Goal: Task Accomplishment & Management: Manage account settings

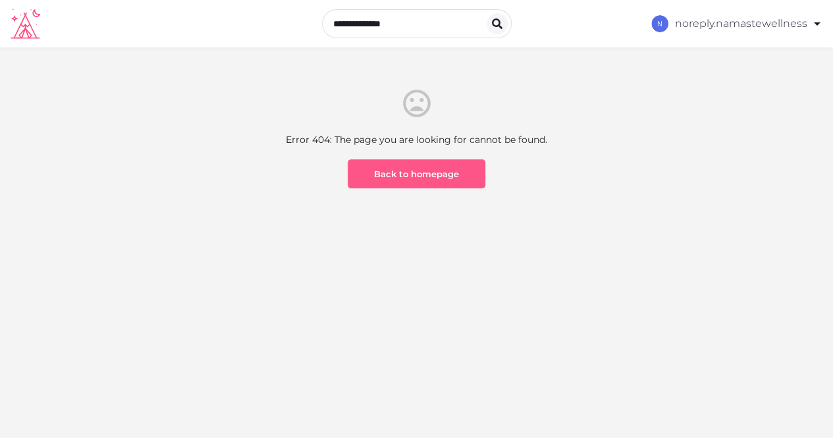
click at [413, 166] on link "Back to homepage" at bounding box center [417, 173] width 138 height 29
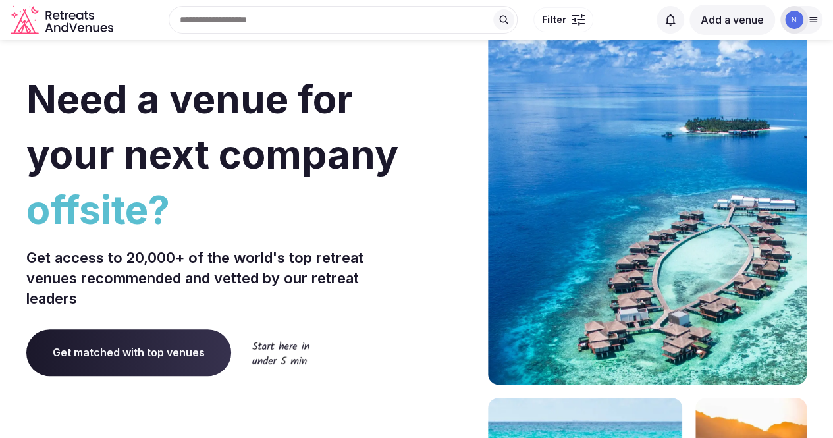
click at [812, 16] on icon at bounding box center [813, 19] width 11 height 11
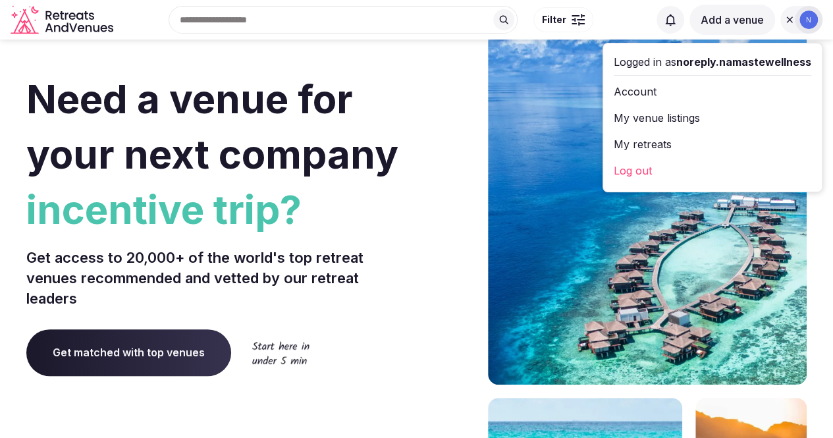
click at [677, 114] on link "My venue listings" at bounding box center [711, 117] width 197 height 21
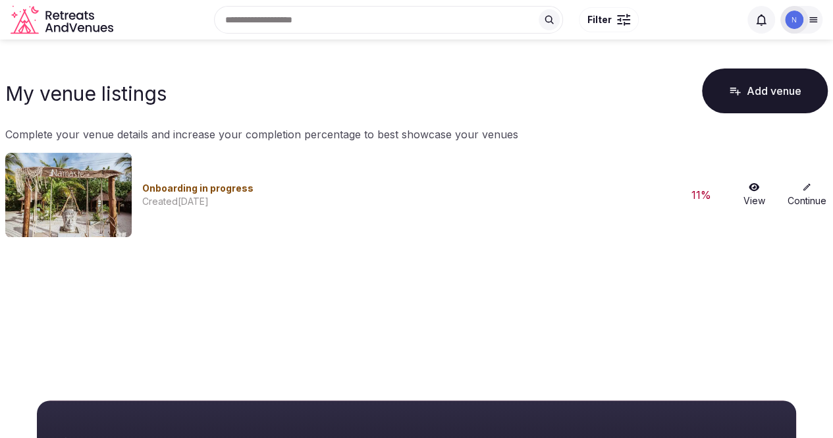
click at [532, 200] on div "Created [DATE]" at bounding box center [405, 201] width 527 height 13
click at [807, 190] on icon at bounding box center [806, 186] width 9 height 9
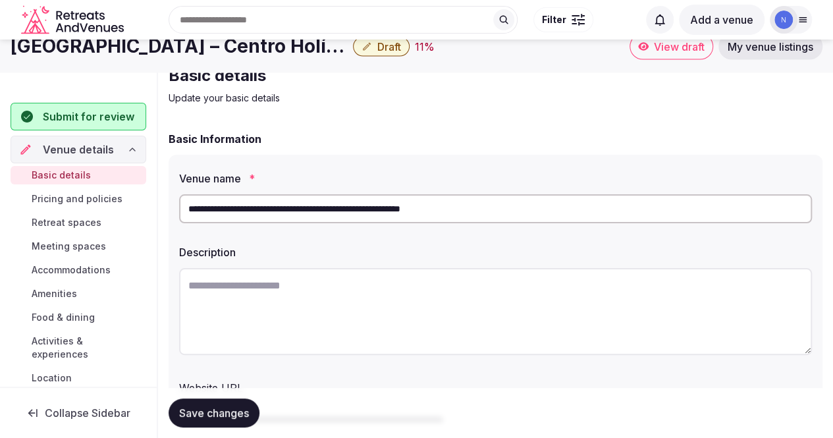
scroll to position [37, 0]
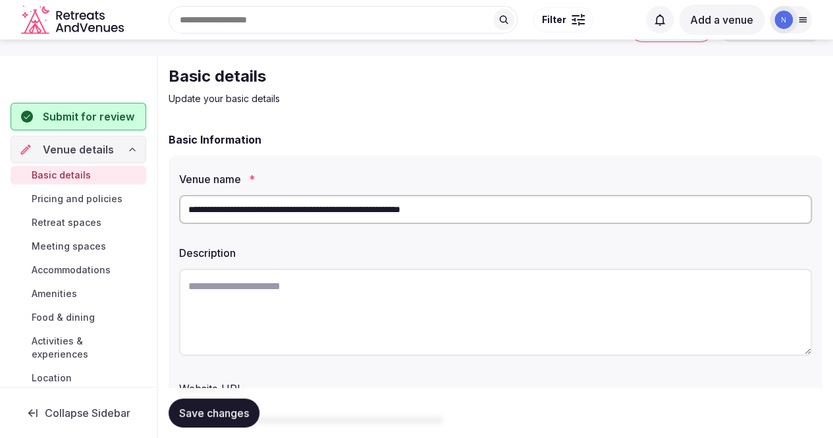
click at [266, 292] on textarea at bounding box center [495, 312] width 633 height 87
paste textarea "**********"
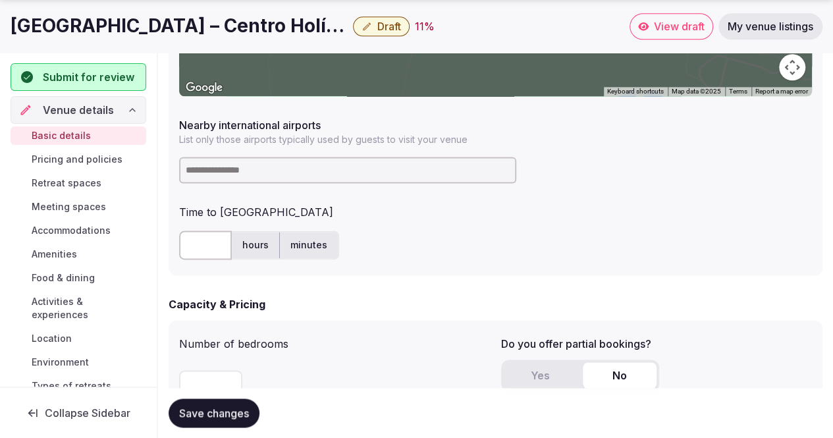
scroll to position [786, 0]
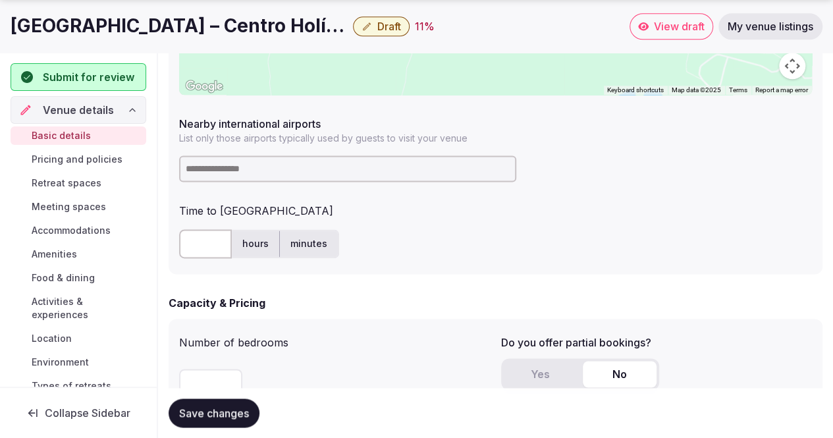
type textarea "**********"
click at [291, 164] on input at bounding box center [347, 168] width 337 height 26
type input "*"
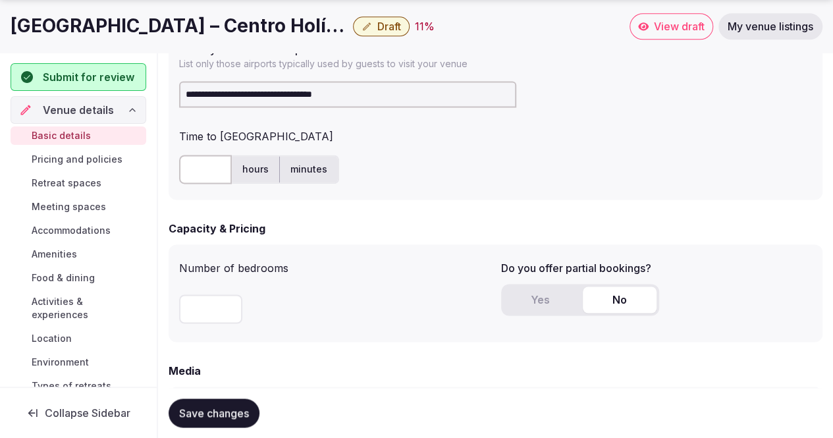
scroll to position [861, 0]
type input "**********"
click at [214, 166] on input "text" at bounding box center [205, 168] width 53 height 29
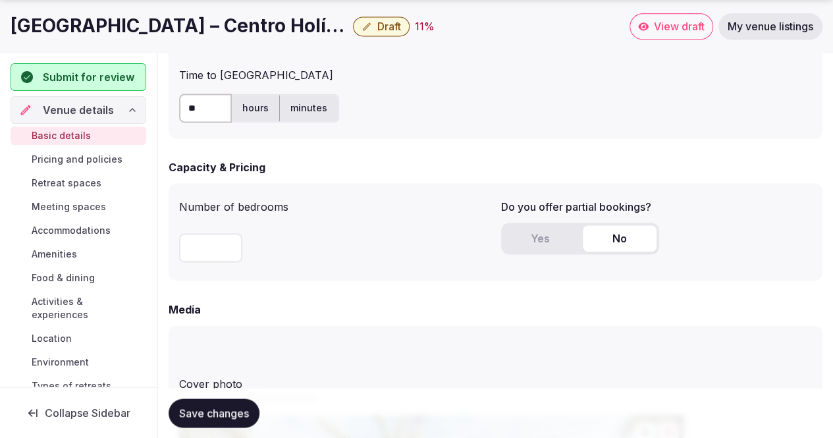
scroll to position [922, 0]
type input "**"
click at [224, 251] on input "number" at bounding box center [210, 246] width 63 height 29
type input "**"
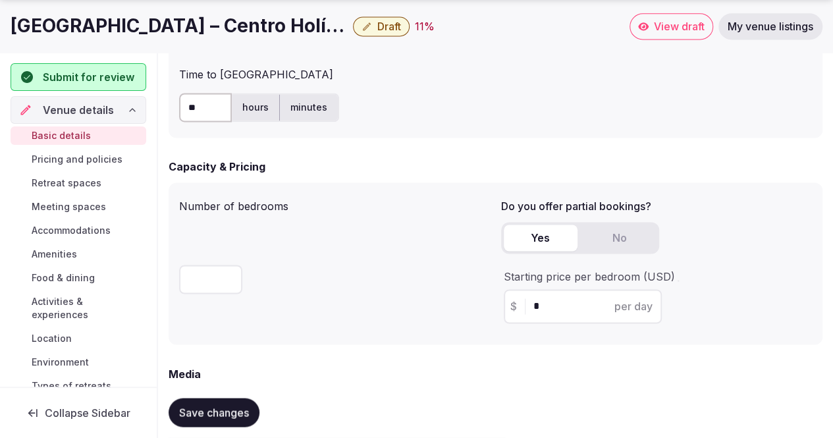
click at [523, 238] on button "Yes" at bounding box center [541, 237] width 74 height 26
click at [577, 312] on input "*" at bounding box center [594, 306] width 122 height 16
type input "***"
click at [169, 398] on button "Save changes" at bounding box center [214, 412] width 91 height 29
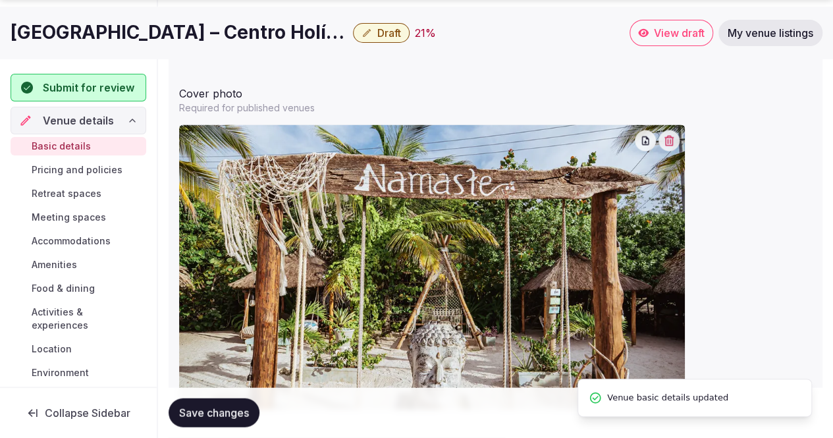
scroll to position [1283, 0]
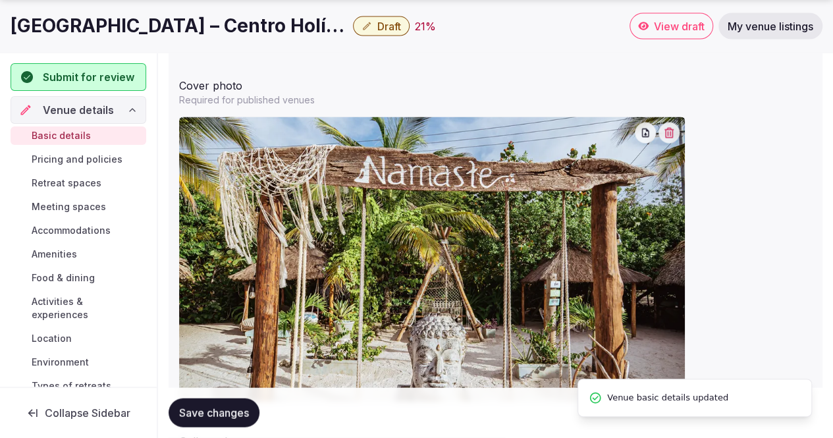
click at [608, 224] on img at bounding box center [432, 259] width 506 height 284
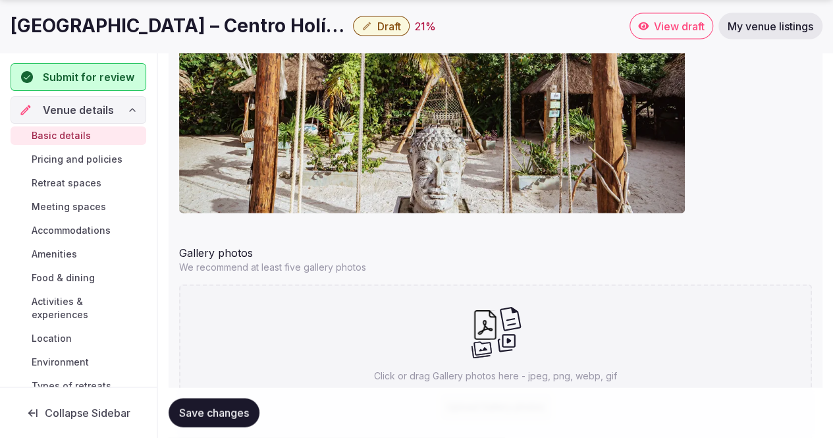
scroll to position [1574, 0]
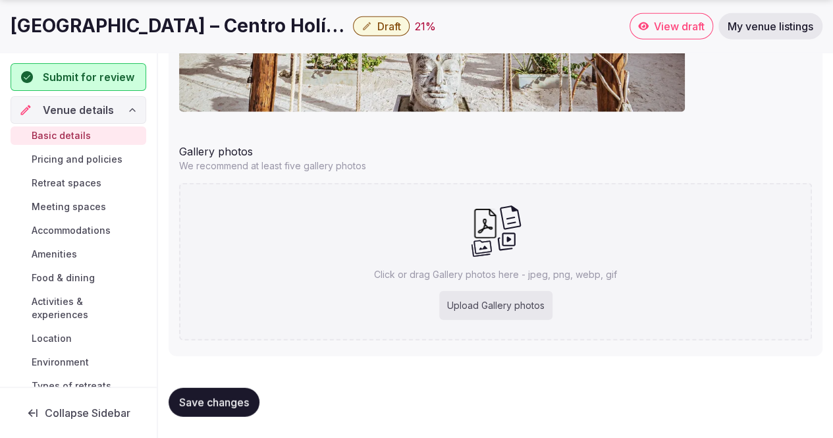
click at [527, 304] on div "Upload Gallery photos" at bounding box center [495, 305] width 113 height 29
type input "**********"
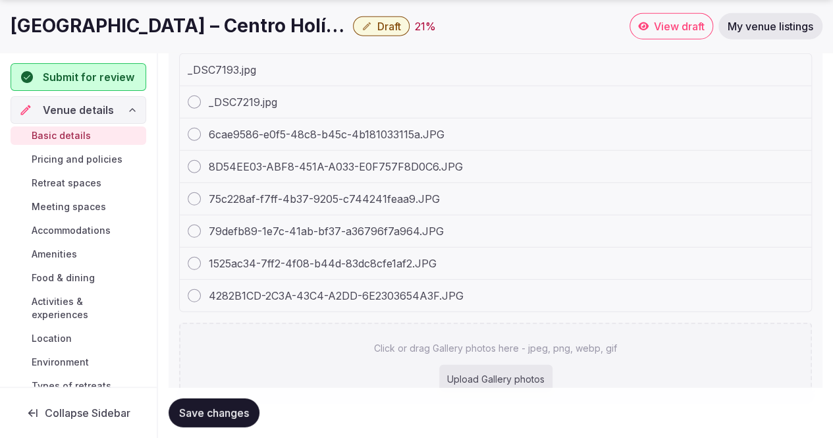
scroll to position [1763, 0]
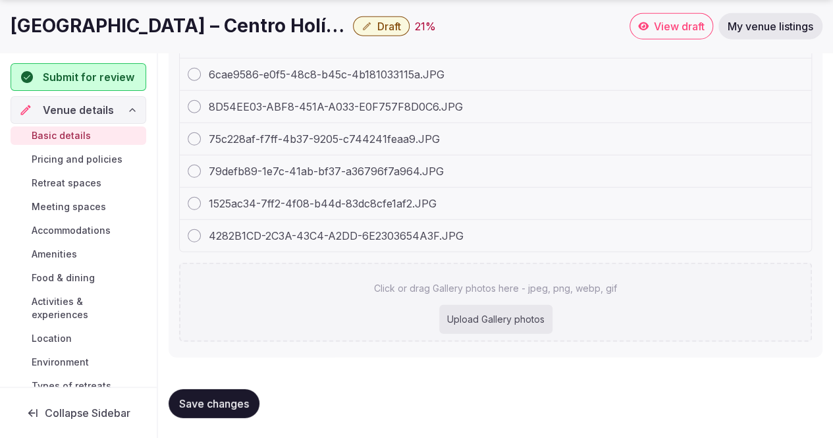
click at [523, 318] on div "Upload Gallery photos" at bounding box center [495, 319] width 113 height 29
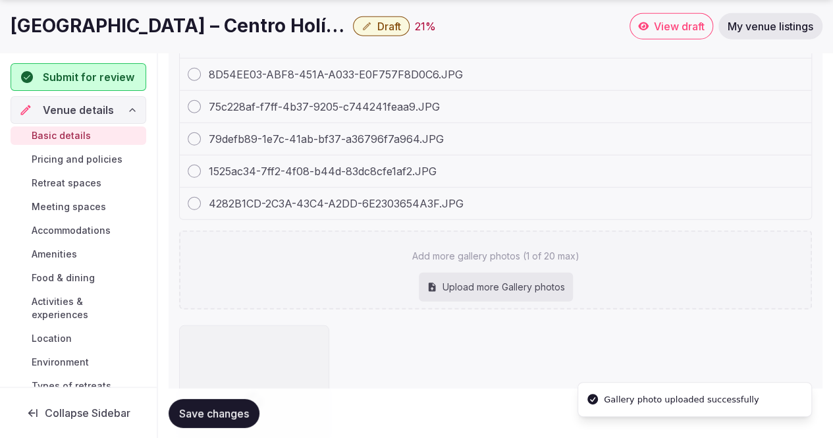
type input "**********"
click at [486, 290] on div "Upload more Gallery photos" at bounding box center [496, 286] width 154 height 29
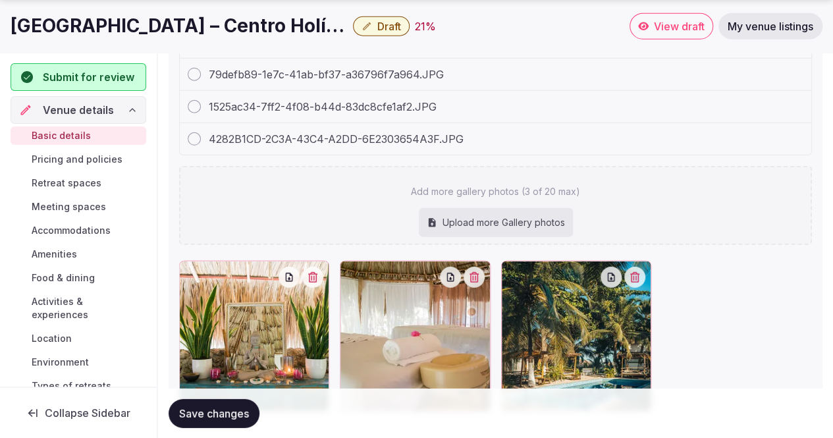
type input "**********"
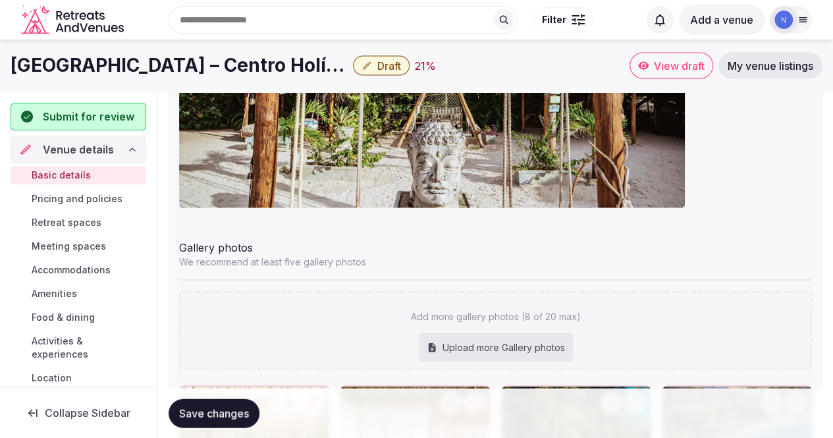
scroll to position [1476, 0]
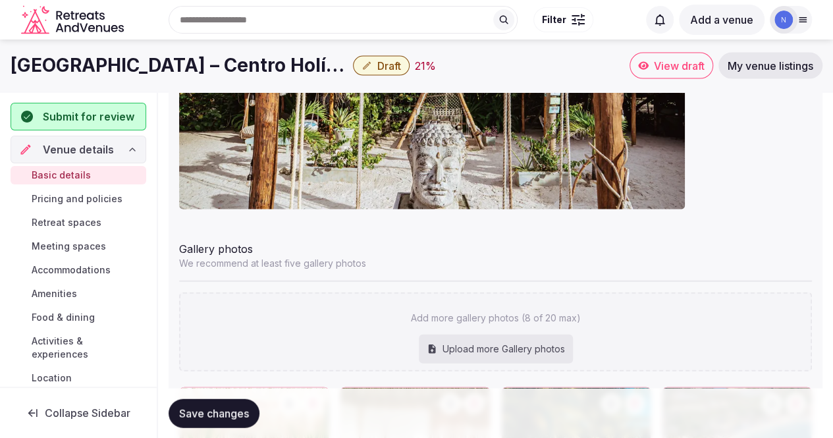
click at [487, 348] on div "Upload more Gallery photos" at bounding box center [496, 348] width 154 height 29
type input "**********"
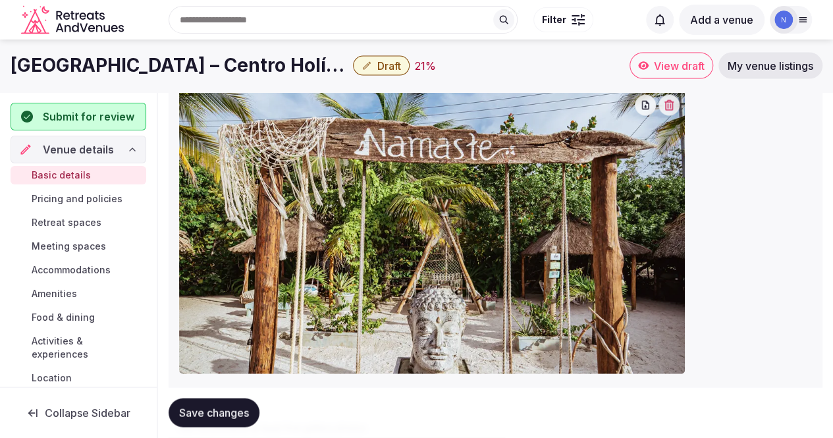
scroll to position [1310, 0]
click at [471, 211] on img at bounding box center [432, 232] width 506 height 284
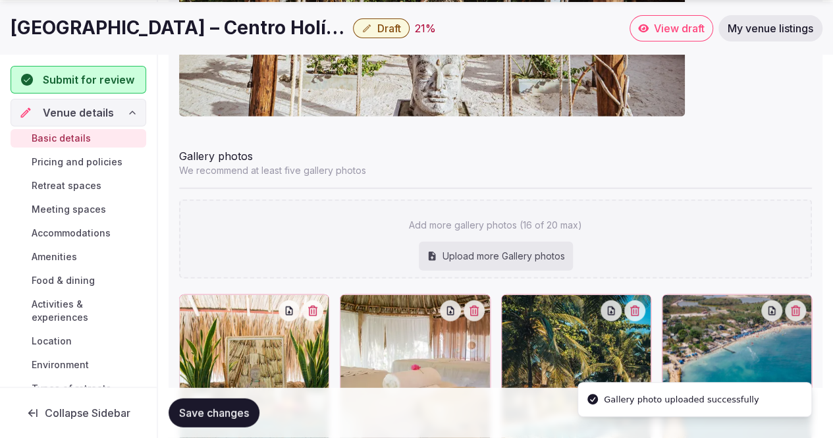
scroll to position [1571, 0]
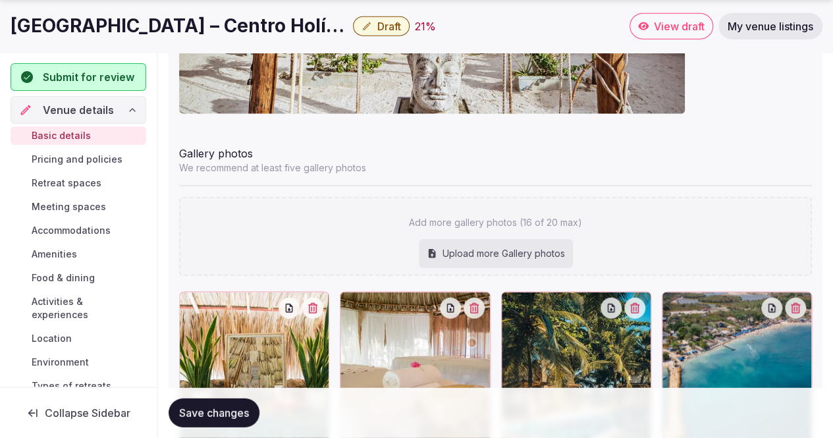
click at [488, 252] on div "Upload more Gallery photos" at bounding box center [496, 253] width 154 height 29
type input "**********"
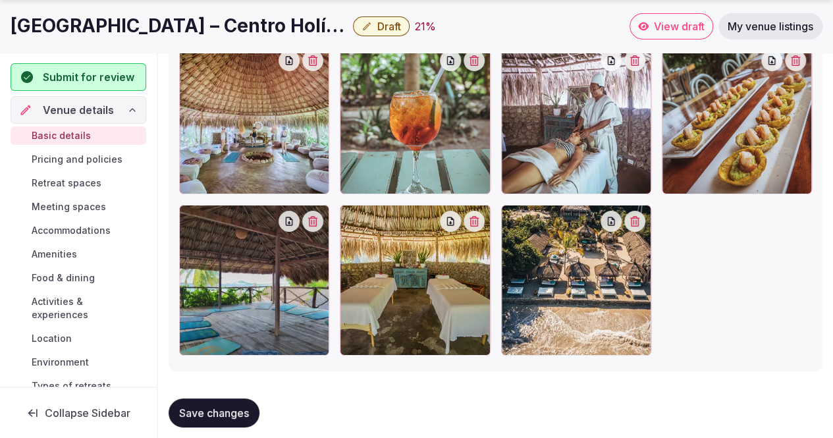
scroll to position [2316, 0]
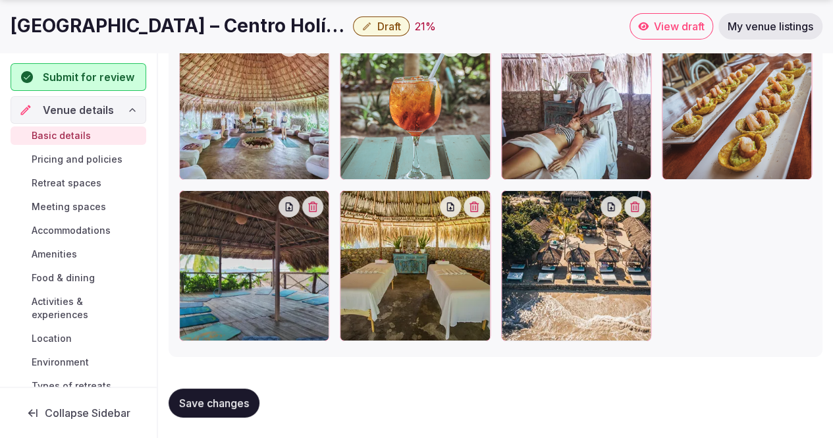
click at [221, 403] on span "Save changes" at bounding box center [214, 402] width 70 height 13
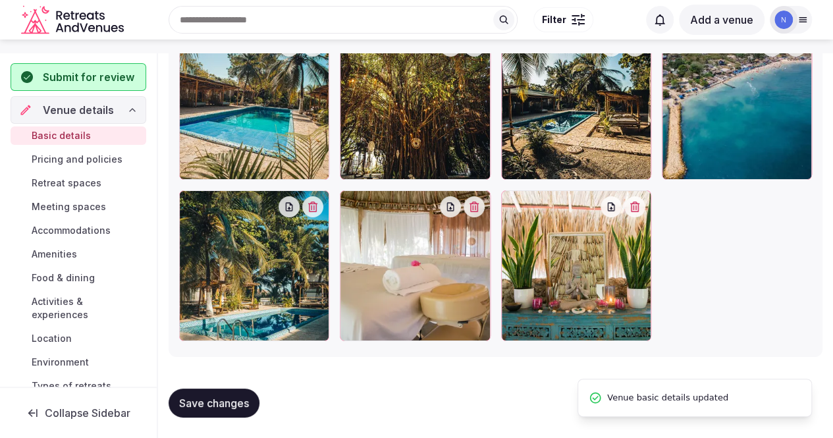
scroll to position [1672, 0]
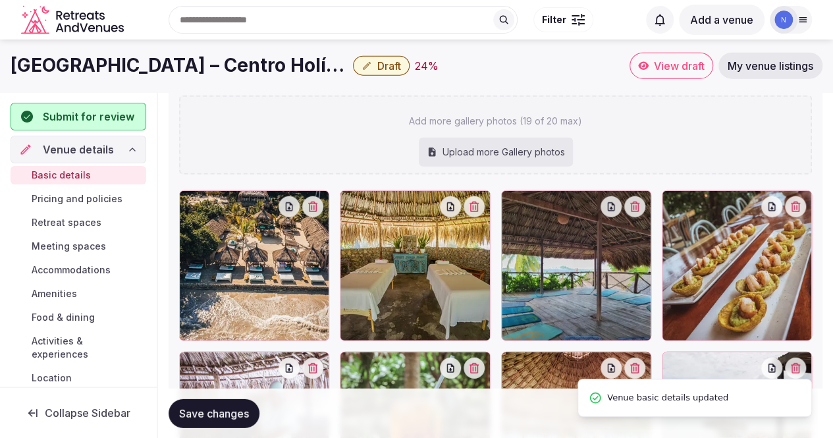
click at [63, 201] on span "Pricing and policies" at bounding box center [77, 198] width 91 height 13
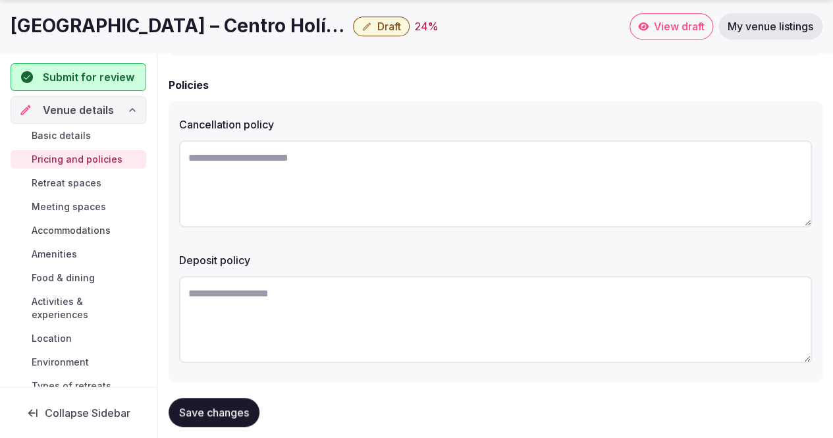
scroll to position [569, 0]
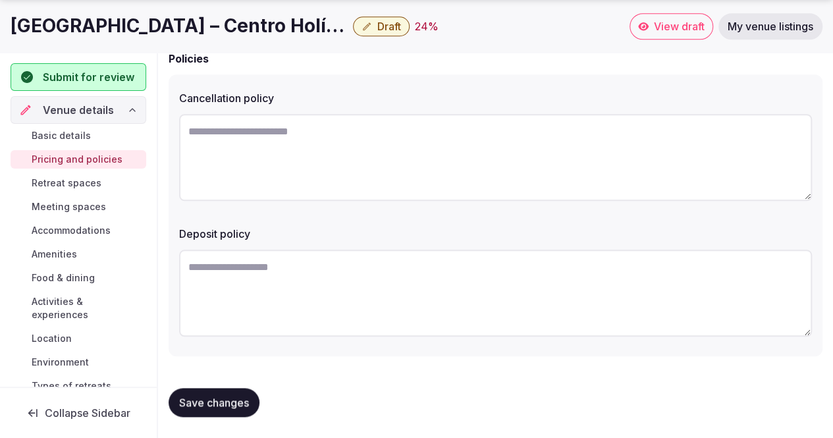
click at [76, 181] on span "Retreat spaces" at bounding box center [67, 182] width 70 height 13
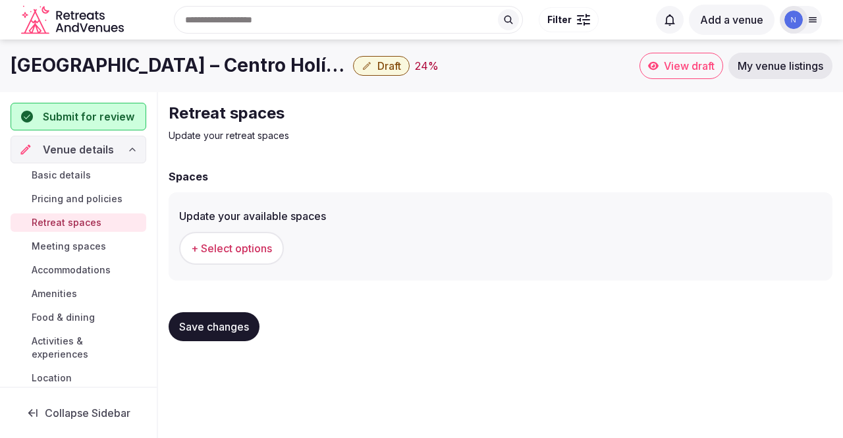
click at [213, 247] on span "+ Select options" at bounding box center [231, 248] width 81 height 14
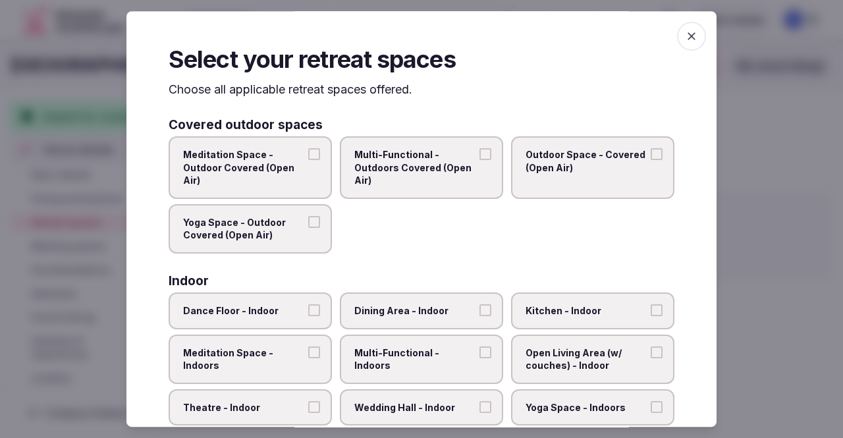
click at [309, 223] on button "Yoga Space - Outdoor Covered (Open Air)" at bounding box center [314, 222] width 12 height 12
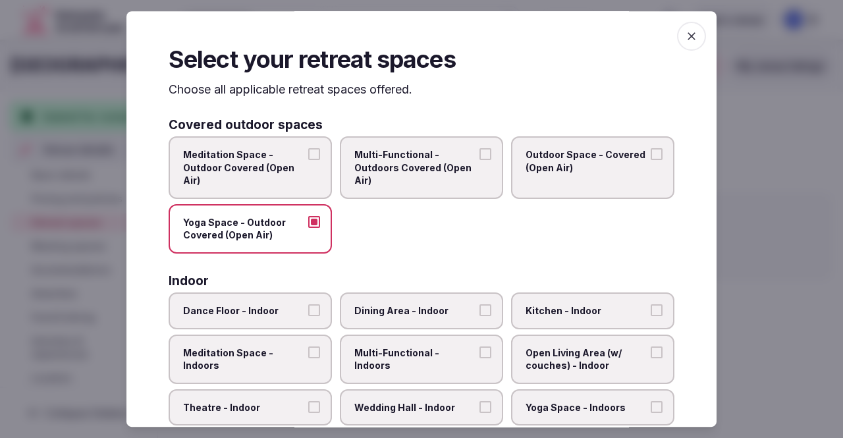
click at [308, 153] on button "Meditation Space - Outdoor Covered (Open Air)" at bounding box center [314, 154] width 12 height 12
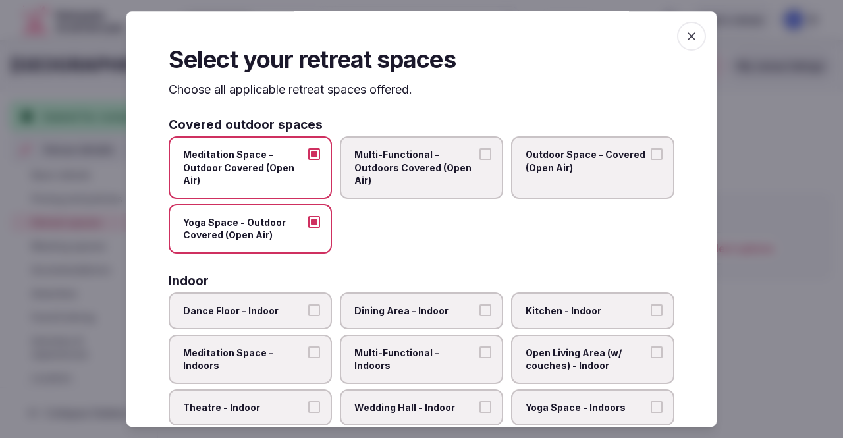
click at [479, 157] on button "Multi-Functional - Outdoors Covered (Open Air)" at bounding box center [485, 154] width 12 height 12
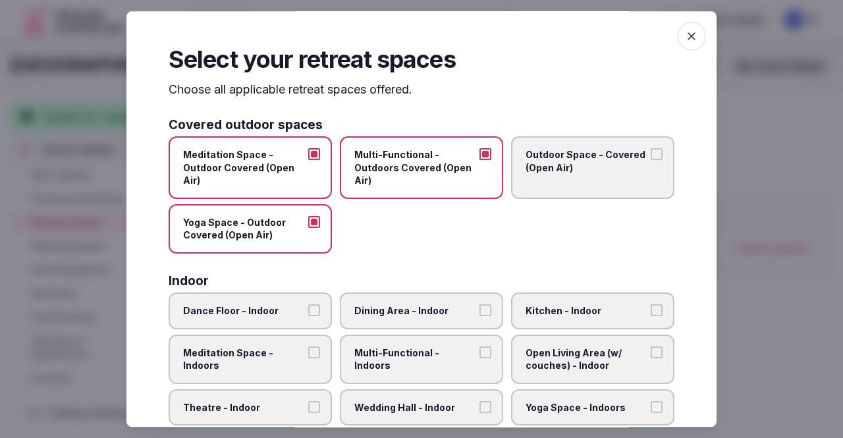
click at [650, 153] on button "Outdoor Space - Covered (Open Air)" at bounding box center [656, 154] width 12 height 12
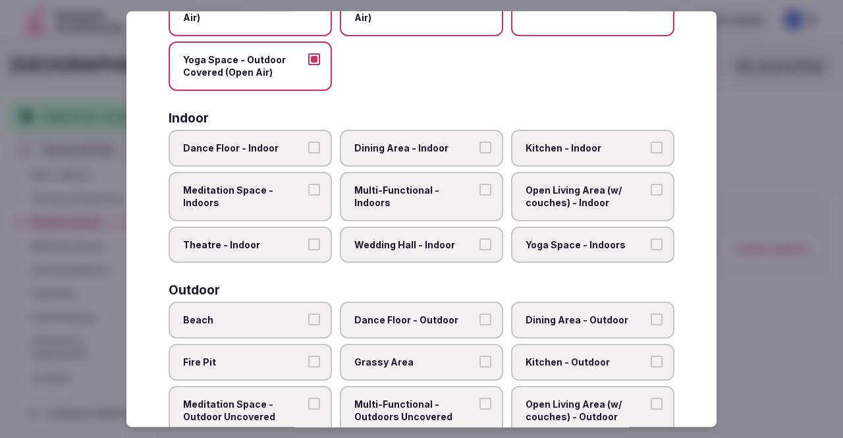
scroll to position [163, 0]
click at [650, 149] on button "Kitchen - Indoor" at bounding box center [656, 147] width 12 height 12
click at [650, 243] on button "Yoga Space - Indoors" at bounding box center [656, 244] width 12 height 12
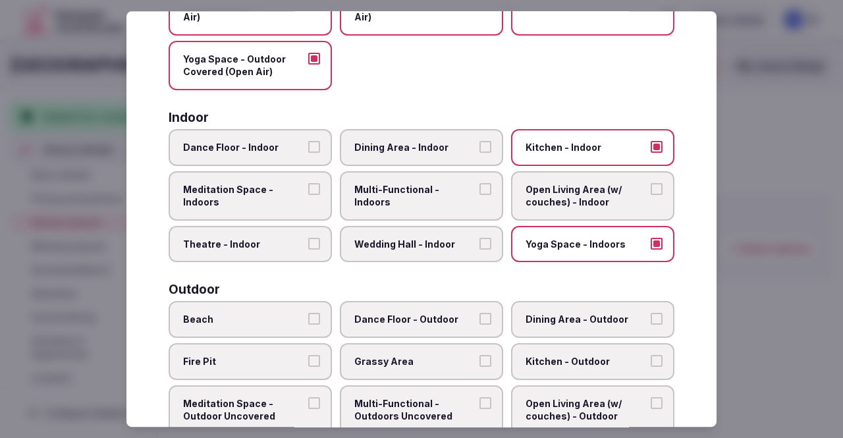
click at [312, 187] on button "Meditation Space - Indoors" at bounding box center [314, 189] width 12 height 12
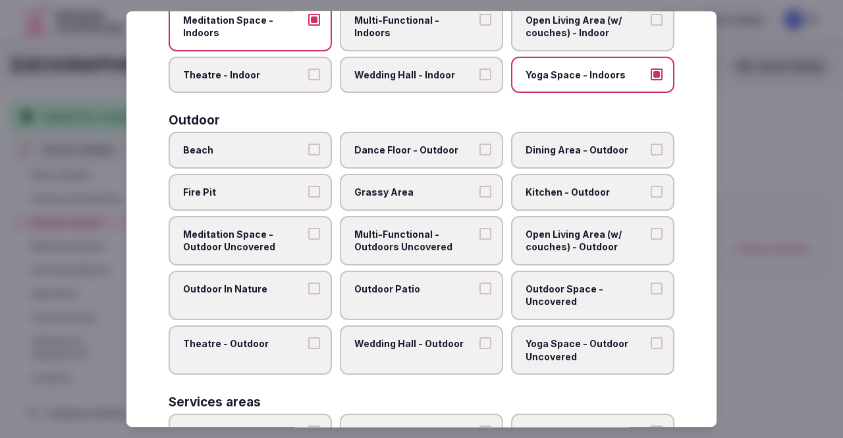
scroll to position [334, 0]
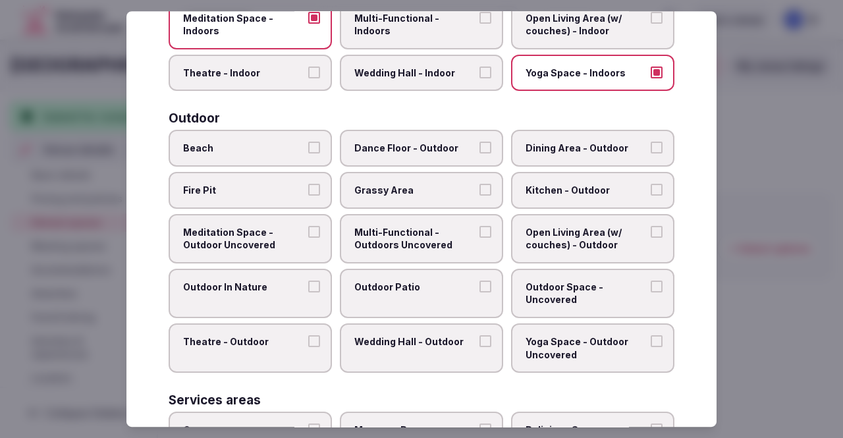
click at [312, 145] on button "Beach" at bounding box center [314, 148] width 12 height 12
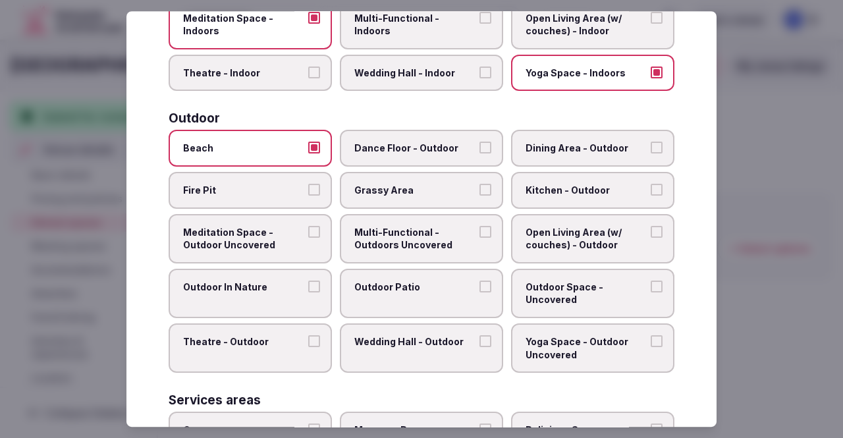
click at [303, 188] on label "Fire Pit" at bounding box center [250, 190] width 163 height 37
click at [308, 188] on button "Fire Pit" at bounding box center [314, 190] width 12 height 12
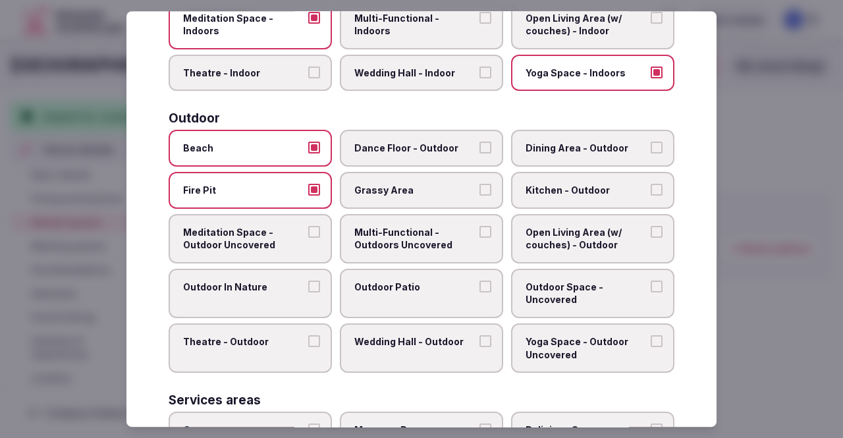
click at [650, 234] on button "Open Living Area (w/ couches) - Outdoor" at bounding box center [656, 232] width 12 height 12
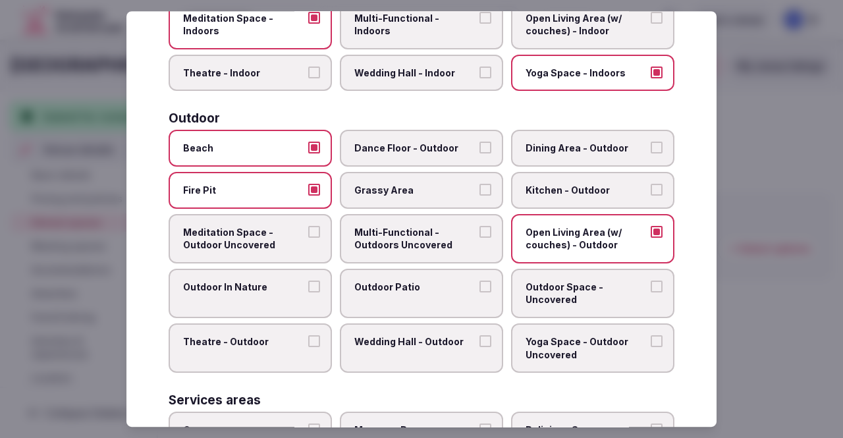
click at [479, 339] on button "Wedding Hall - Outdoor" at bounding box center [485, 341] width 12 height 12
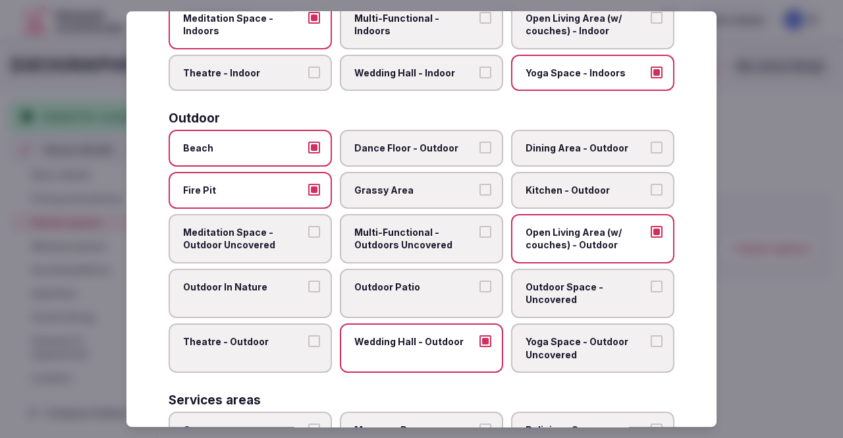
click at [466, 290] on span "Outdoor Patio" at bounding box center [414, 286] width 121 height 13
click at [479, 290] on button "Outdoor Patio" at bounding box center [485, 286] width 12 height 12
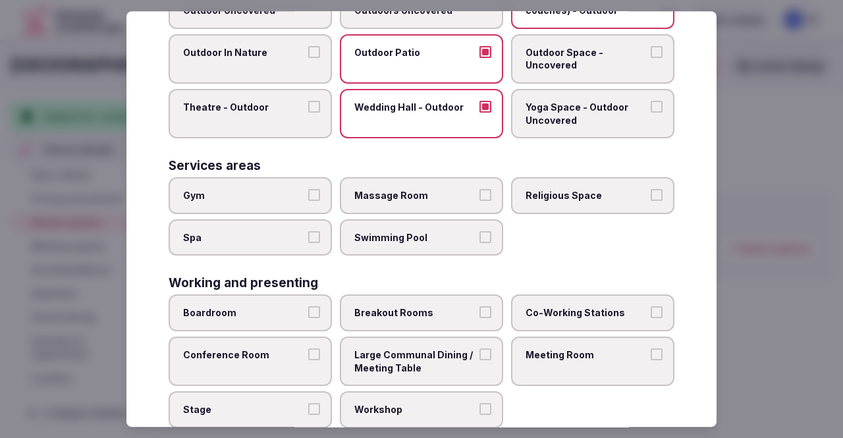
scroll to position [588, 0]
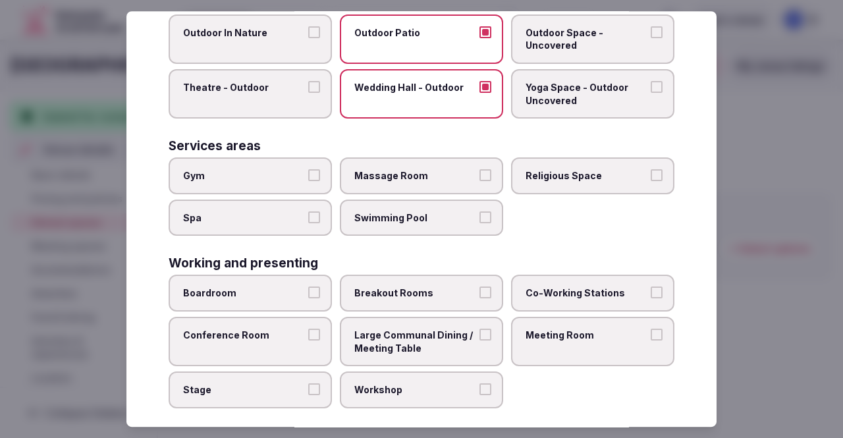
click at [319, 218] on label "Spa" at bounding box center [250, 217] width 163 height 37
click at [319, 218] on button "Spa" at bounding box center [314, 217] width 12 height 12
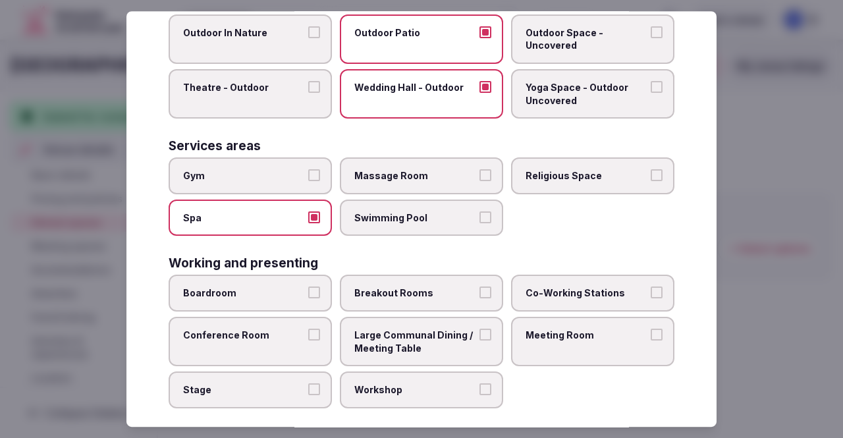
click at [443, 174] on span "Massage Room" at bounding box center [414, 175] width 121 height 13
click at [479, 174] on button "Massage Room" at bounding box center [485, 175] width 12 height 12
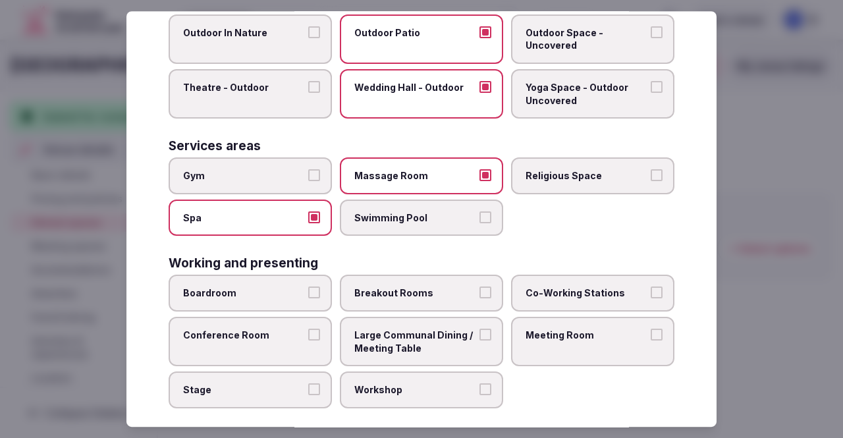
click at [463, 228] on label "Swimming Pool" at bounding box center [421, 217] width 163 height 37
click at [479, 223] on button "Swimming Pool" at bounding box center [485, 217] width 12 height 12
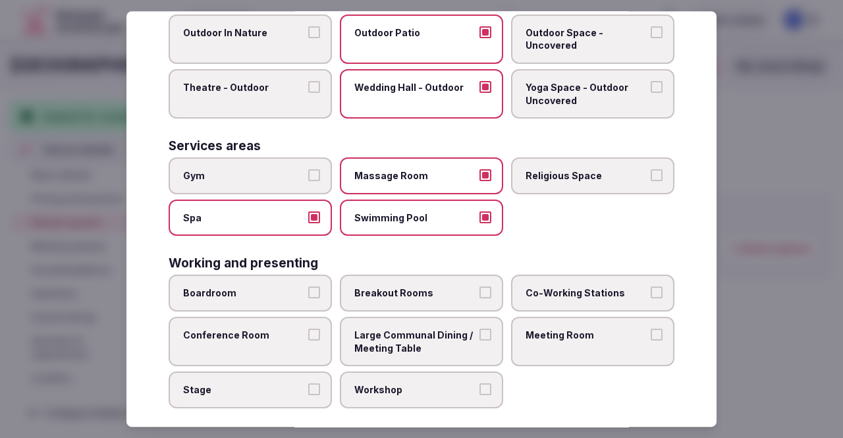
click at [565, 171] on span "Religious Space" at bounding box center [585, 175] width 121 height 13
click at [650, 171] on button "Religious Space" at bounding box center [656, 175] width 12 height 12
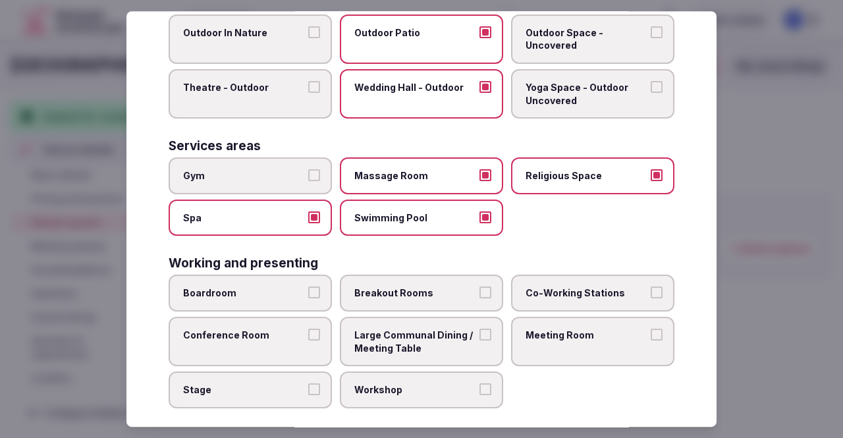
scroll to position [601, 0]
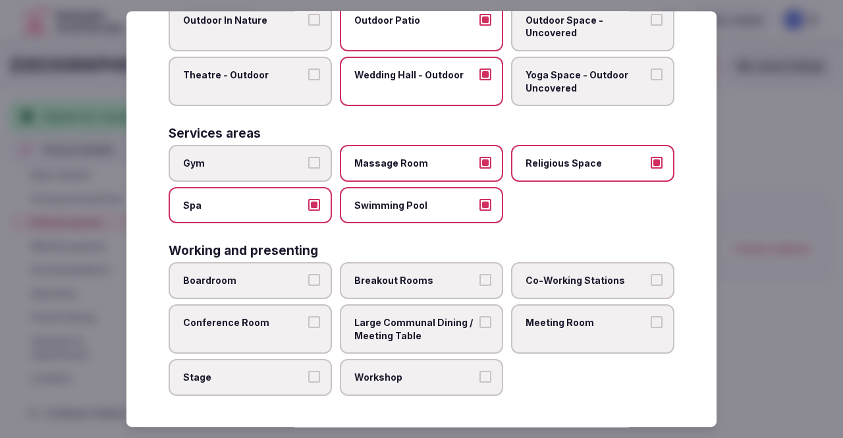
click at [591, 273] on label "Co-Working Stations" at bounding box center [592, 280] width 163 height 37
click at [650, 274] on button "Co-Working Stations" at bounding box center [656, 280] width 12 height 12
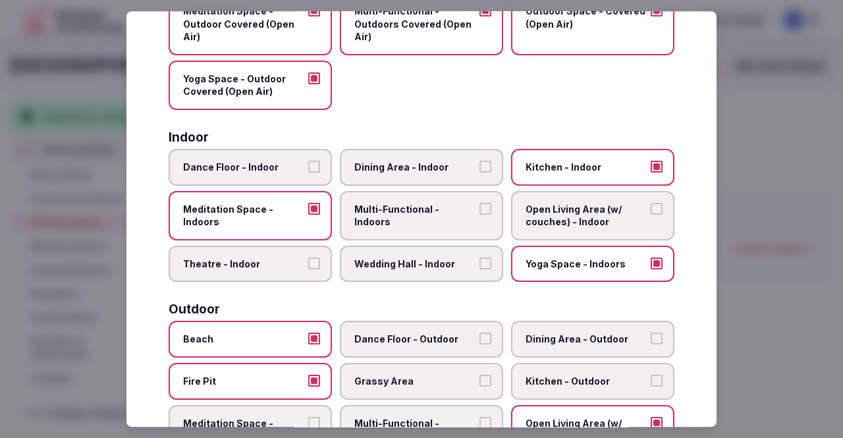
scroll to position [0, 0]
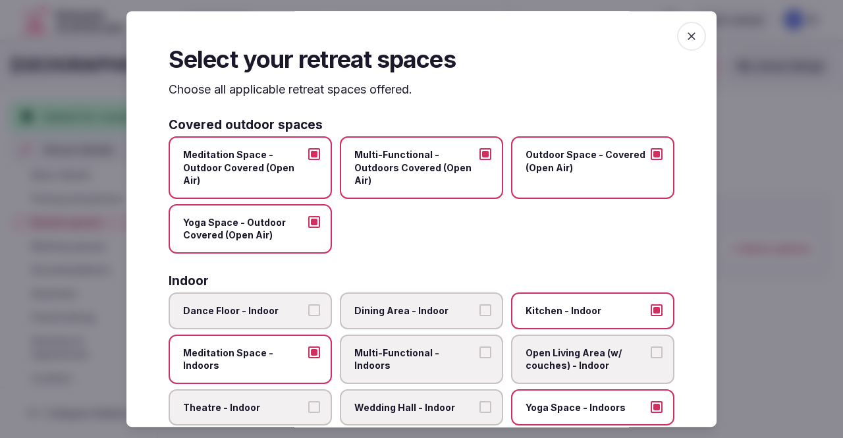
click at [679, 47] on span "button" at bounding box center [691, 36] width 29 height 29
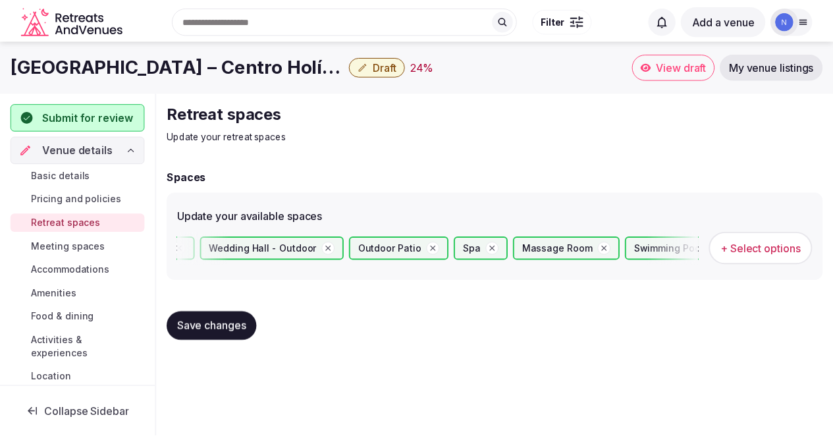
scroll to position [0, 1952]
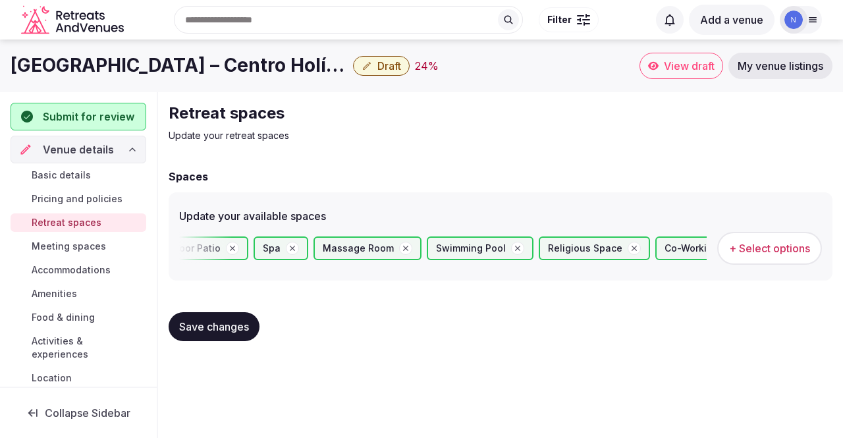
click at [216, 334] on button "Save changes" at bounding box center [214, 326] width 91 height 29
click at [236, 329] on span "Save changes" at bounding box center [214, 326] width 70 height 13
click at [63, 242] on span "Meeting spaces" at bounding box center [69, 246] width 74 height 13
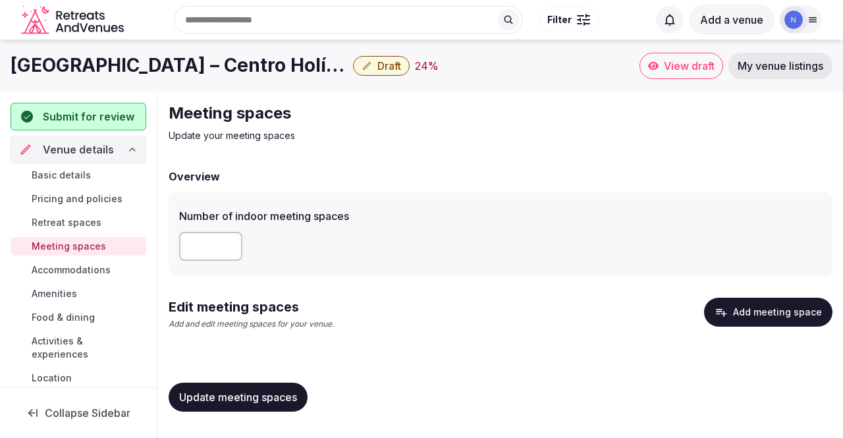
click at [226, 246] on input "*" at bounding box center [210, 246] width 63 height 29
click at [226, 242] on input "*" at bounding box center [210, 246] width 63 height 29
type input "*"
click at [222, 243] on input "number" at bounding box center [210, 246] width 63 height 29
click at [228, 243] on input "*" at bounding box center [210, 246] width 63 height 29
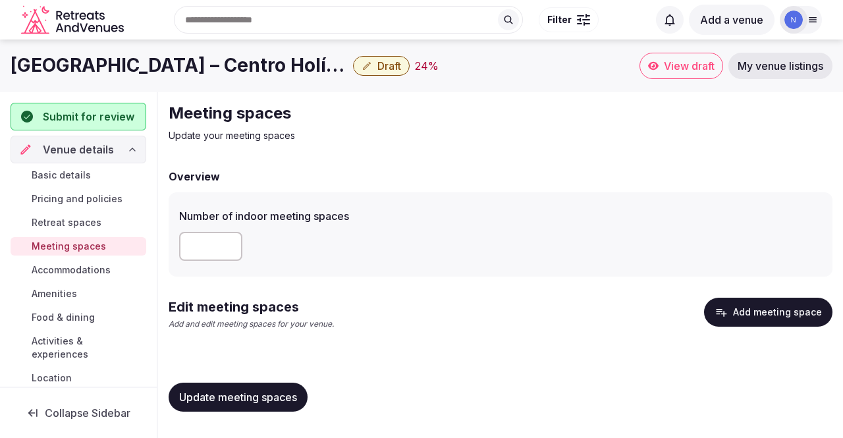
click at [228, 243] on input "*" at bounding box center [210, 246] width 63 height 29
click at [228, 249] on input "*" at bounding box center [210, 246] width 63 height 29
type input "*"
click at [228, 249] on input "*" at bounding box center [210, 246] width 63 height 29
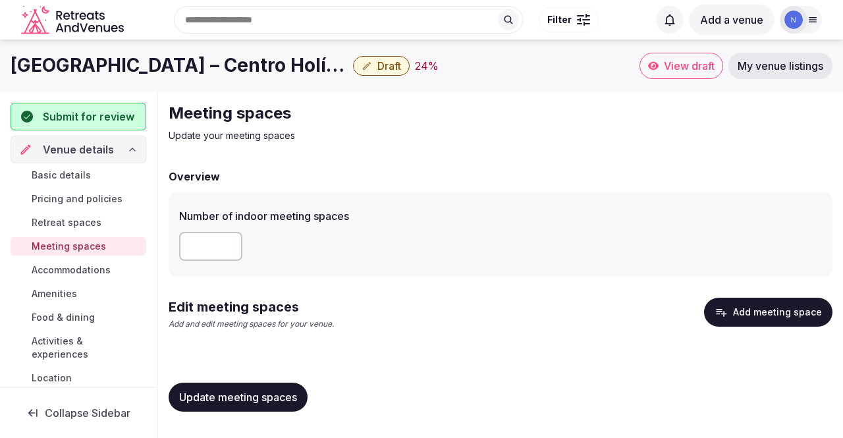
click at [297, 400] on span "Update meeting spaces" at bounding box center [238, 396] width 118 height 13
click at [72, 271] on span "Accommodations" at bounding box center [71, 269] width 79 height 13
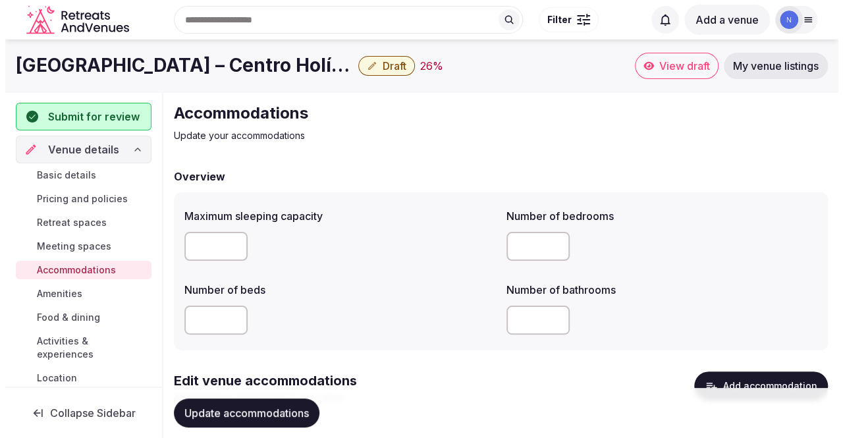
scroll to position [68, 0]
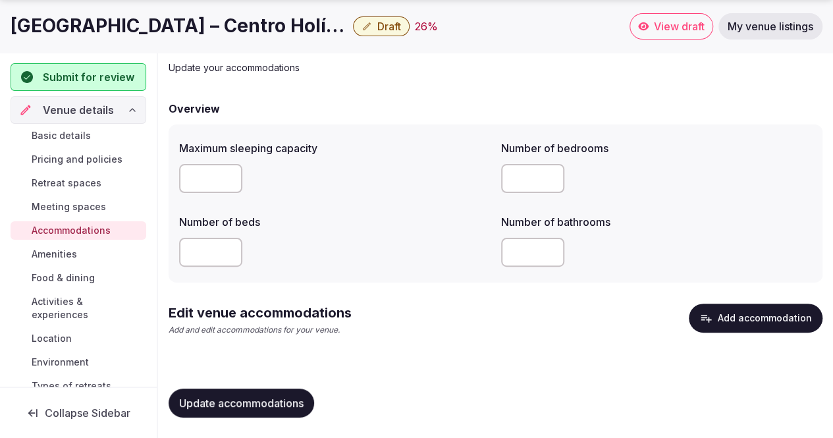
click at [211, 182] on input "number" at bounding box center [210, 178] width 63 height 29
type input "**"
click at [211, 253] on input "number" at bounding box center [210, 252] width 63 height 29
type input "**"
click at [523, 259] on input "number" at bounding box center [532, 252] width 63 height 29
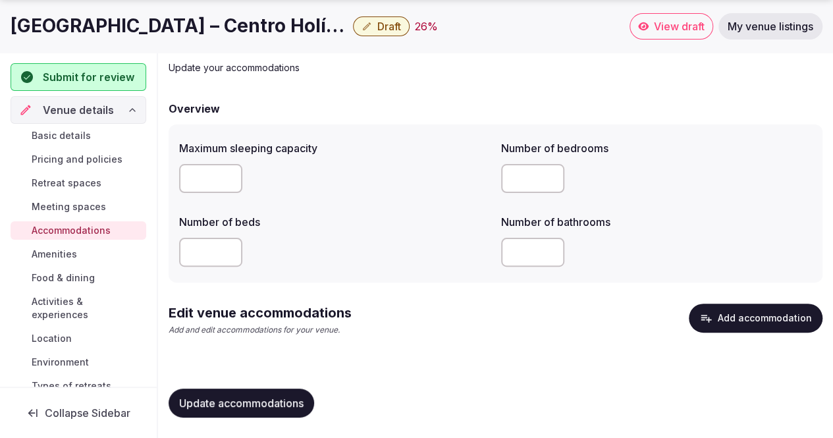
type input "**"
click at [237, 411] on button "Update accommodations" at bounding box center [241, 402] width 145 height 29
click at [715, 315] on button "Add accommodation" at bounding box center [755, 317] width 134 height 29
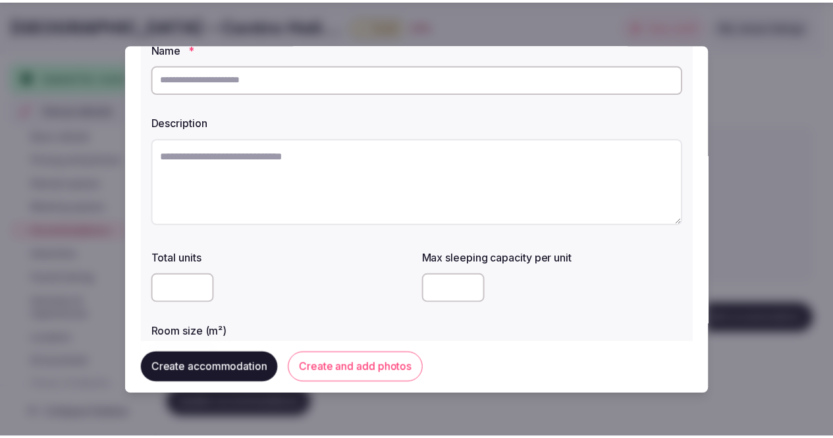
scroll to position [0, 0]
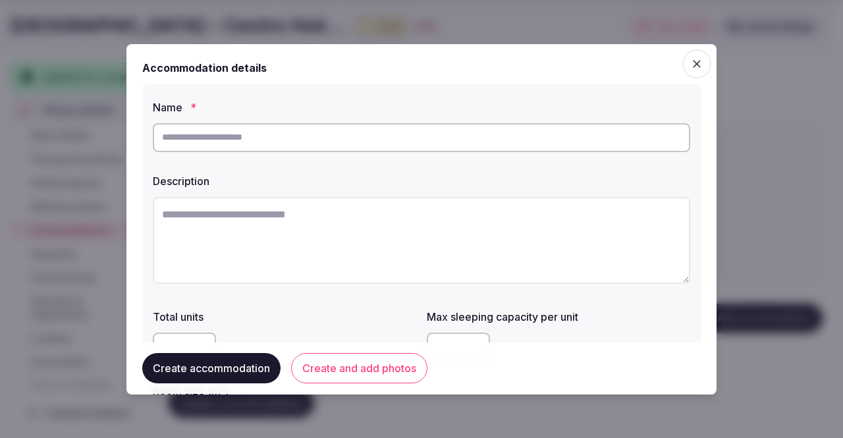
click at [418, 130] on input "text" at bounding box center [421, 137] width 537 height 29
click at [359, 141] on input "text" at bounding box center [421, 137] width 537 height 29
type input "**********"
click at [255, 220] on textarea at bounding box center [421, 240] width 537 height 87
type textarea "**********"
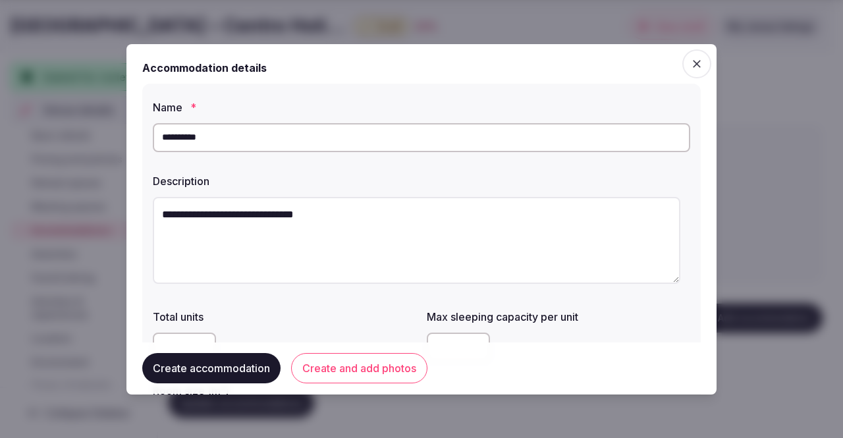
click at [690, 60] on icon "button" at bounding box center [696, 63] width 13 height 13
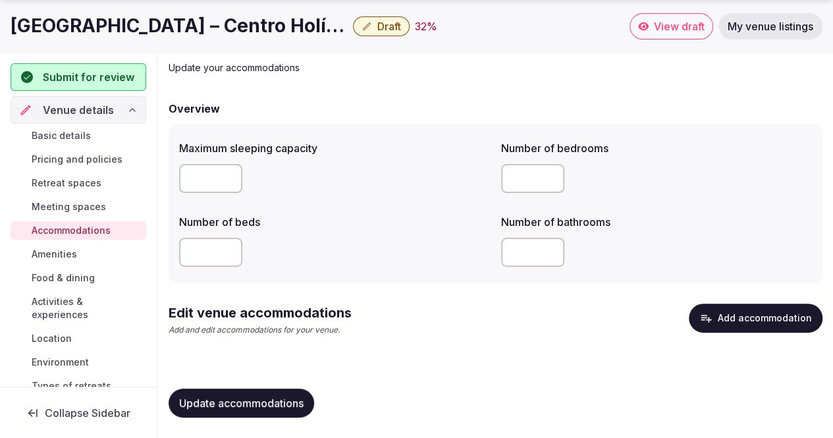
click at [253, 402] on span "Update accommodations" at bounding box center [241, 402] width 124 height 13
click at [41, 252] on span "Amenities" at bounding box center [54, 253] width 45 height 13
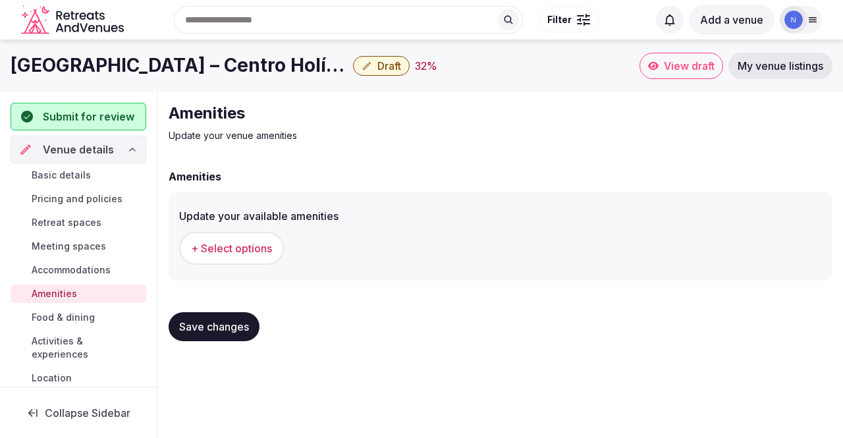
click at [48, 251] on span "Meeting spaces" at bounding box center [69, 246] width 74 height 13
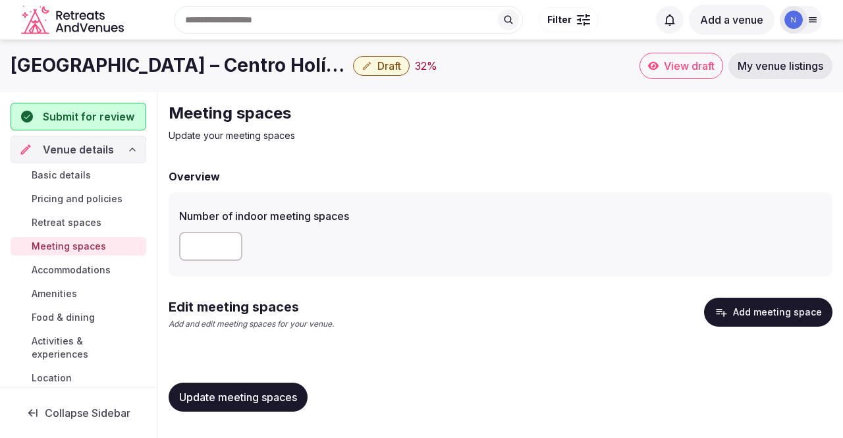
click at [66, 284] on link "Amenities" at bounding box center [79, 293] width 136 height 18
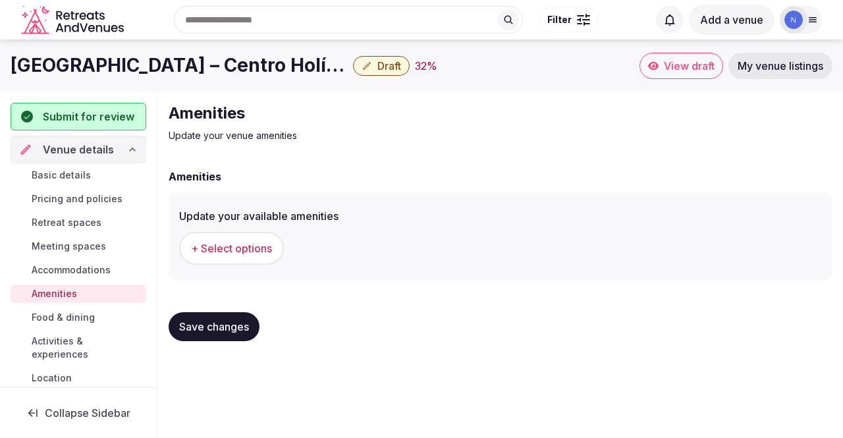
click at [226, 255] on span "+ Select options" at bounding box center [231, 248] width 81 height 14
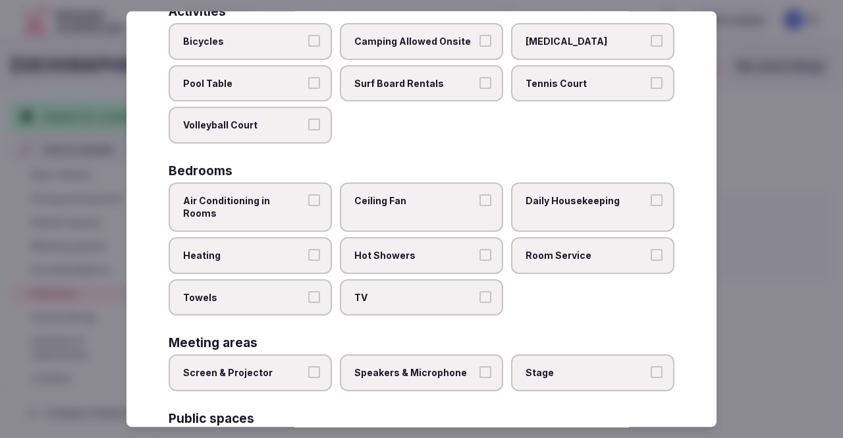
scroll to position [117, 0]
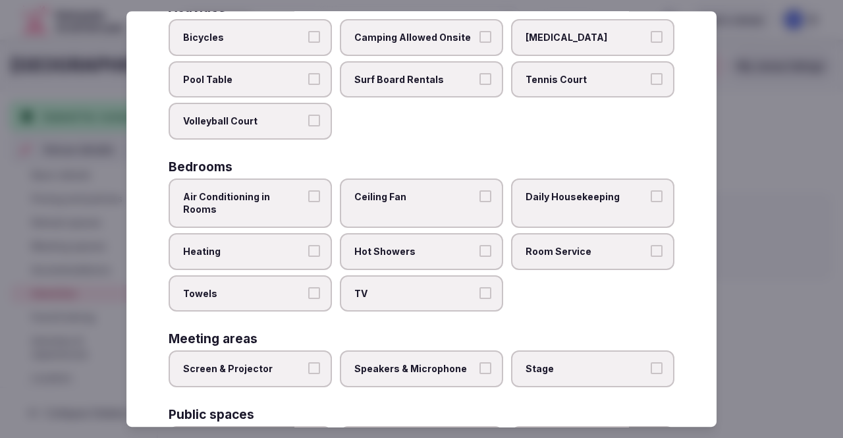
click at [308, 194] on button "Air Conditioning in Rooms" at bounding box center [314, 196] width 12 height 12
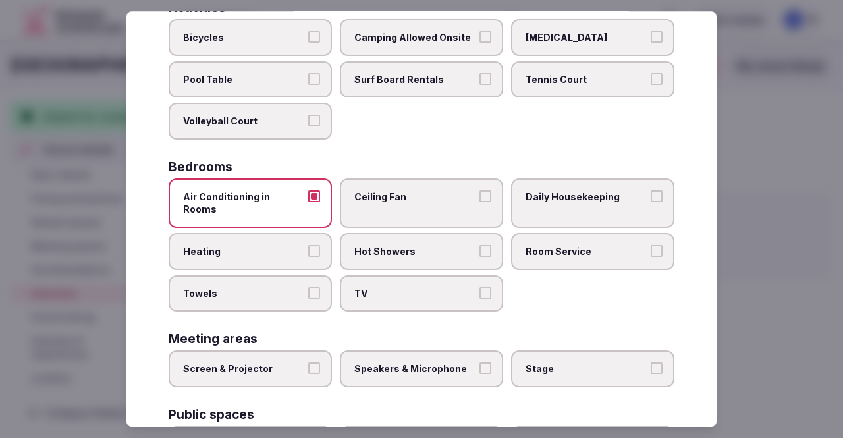
click at [650, 197] on button "Daily Housekeeping" at bounding box center [656, 196] width 12 height 12
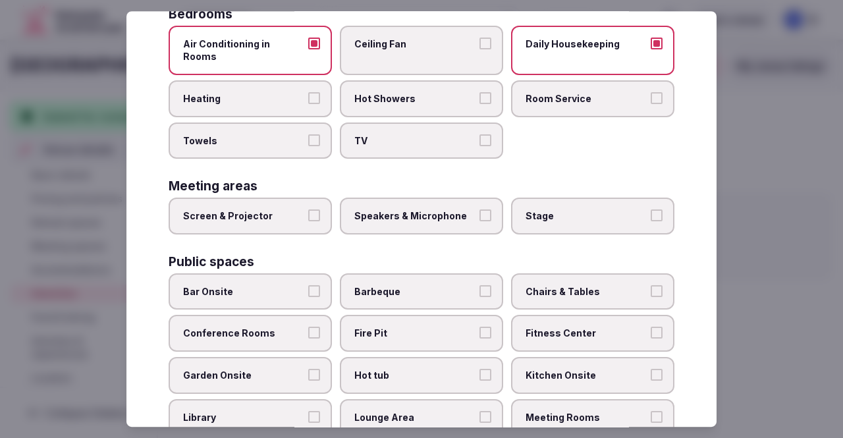
scroll to position [271, 0]
click at [479, 209] on button "Speakers & Microphone" at bounding box center [485, 215] width 12 height 12
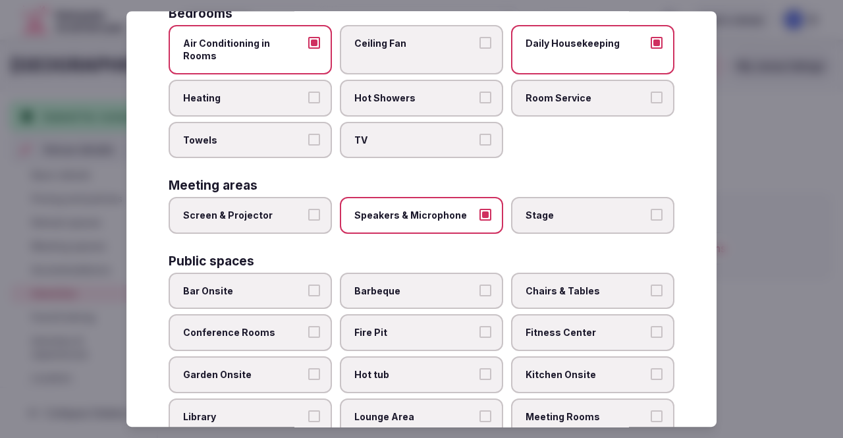
scroll to position [459, 0]
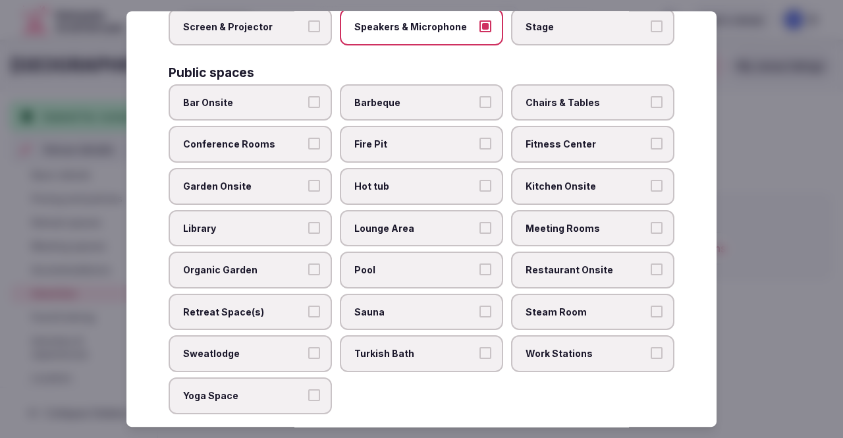
click at [311, 96] on button "Bar Onsite" at bounding box center [314, 102] width 12 height 12
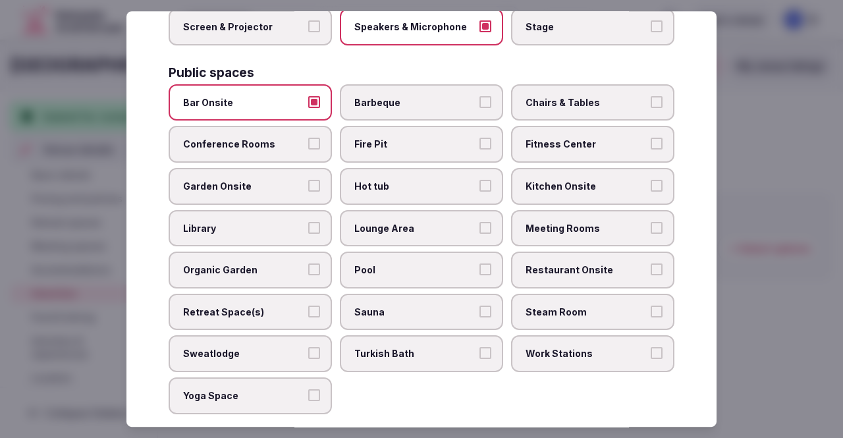
click at [602, 97] on label "Chairs & Tables" at bounding box center [592, 102] width 163 height 37
click at [650, 97] on button "Chairs & Tables" at bounding box center [656, 102] width 12 height 12
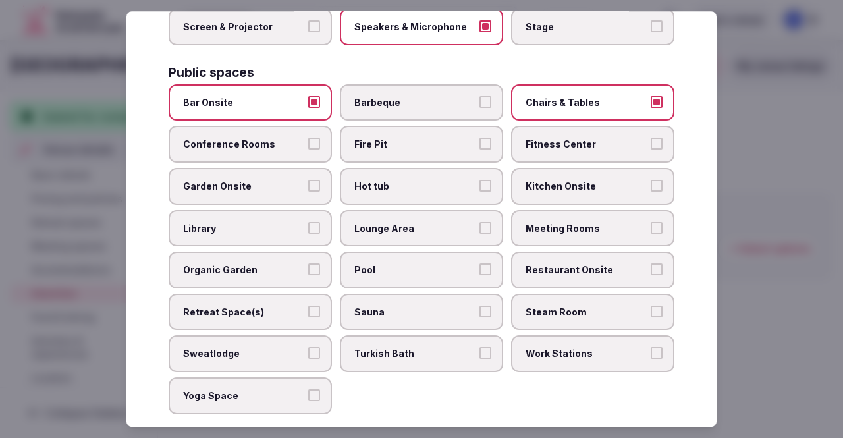
click at [311, 138] on button "Conference Rooms" at bounding box center [314, 144] width 12 height 12
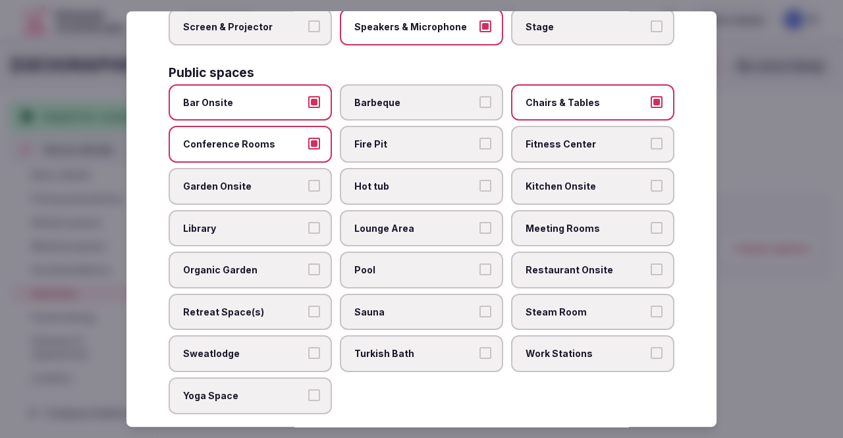
click at [450, 138] on span "Fire Pit" at bounding box center [414, 144] width 121 height 13
click at [479, 138] on button "Fire Pit" at bounding box center [485, 144] width 12 height 12
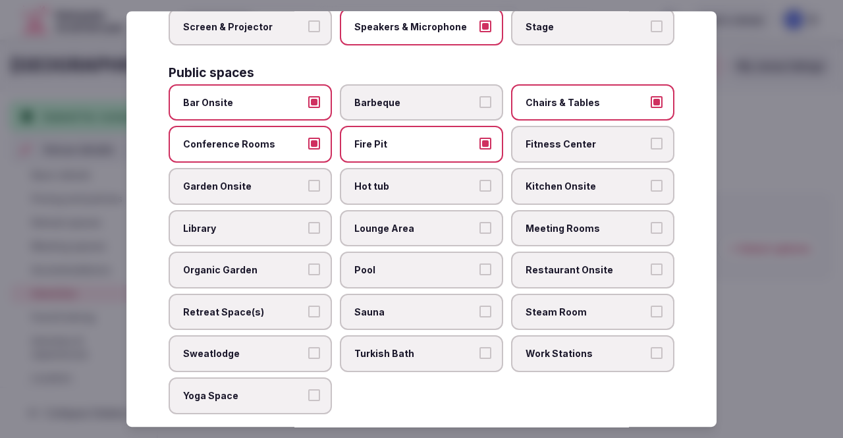
click at [301, 174] on label "Garden Onsite" at bounding box center [250, 186] width 163 height 37
click at [308, 180] on button "Garden Onsite" at bounding box center [314, 186] width 12 height 12
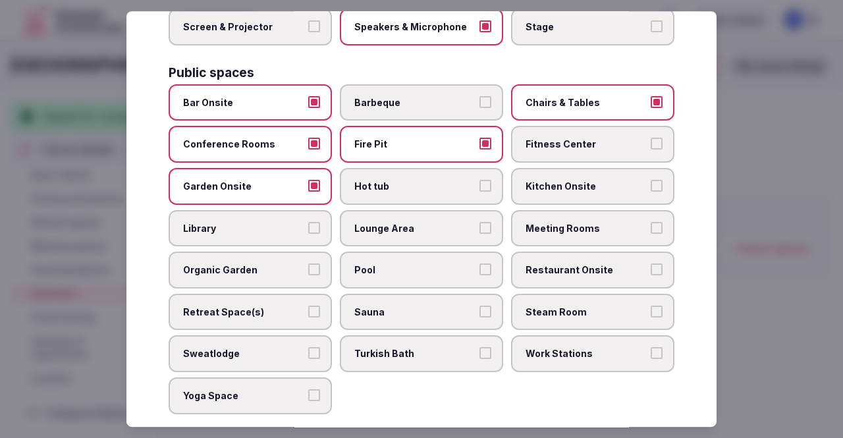
click at [403, 180] on span "Hot tub" at bounding box center [414, 186] width 121 height 13
click at [479, 180] on button "Hot tub" at bounding box center [485, 186] width 12 height 12
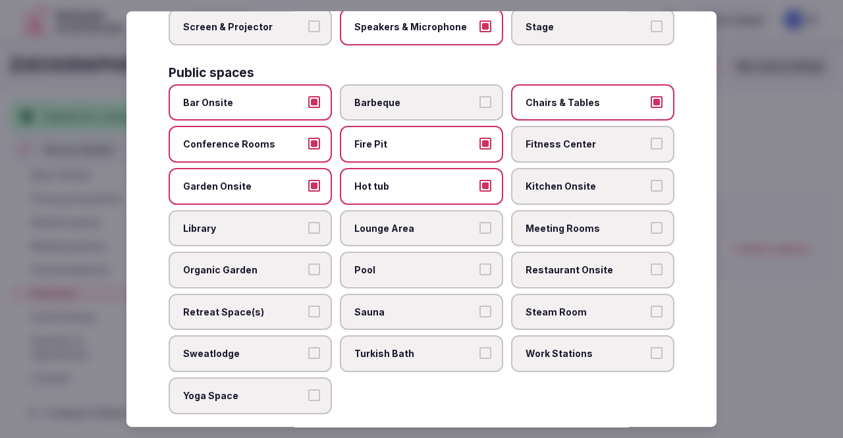
click at [407, 222] on span "Lounge Area" at bounding box center [414, 228] width 121 height 13
click at [479, 222] on button "Lounge Area" at bounding box center [485, 228] width 12 height 12
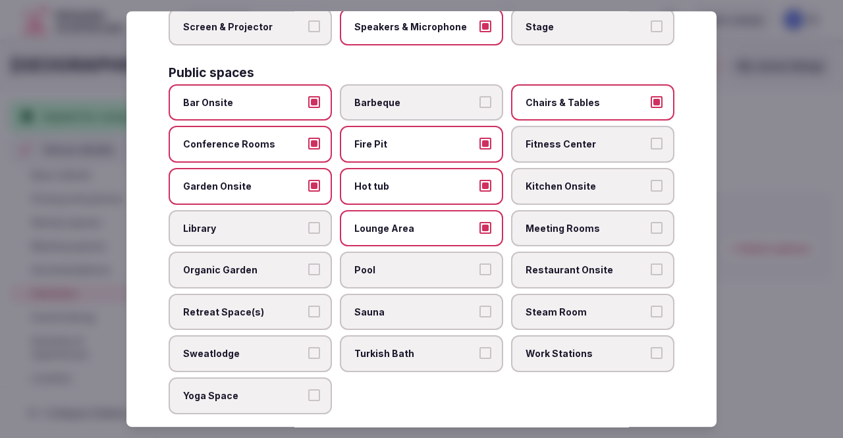
click at [363, 263] on span "Pool" at bounding box center [414, 269] width 121 height 13
click at [479, 263] on button "Pool" at bounding box center [485, 269] width 12 height 12
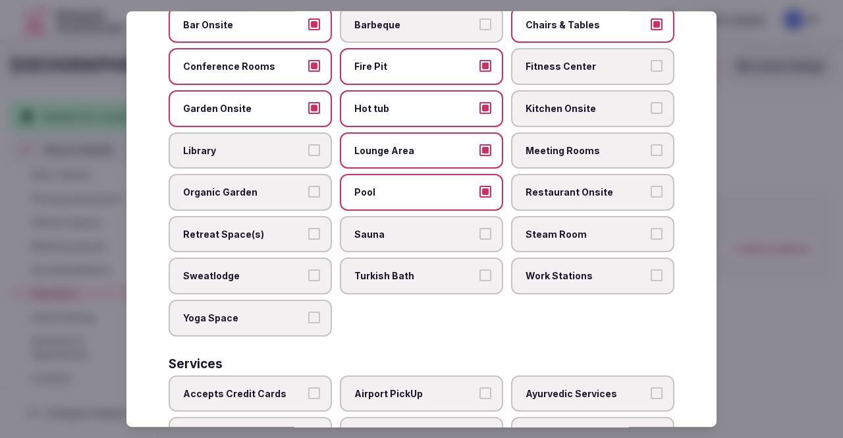
scroll to position [542, 0]
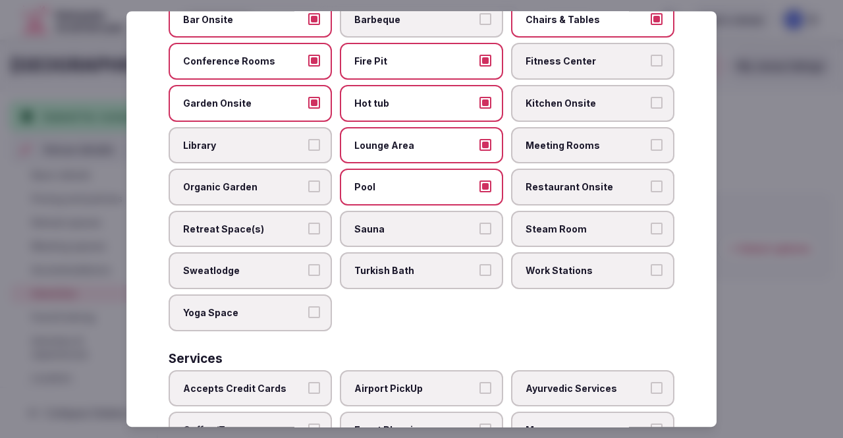
click at [556, 265] on span "Work Stations" at bounding box center [585, 271] width 121 height 13
click at [650, 265] on button "Work Stations" at bounding box center [656, 271] width 12 height 12
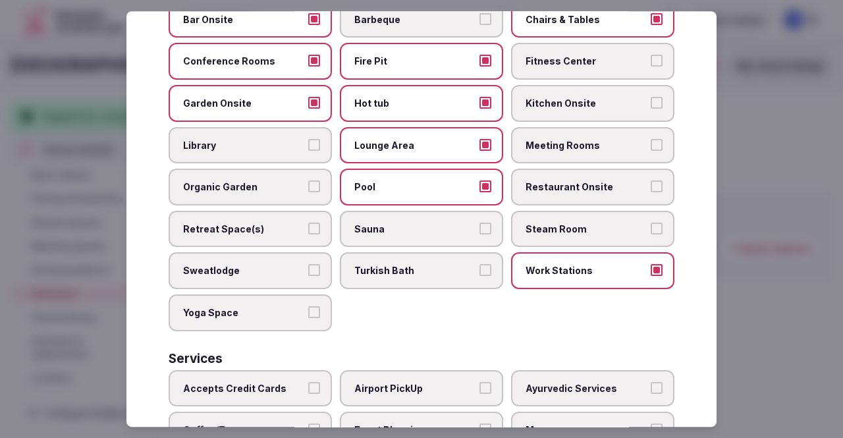
click at [276, 306] on span "Yoga Space" at bounding box center [243, 312] width 121 height 13
click at [308, 306] on button "Yoga Space" at bounding box center [314, 312] width 12 height 12
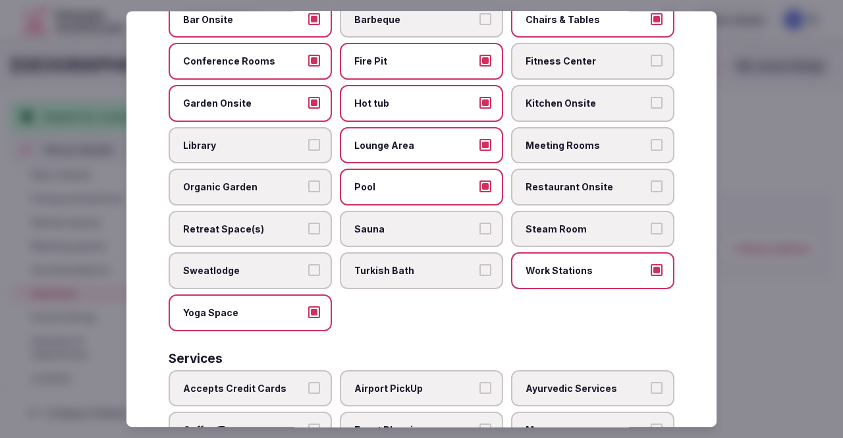
click at [247, 222] on span "Retreat Space(s)" at bounding box center [243, 228] width 121 height 13
click at [308, 222] on button "Retreat Space(s)" at bounding box center [314, 228] width 12 height 12
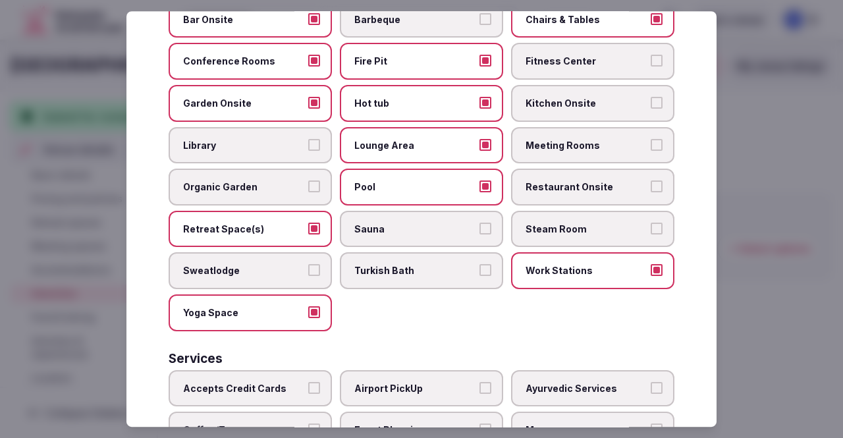
click at [553, 188] on label "Restaurant Onsite" at bounding box center [592, 187] width 163 height 37
click at [650, 188] on button "Restaurant Onsite" at bounding box center [656, 186] width 12 height 12
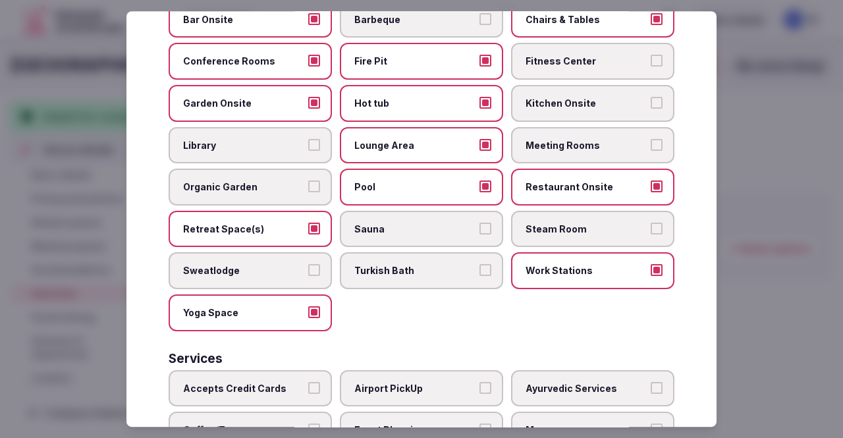
scroll to position [665, 0]
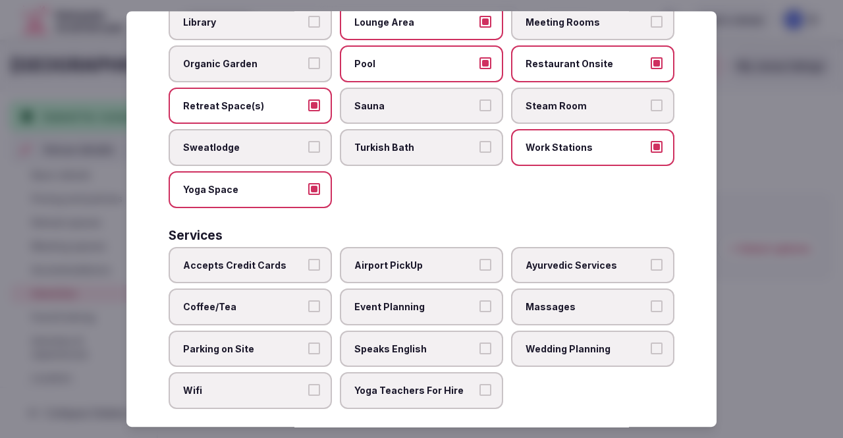
click at [267, 259] on span "Accepts Credit Cards" at bounding box center [243, 265] width 121 height 13
click at [308, 259] on button "Accepts Credit Cards" at bounding box center [314, 265] width 12 height 12
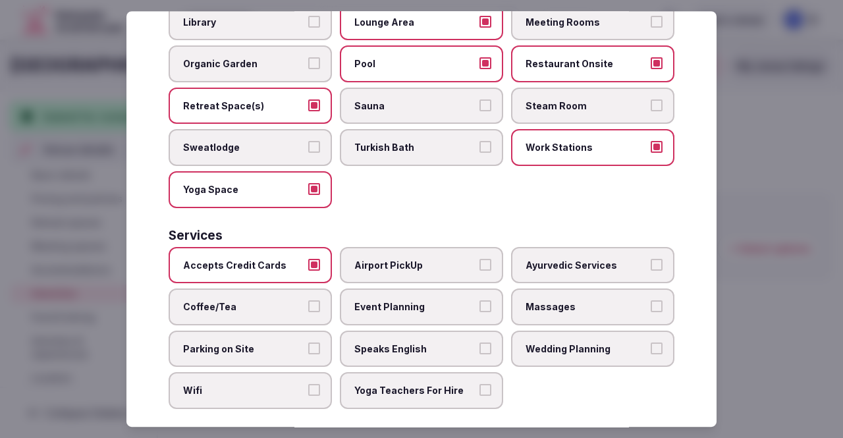
click at [452, 259] on span "Airport PickUp" at bounding box center [414, 265] width 121 height 13
click at [479, 259] on button "Airport PickUp" at bounding box center [485, 265] width 12 height 12
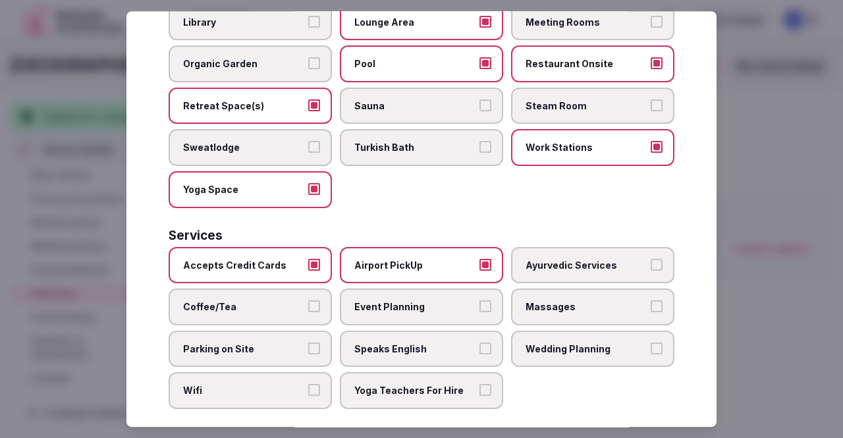
click at [452, 259] on span "Airport PickUp" at bounding box center [414, 265] width 121 height 13
click at [479, 259] on button "Airport PickUp" at bounding box center [485, 265] width 12 height 12
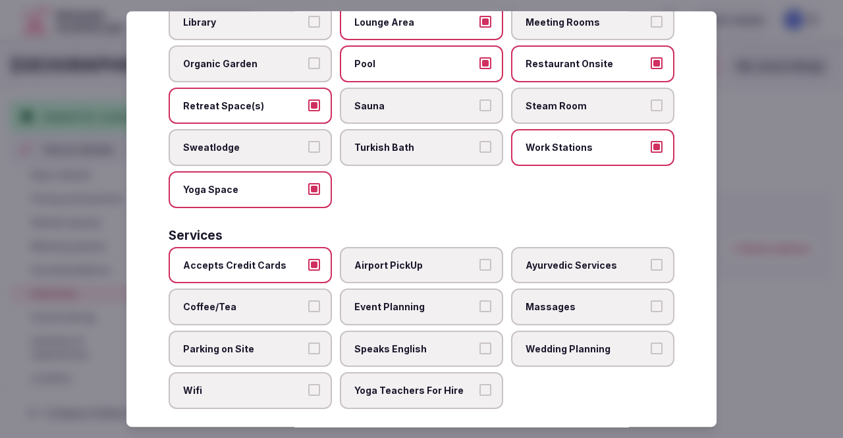
click at [308, 300] on button "Coffee/Tea" at bounding box center [314, 306] width 12 height 12
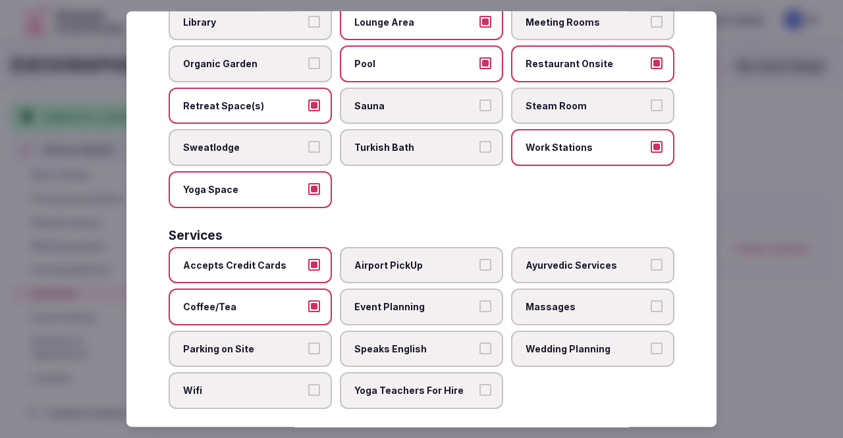
click at [424, 300] on span "Event Planning" at bounding box center [414, 306] width 121 height 13
click at [479, 300] on button "Event Planning" at bounding box center [485, 306] width 12 height 12
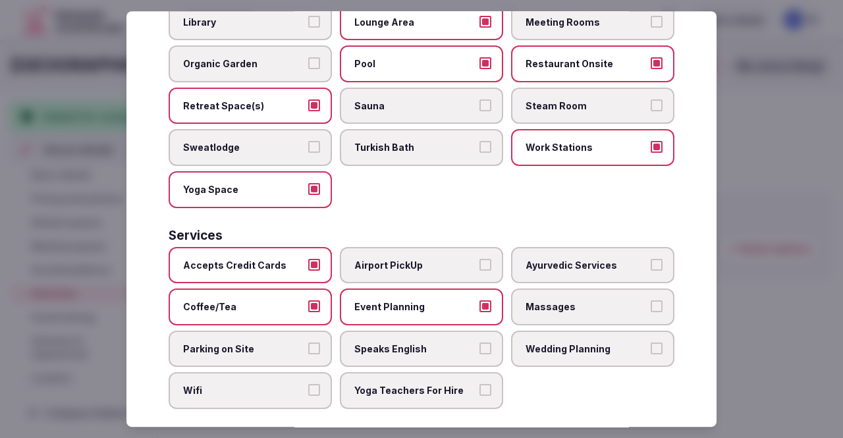
click at [540, 300] on span "Massages" at bounding box center [585, 306] width 121 height 13
click at [650, 300] on button "Massages" at bounding box center [656, 306] width 12 height 12
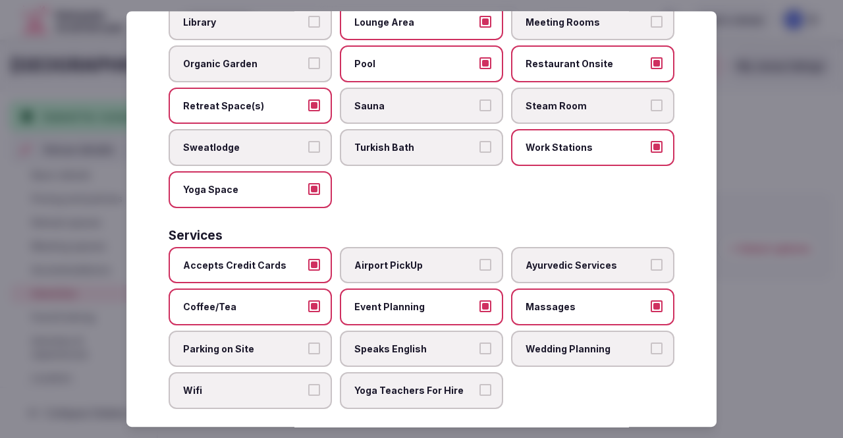
click at [409, 342] on span "Speaks English" at bounding box center [414, 348] width 121 height 13
click at [479, 342] on button "Speaks English" at bounding box center [485, 348] width 12 height 12
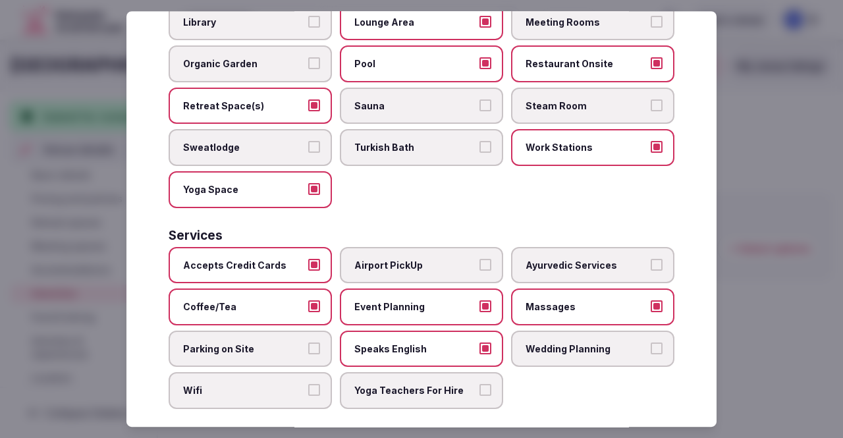
click at [561, 330] on label "Wedding Planning" at bounding box center [592, 348] width 163 height 37
click at [650, 342] on button "Wedding Planning" at bounding box center [656, 348] width 12 height 12
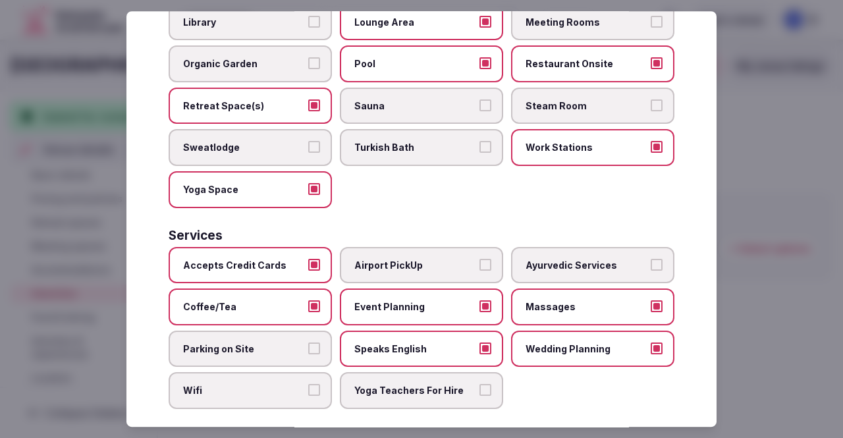
click at [292, 384] on label "Wifi" at bounding box center [250, 390] width 163 height 37
click at [308, 384] on button "Wifi" at bounding box center [314, 390] width 12 height 12
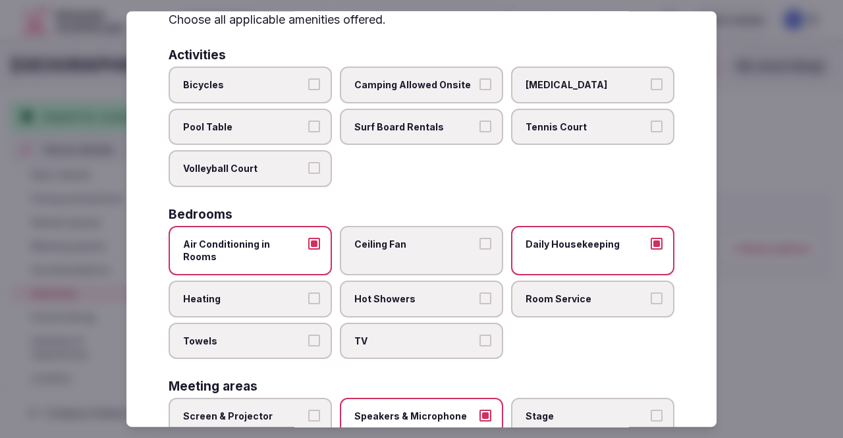
scroll to position [0, 0]
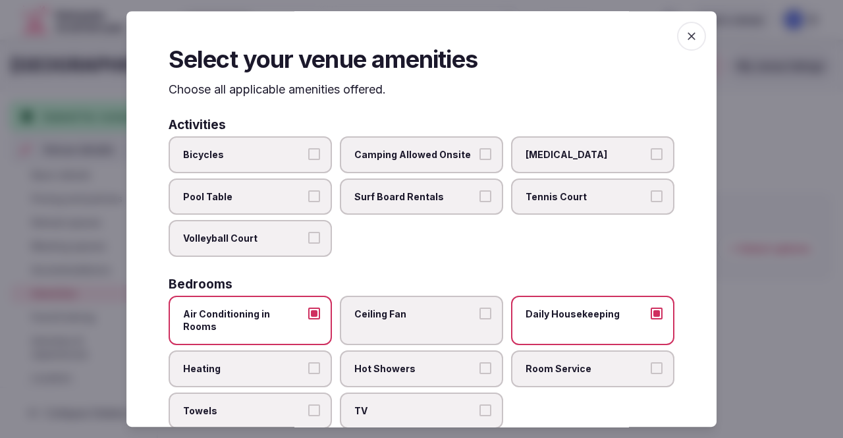
click at [687, 33] on icon "button" at bounding box center [691, 36] width 8 height 8
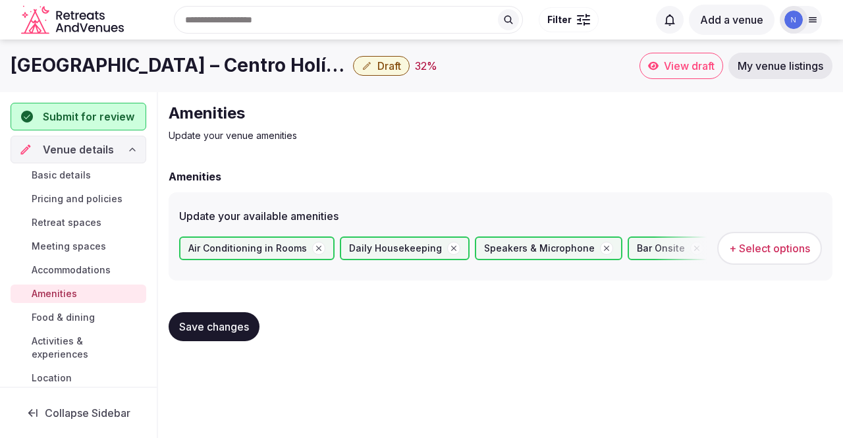
click at [246, 319] on button "Save changes" at bounding box center [214, 326] width 91 height 29
click at [98, 318] on link "Food & dining" at bounding box center [79, 317] width 136 height 18
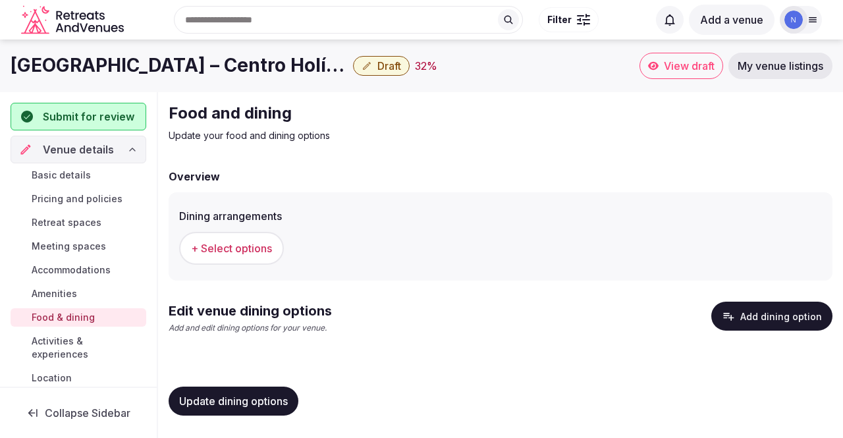
click at [227, 246] on span "+ Select options" at bounding box center [231, 248] width 81 height 14
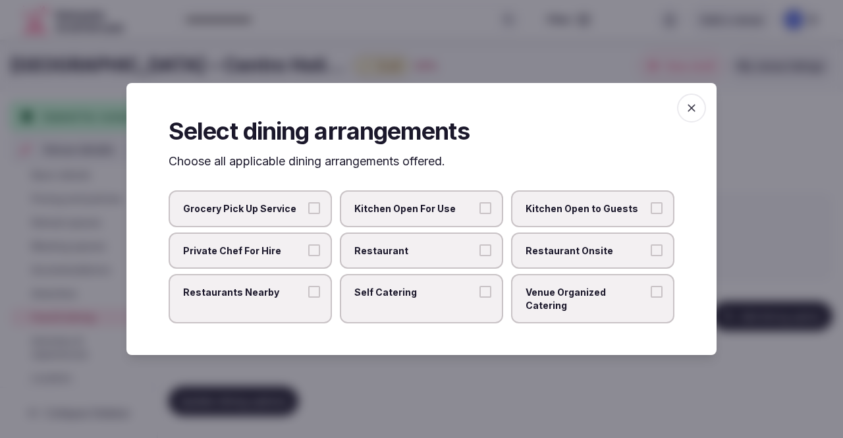
click at [383, 257] on span "Restaurant" at bounding box center [414, 250] width 121 height 13
click at [479, 256] on button "Restaurant" at bounding box center [485, 250] width 12 height 12
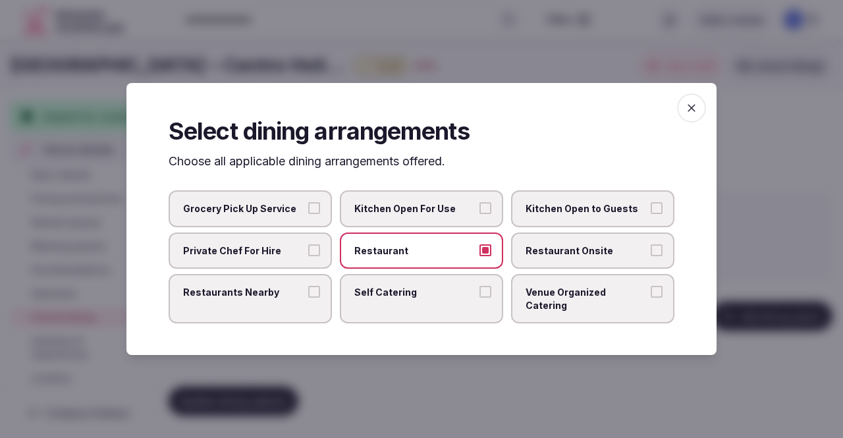
click at [550, 253] on span "Restaurant Onsite" at bounding box center [585, 250] width 121 height 13
click at [650, 253] on button "Restaurant Onsite" at bounding box center [656, 250] width 12 height 12
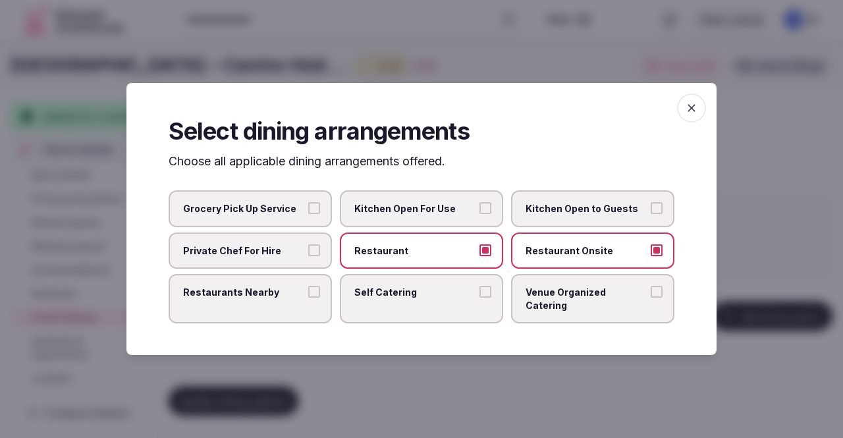
click at [561, 293] on span "Venue Organized Catering" at bounding box center [585, 299] width 121 height 26
click at [650, 293] on button "Venue Organized Catering" at bounding box center [656, 292] width 12 height 12
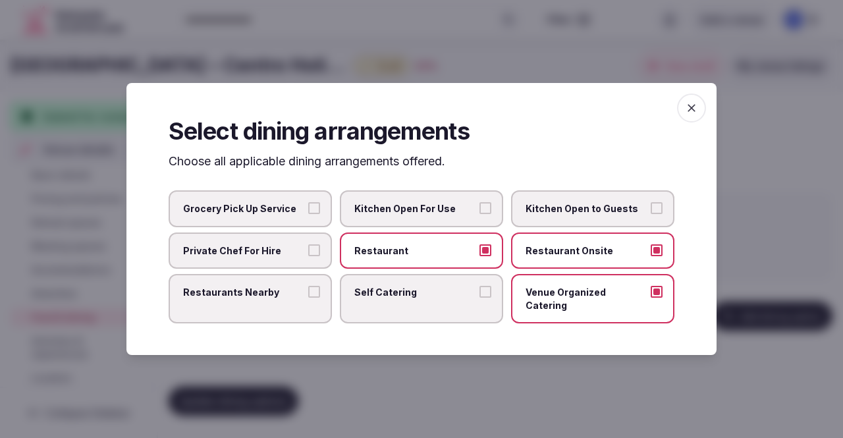
click at [683, 109] on span "button" at bounding box center [691, 107] width 29 height 29
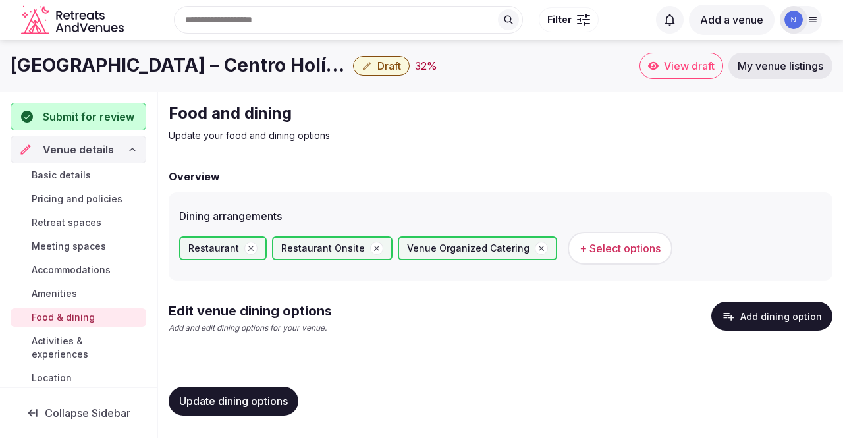
click at [282, 399] on span "Update dining options" at bounding box center [233, 400] width 109 height 13
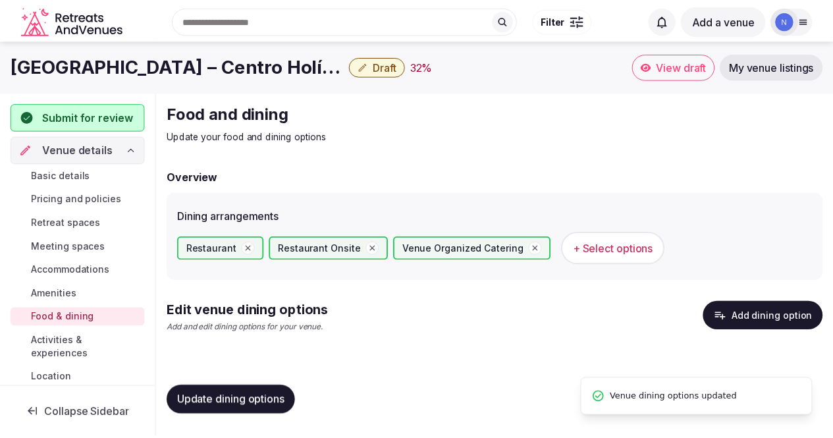
scroll to position [84, 0]
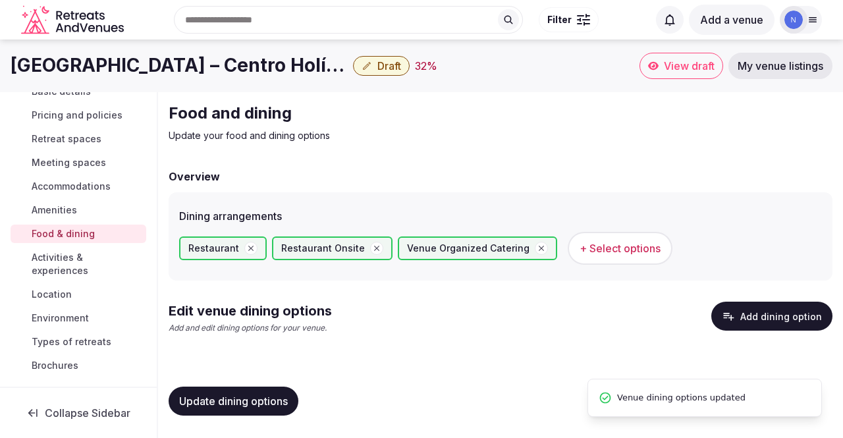
click at [56, 271] on span "Activities & experiences" at bounding box center [86, 264] width 109 height 26
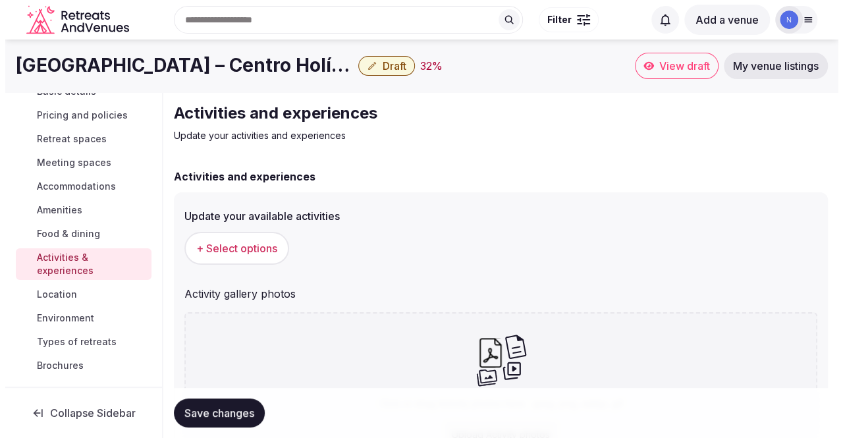
scroll to position [84, 0]
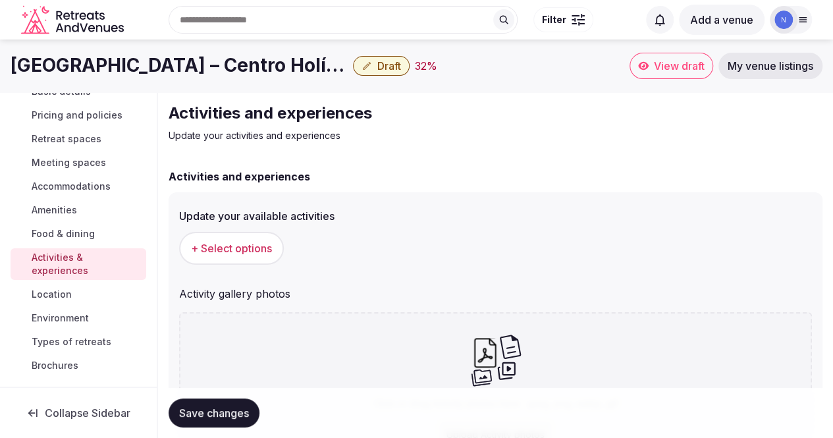
click at [257, 250] on span "+ Select options" at bounding box center [231, 248] width 81 height 14
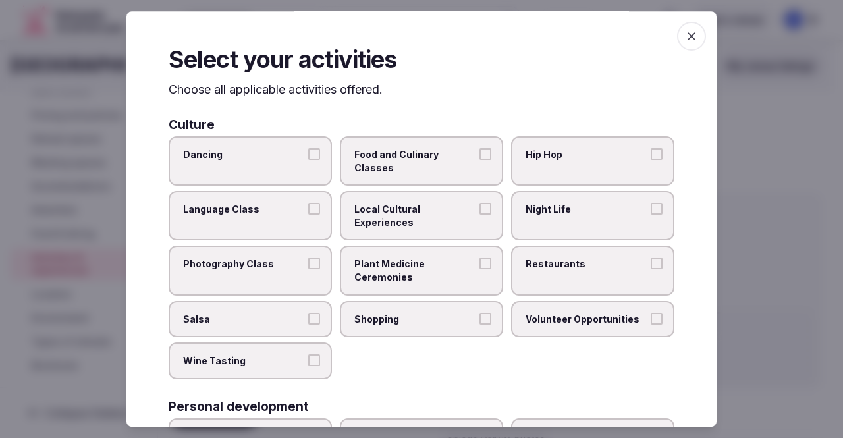
click at [308, 151] on button "Dancing" at bounding box center [314, 154] width 12 height 12
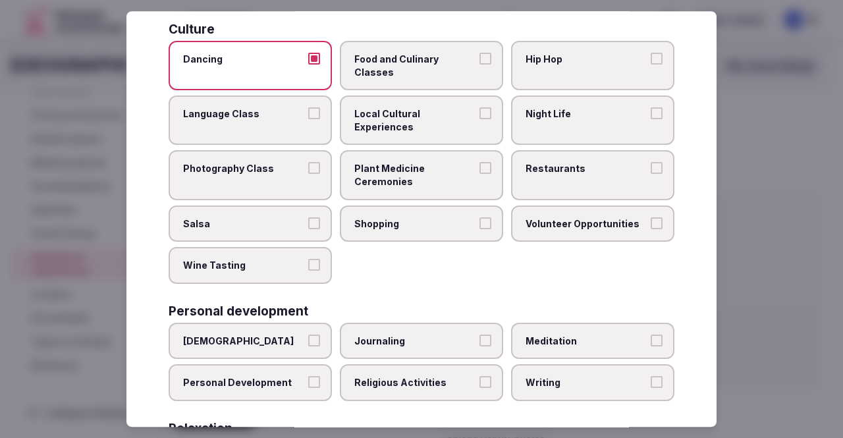
scroll to position [96, 0]
click at [444, 174] on span "Plant Medicine Ceremonies" at bounding box center [414, 175] width 121 height 26
click at [479, 174] on button "Plant Medicine Ceremonies" at bounding box center [485, 168] width 12 height 12
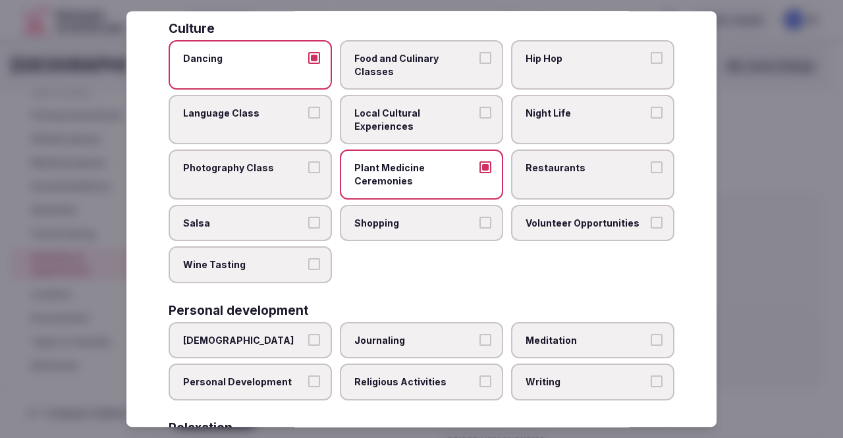
click at [403, 220] on span "Shopping" at bounding box center [414, 223] width 121 height 13
click at [479, 220] on button "Shopping" at bounding box center [485, 223] width 12 height 12
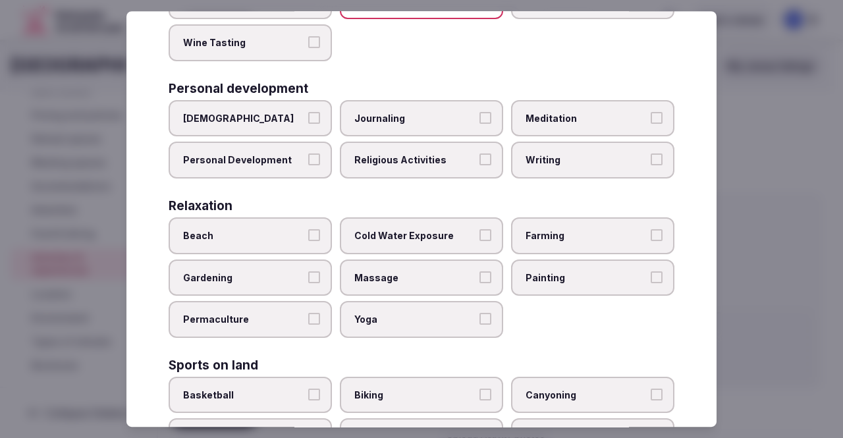
scroll to position [319, 0]
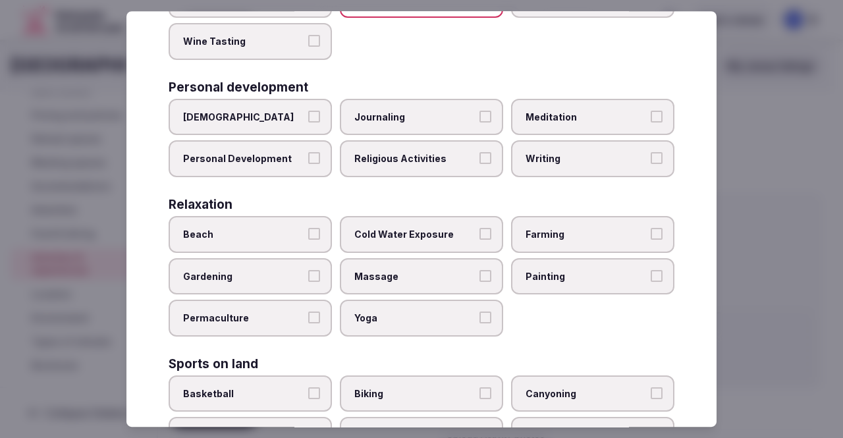
click at [554, 116] on span "Meditation" at bounding box center [585, 117] width 121 height 13
click at [650, 116] on button "Meditation" at bounding box center [656, 117] width 12 height 12
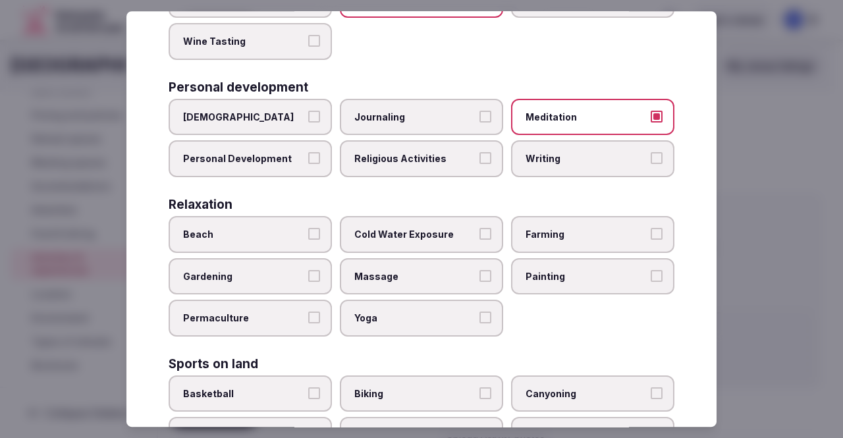
click at [287, 164] on span "Personal Development" at bounding box center [243, 159] width 121 height 13
click at [308, 164] on button "Personal Development" at bounding box center [314, 159] width 12 height 12
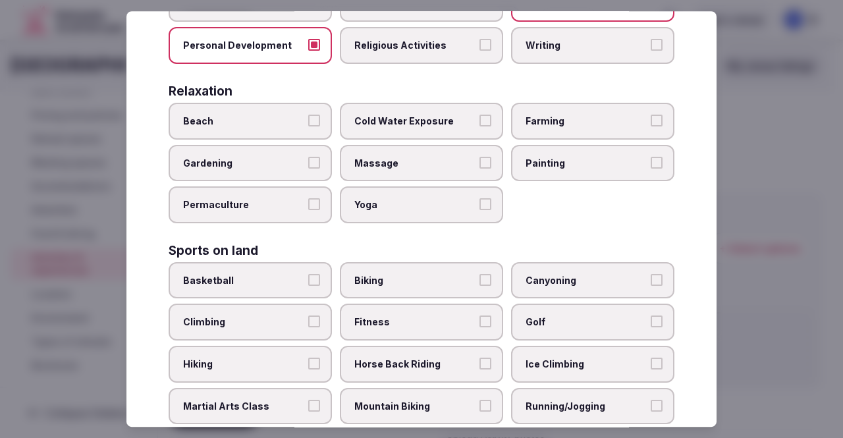
scroll to position [434, 0]
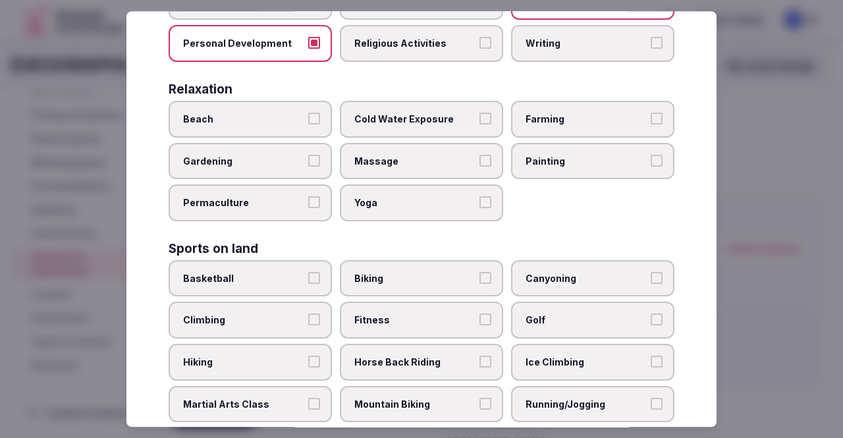
click at [308, 119] on button "Beach" at bounding box center [314, 119] width 12 height 12
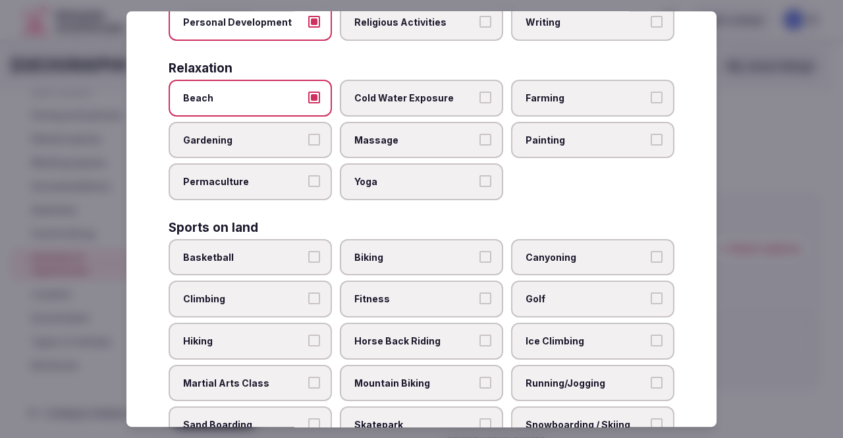
scroll to position [457, 0]
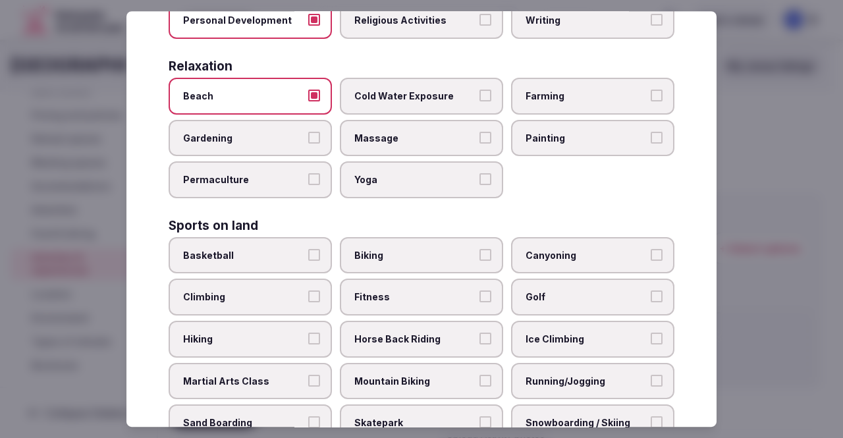
click at [428, 148] on label "Massage" at bounding box center [421, 138] width 163 height 37
click at [479, 143] on button "Massage" at bounding box center [485, 138] width 12 height 12
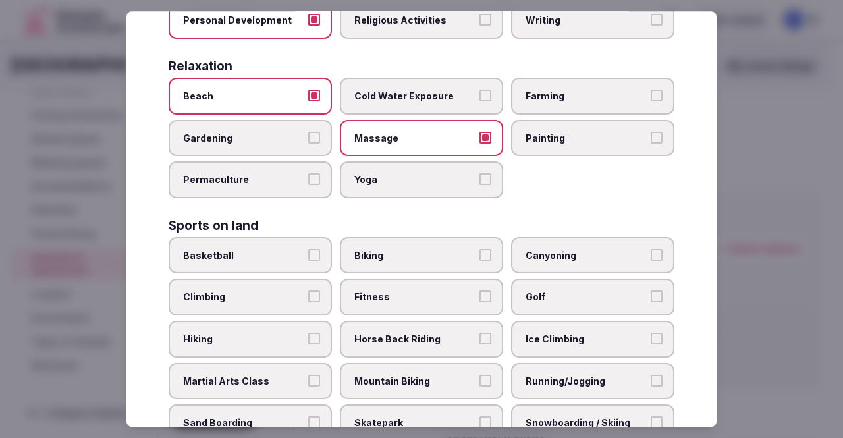
click at [441, 193] on label "Yoga" at bounding box center [421, 179] width 163 height 37
click at [479, 185] on button "Yoga" at bounding box center [485, 179] width 12 height 12
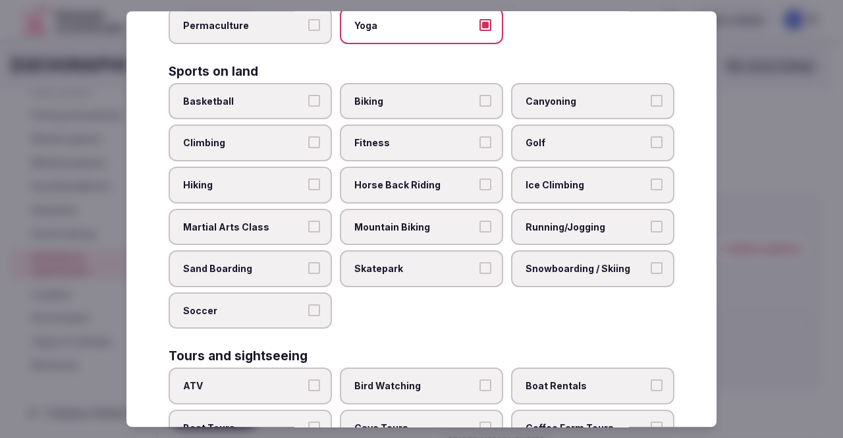
scroll to position [613, 0]
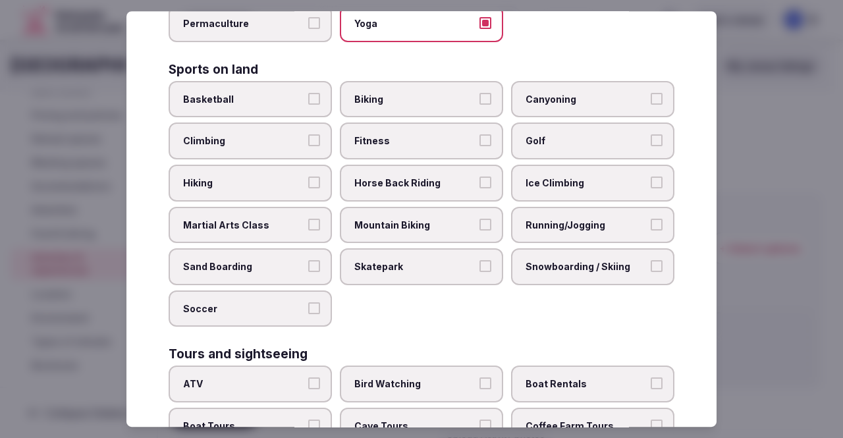
click at [293, 176] on label "Hiking" at bounding box center [250, 183] width 163 height 37
click at [308, 176] on button "Hiking" at bounding box center [314, 182] width 12 height 12
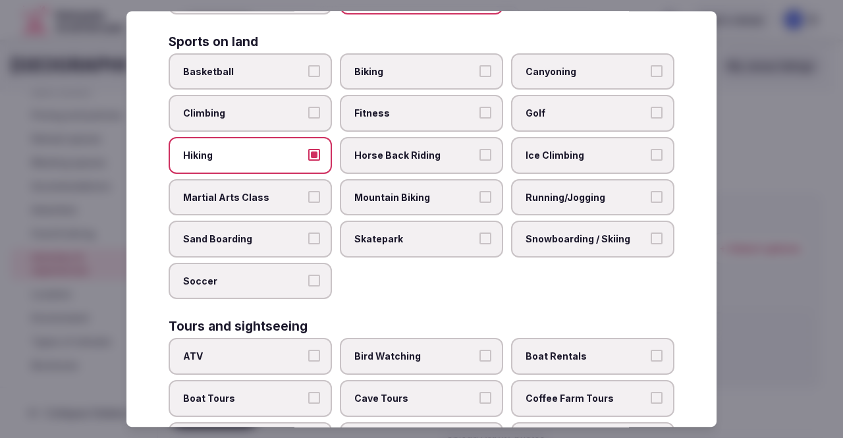
scroll to position [642, 0]
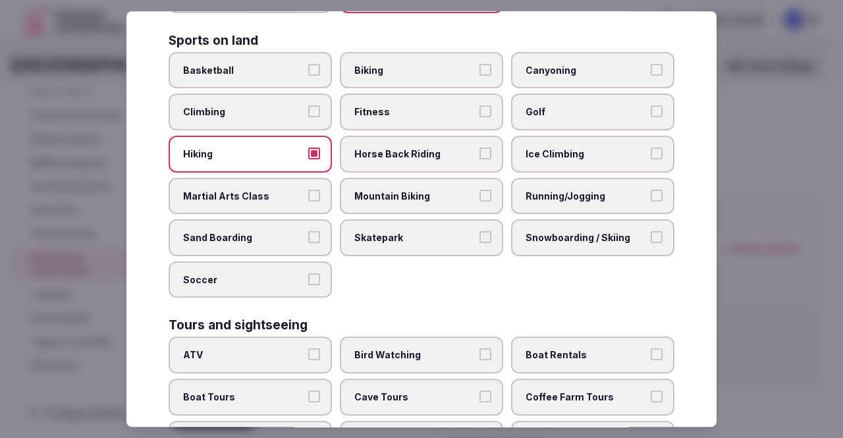
drag, startPoint x: 307, startPoint y: 149, endPoint x: 528, endPoint y: 194, distance: 224.9
click at [528, 194] on div "Basketball Biking Canyoning Climbing Fitness Golf Hiking Horse Back Riding Ice …" at bounding box center [422, 175] width 506 height 246
click at [528, 194] on span "Running/Jogging" at bounding box center [585, 196] width 121 height 13
click at [650, 194] on button "Running/Jogging" at bounding box center [656, 196] width 12 height 12
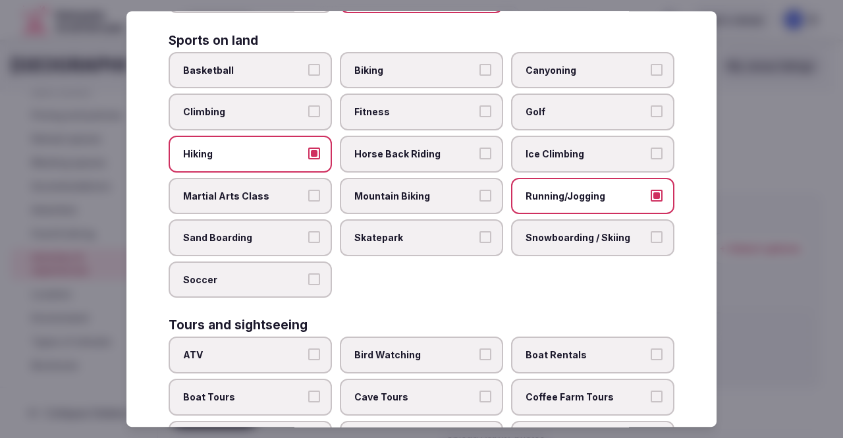
click at [309, 155] on button "Hiking" at bounding box center [314, 153] width 12 height 12
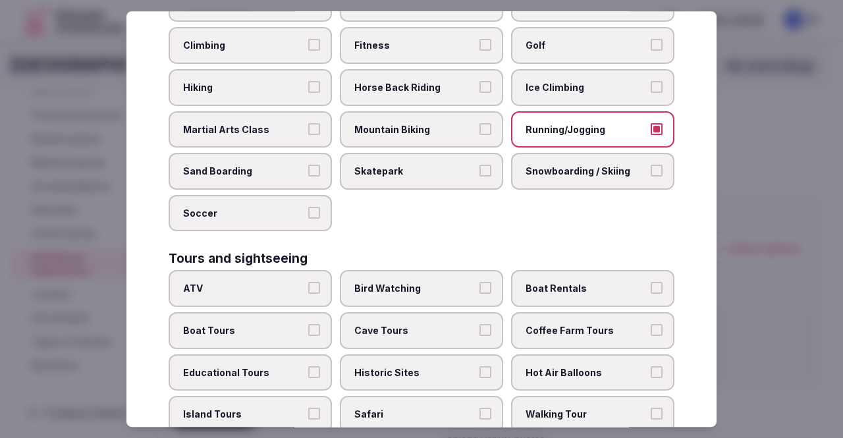
scroll to position [838, 0]
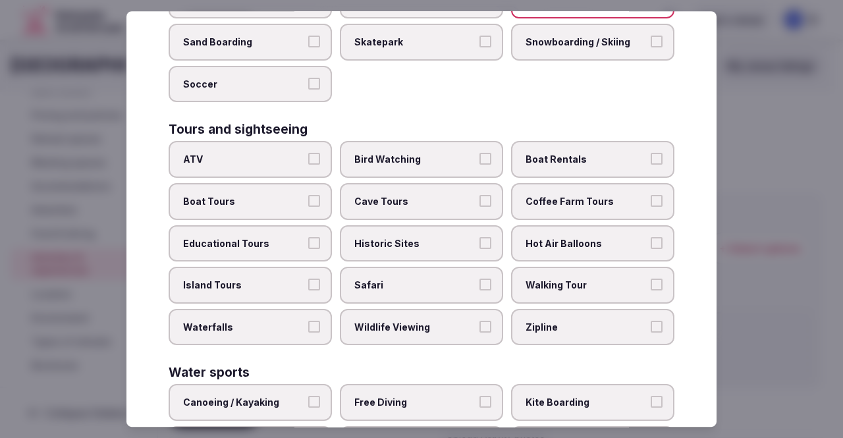
type button "on"
click at [560, 149] on label "Boat Rentals" at bounding box center [592, 159] width 163 height 37
click at [650, 153] on button "Boat Rentals" at bounding box center [656, 159] width 12 height 12
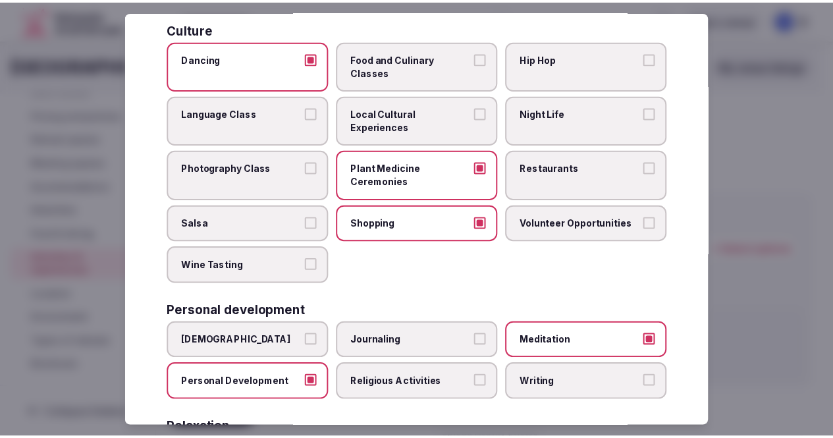
scroll to position [0, 0]
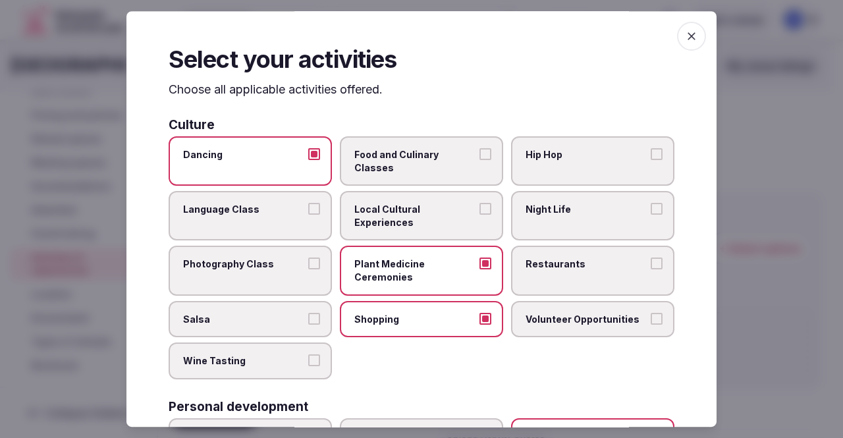
click at [677, 39] on span "button" at bounding box center [691, 36] width 29 height 29
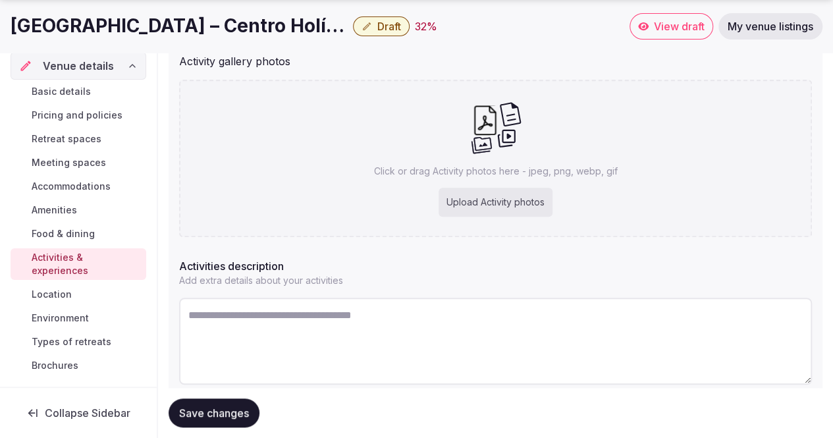
scroll to position [240, 0]
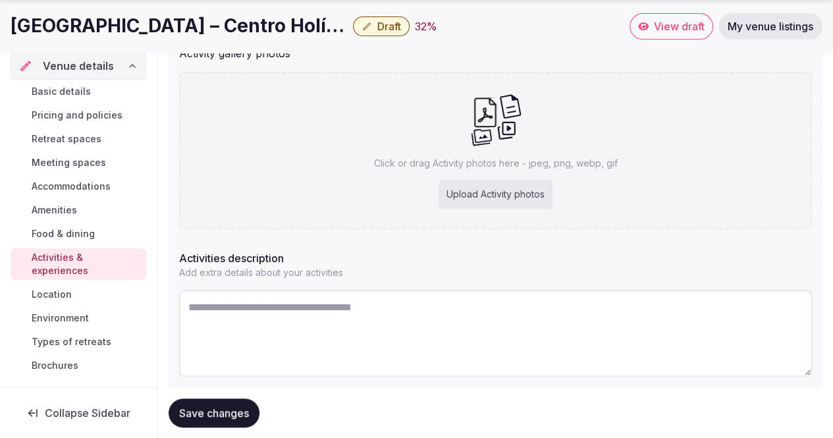
click at [490, 190] on div "Upload Activity photos" at bounding box center [495, 194] width 114 height 29
type input "**********"
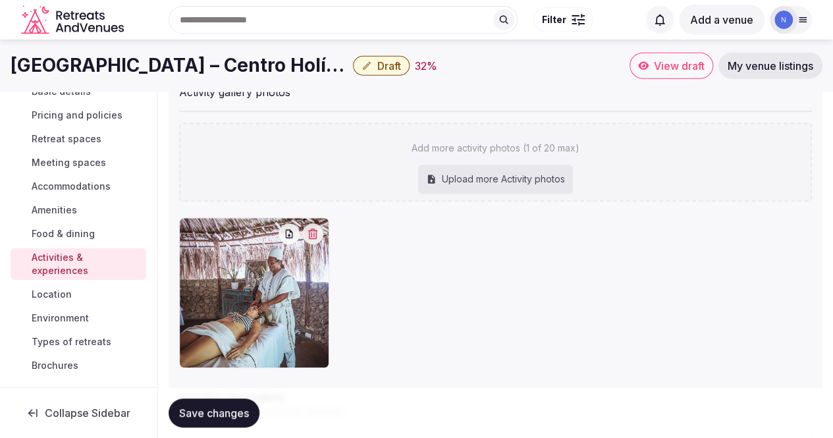
scroll to position [199, 0]
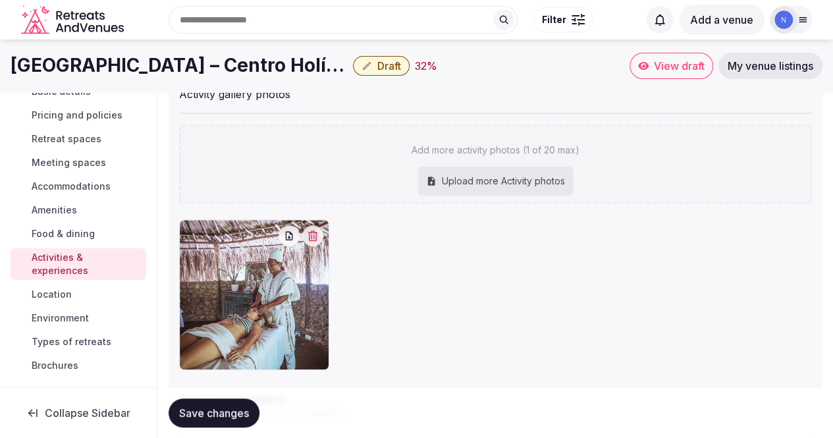
click at [462, 182] on div "Upload more Activity photos" at bounding box center [495, 181] width 155 height 29
type input "**********"
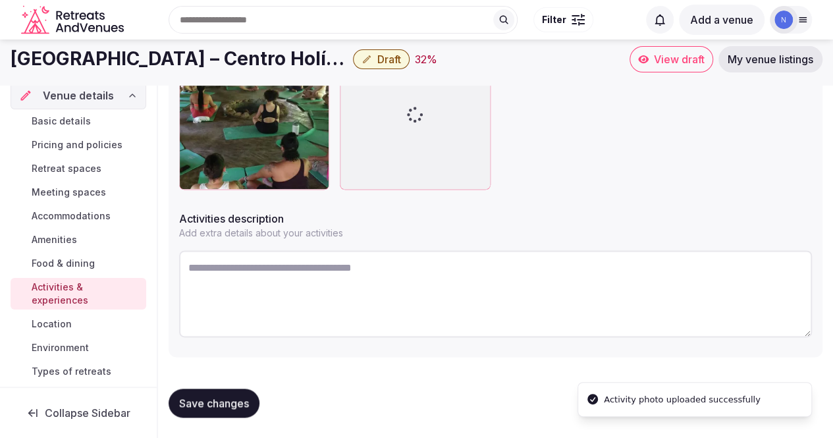
scroll to position [84, 0]
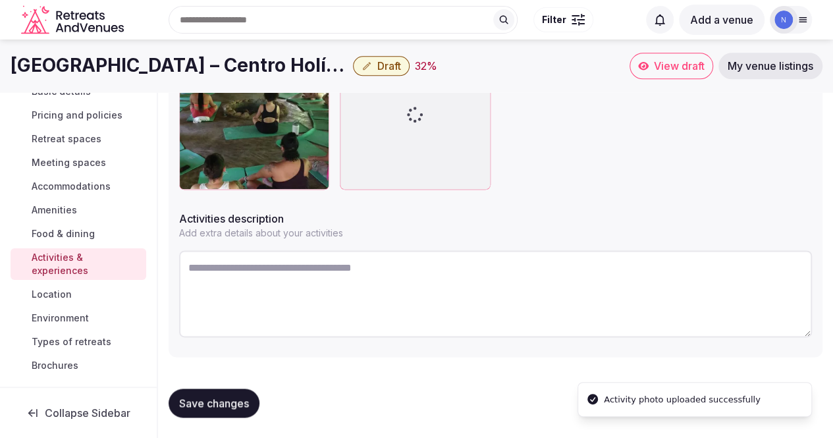
click at [458, 282] on textarea at bounding box center [495, 293] width 633 height 87
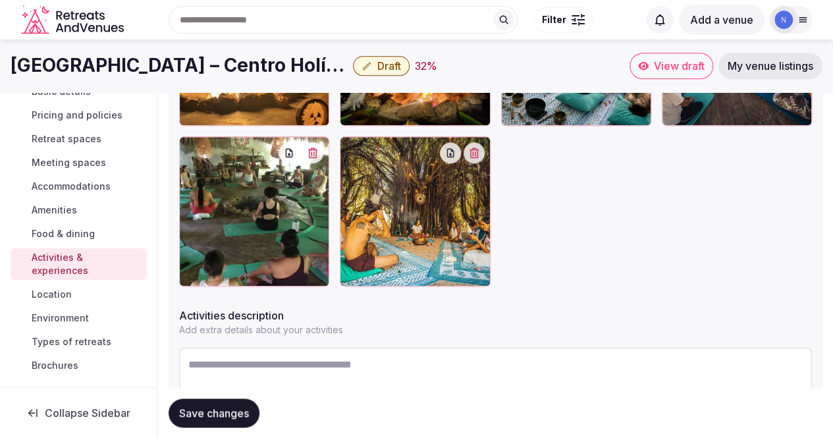
scroll to position [604, 0]
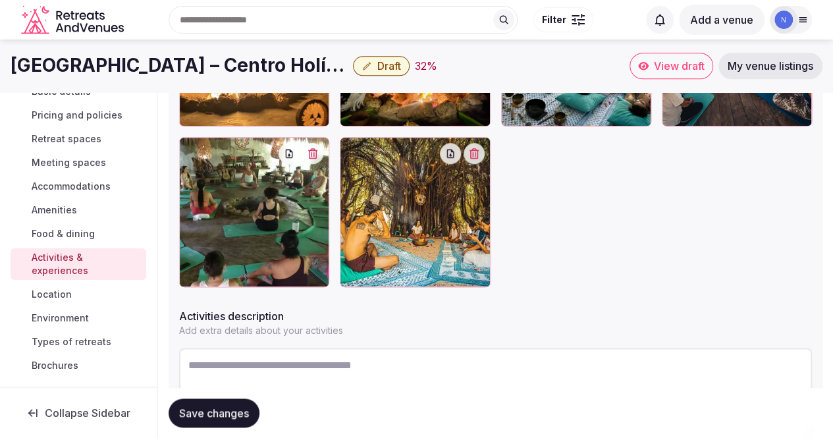
click at [224, 411] on span "Save changes" at bounding box center [214, 412] width 70 height 13
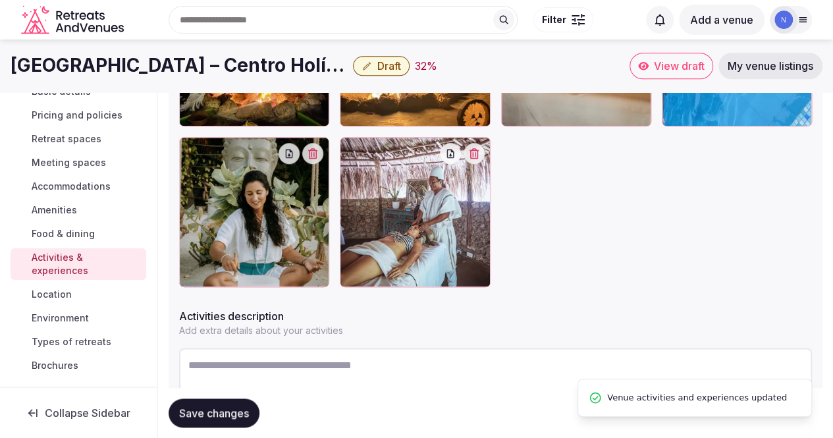
scroll to position [282, 0]
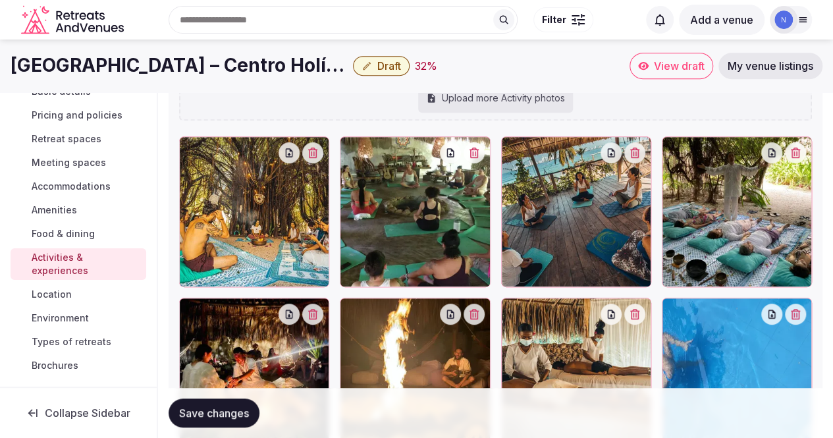
click at [232, 407] on span "Save changes" at bounding box center [214, 412] width 70 height 13
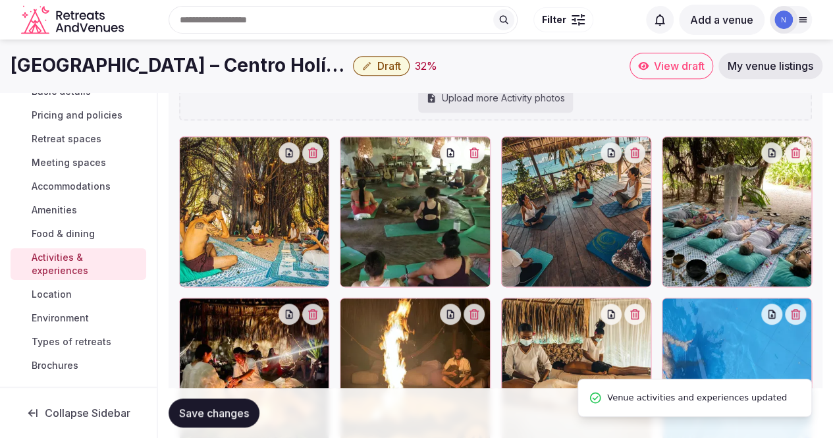
click at [88, 189] on span "Accommodations" at bounding box center [71, 186] width 79 height 13
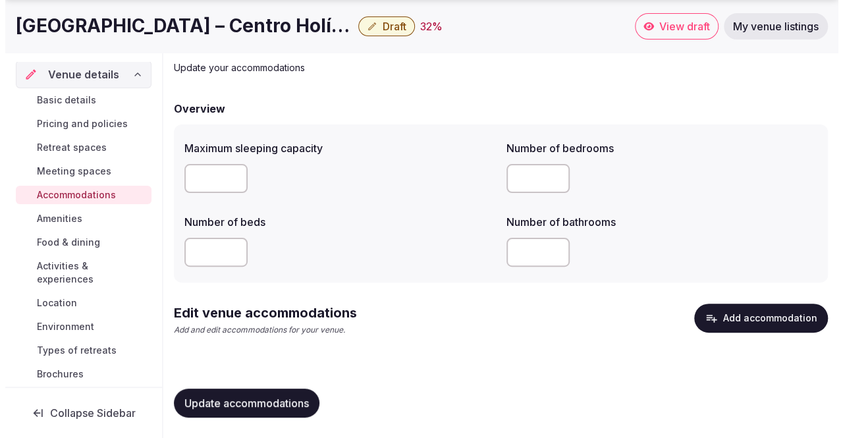
scroll to position [44, 0]
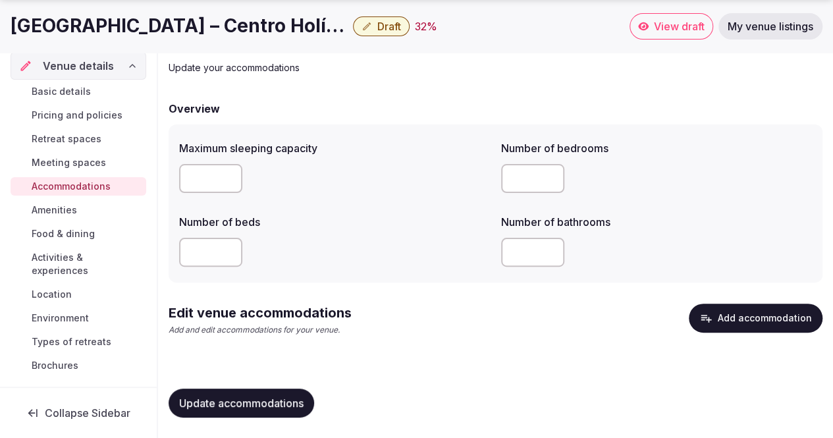
click at [756, 313] on button "Add accommodation" at bounding box center [755, 317] width 134 height 29
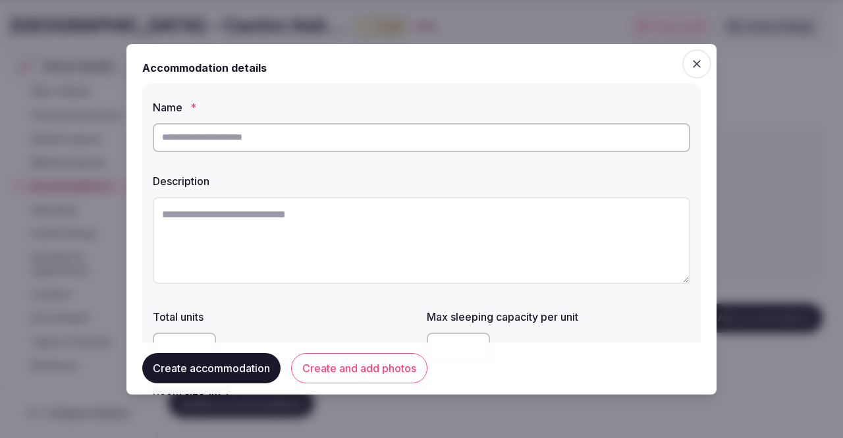
click at [258, 135] on input "text" at bounding box center [421, 137] width 537 height 29
paste input "**********"
type input "**********"
click at [272, 220] on textarea at bounding box center [421, 240] width 537 height 87
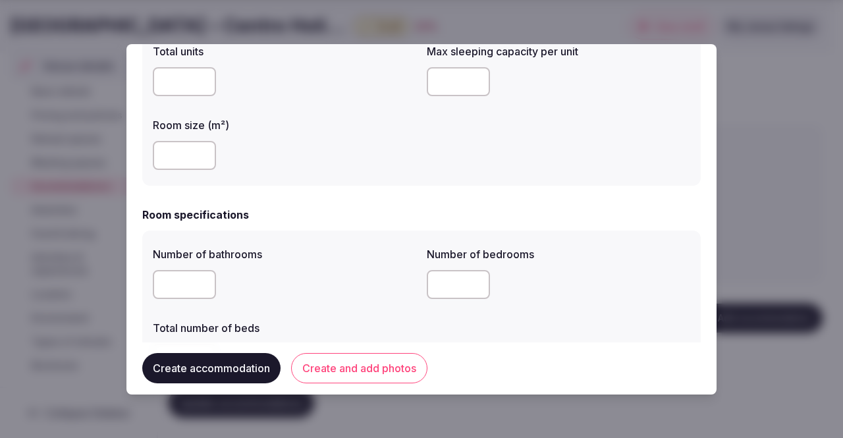
scroll to position [0, 0]
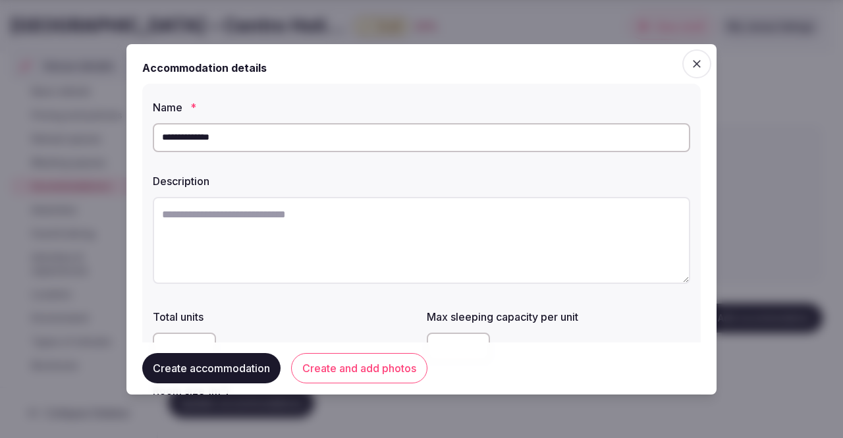
click at [400, 223] on textarea at bounding box center [421, 240] width 537 height 87
paste textarea "**********"
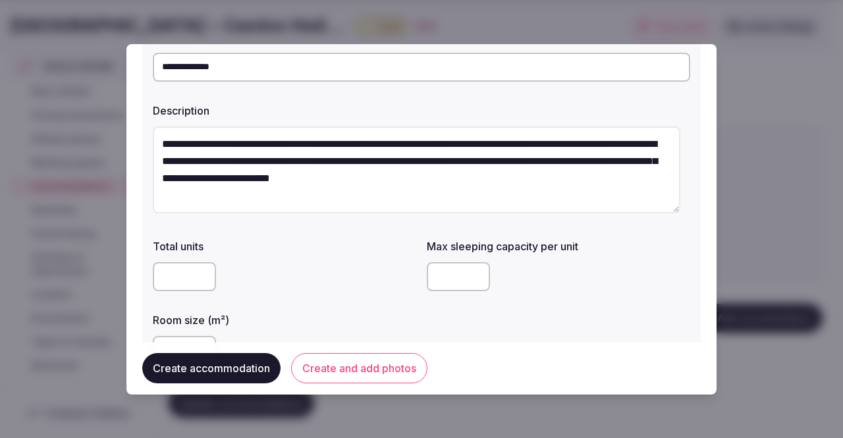
scroll to position [161, 0]
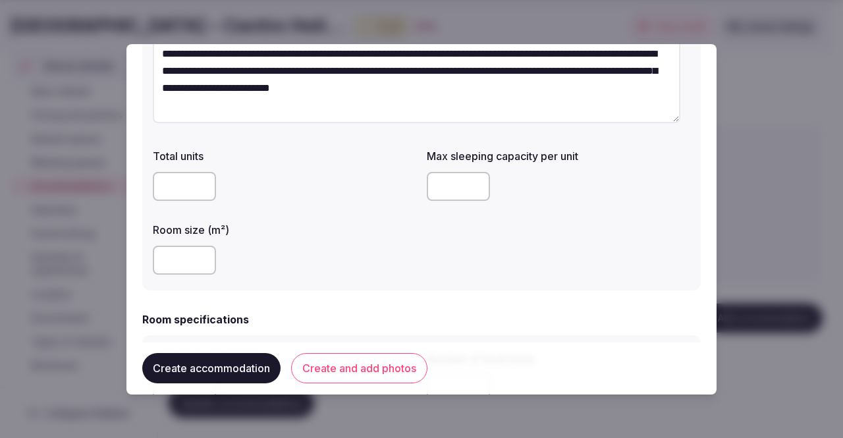
type textarea "**********"
click at [195, 182] on input "number" at bounding box center [184, 186] width 63 height 29
type input "*"
click at [446, 186] on input "number" at bounding box center [458, 186] width 63 height 29
type input "*"
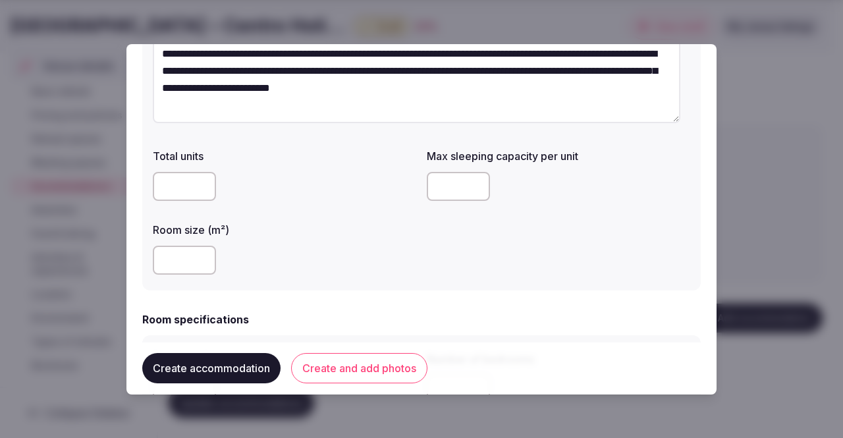
click at [170, 259] on input "number" at bounding box center [184, 260] width 63 height 29
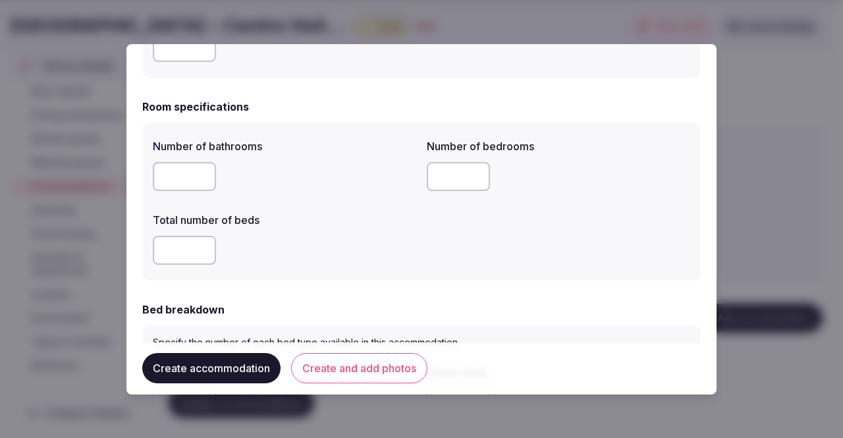
scroll to position [375, 0]
click at [191, 180] on input "number" at bounding box center [184, 175] width 63 height 29
type input "*"
click at [446, 169] on input "number" at bounding box center [458, 175] width 63 height 29
type input "*"
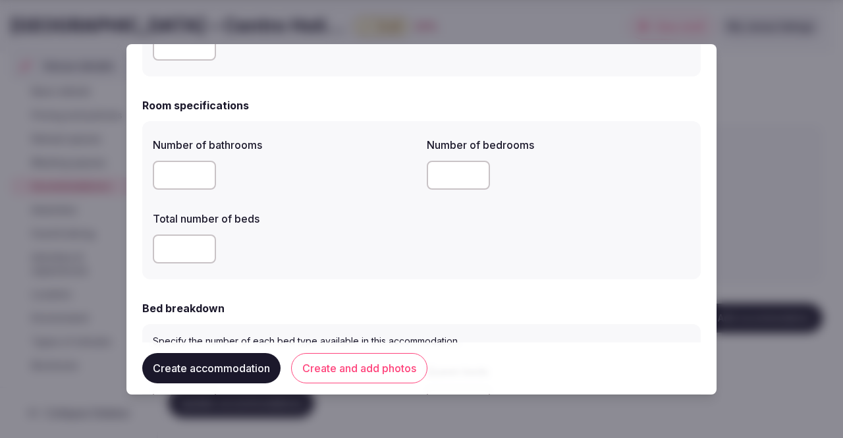
click at [180, 248] on input "number" at bounding box center [184, 248] width 63 height 29
type input "*"
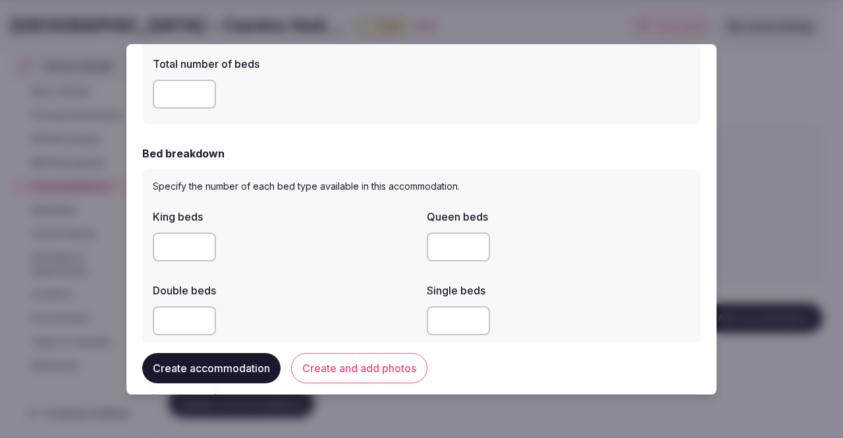
scroll to position [546, 0]
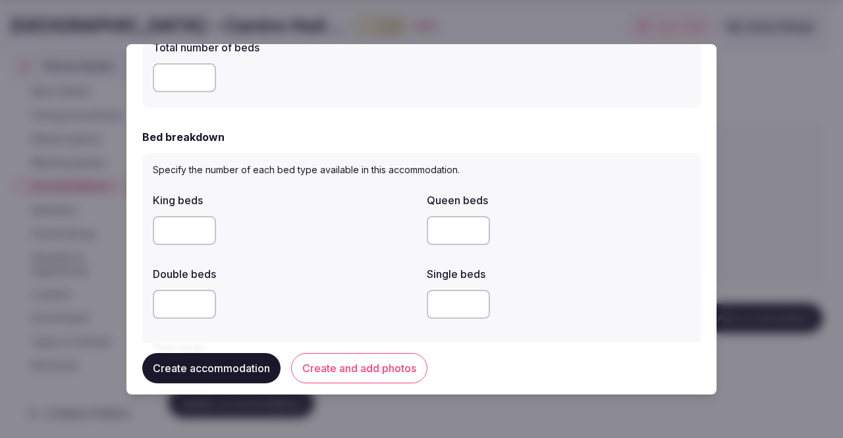
click at [464, 303] on input "number" at bounding box center [458, 304] width 63 height 29
type input "*"
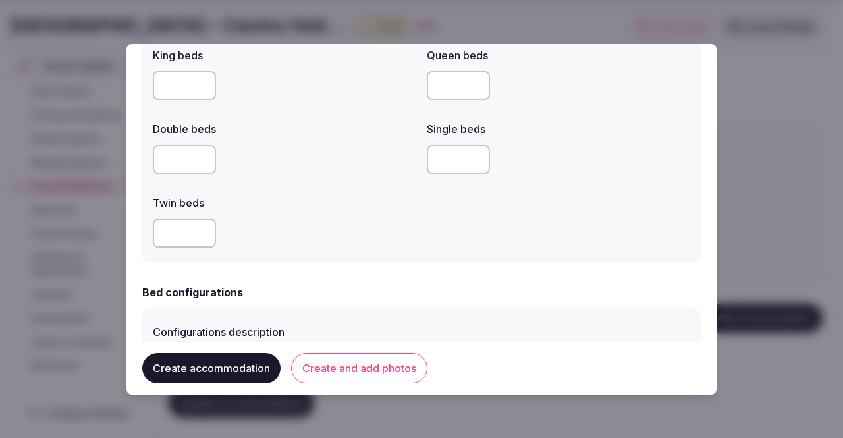
scroll to position [863, 0]
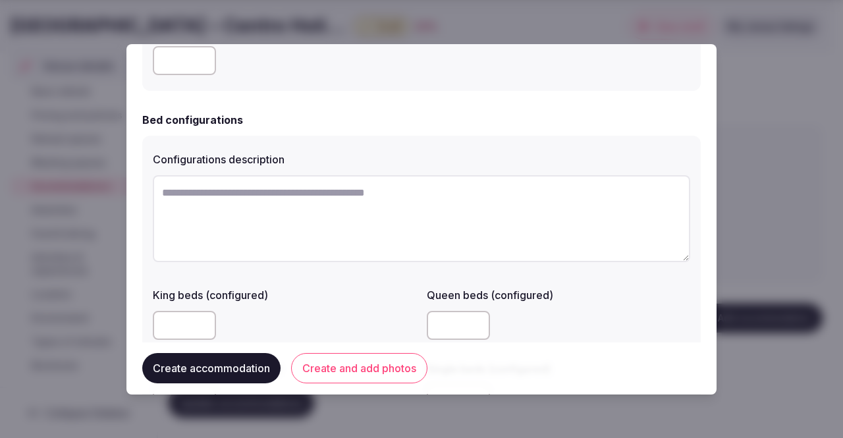
type input "*"
click at [425, 205] on textarea at bounding box center [421, 218] width 537 height 87
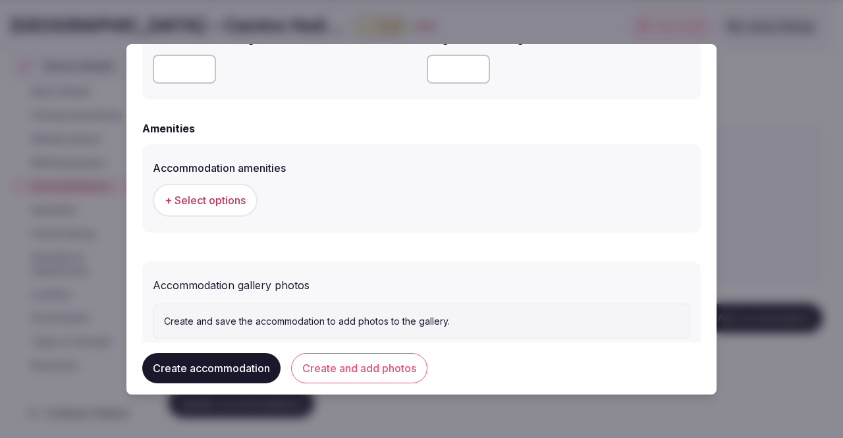
scroll to position [1197, 0]
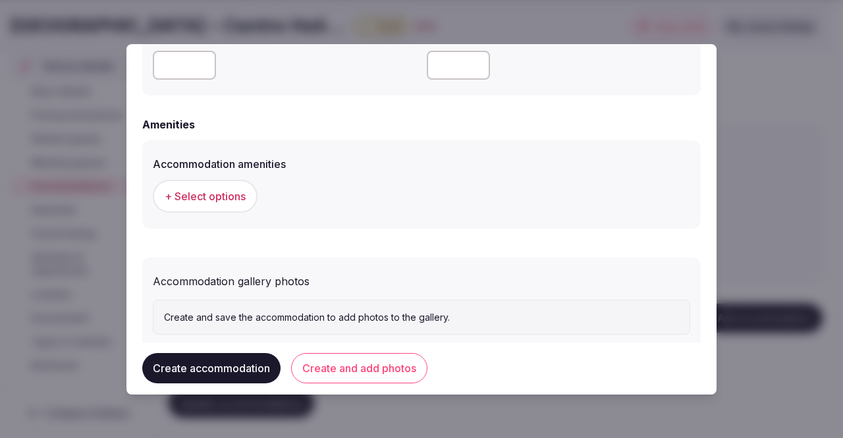
click at [228, 197] on span "+ Select options" at bounding box center [205, 196] width 81 height 14
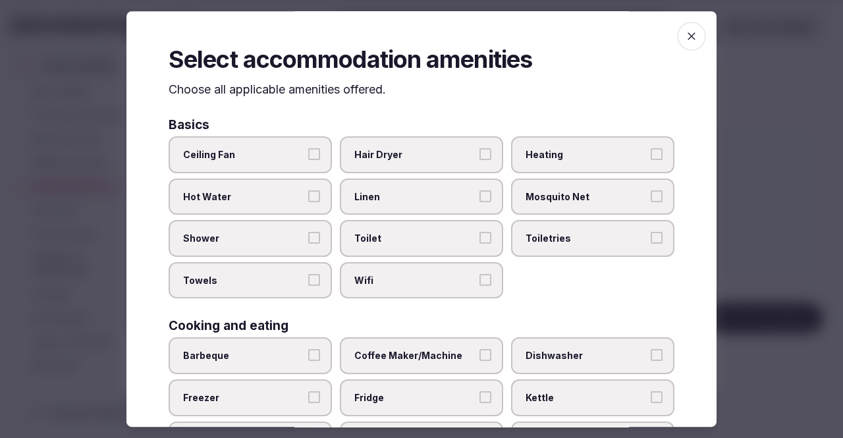
click at [549, 193] on span "Mosquito Net" at bounding box center [585, 196] width 121 height 13
click at [650, 193] on button "Mosquito Net" at bounding box center [656, 196] width 12 height 12
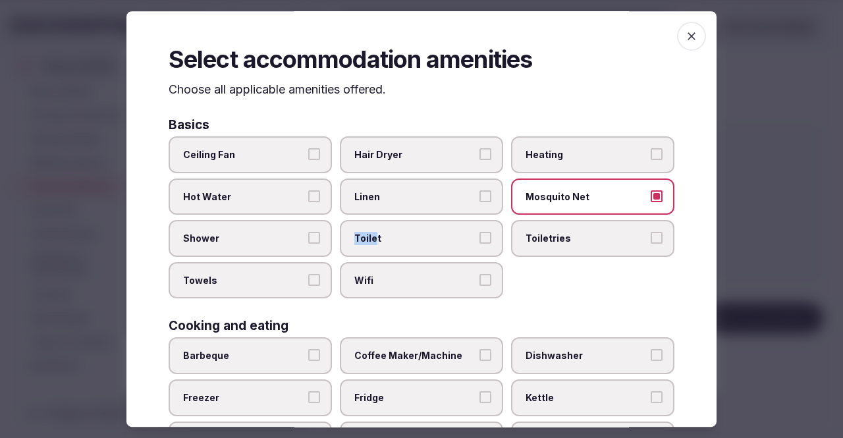
drag, startPoint x: 290, startPoint y: 236, endPoint x: 375, endPoint y: 233, distance: 85.0
click at [375, 233] on div "Ceiling Fan Hair Dryer Heating Hot Water Linen [MEDICAL_DATA] Shower Toilet Toi…" at bounding box center [422, 217] width 506 height 162
click at [375, 233] on span "Toilet" at bounding box center [414, 238] width 121 height 13
click at [479, 233] on button "Toilet" at bounding box center [485, 238] width 12 height 12
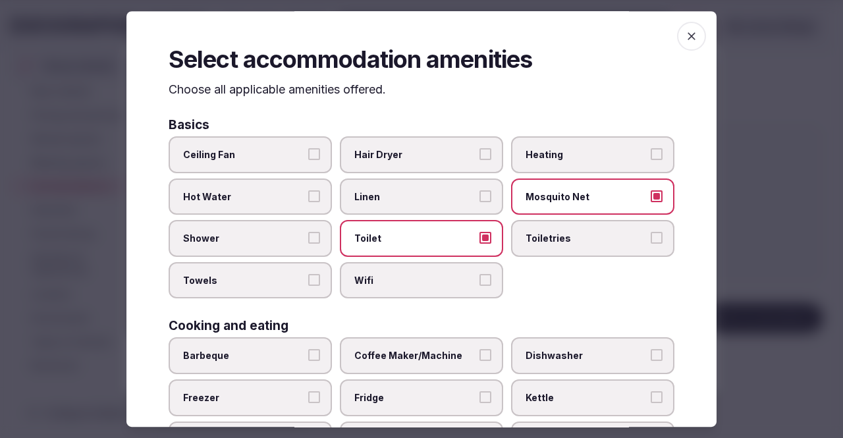
click at [303, 236] on label "Shower" at bounding box center [250, 238] width 163 height 37
click at [308, 236] on button "Shower" at bounding box center [314, 238] width 12 height 12
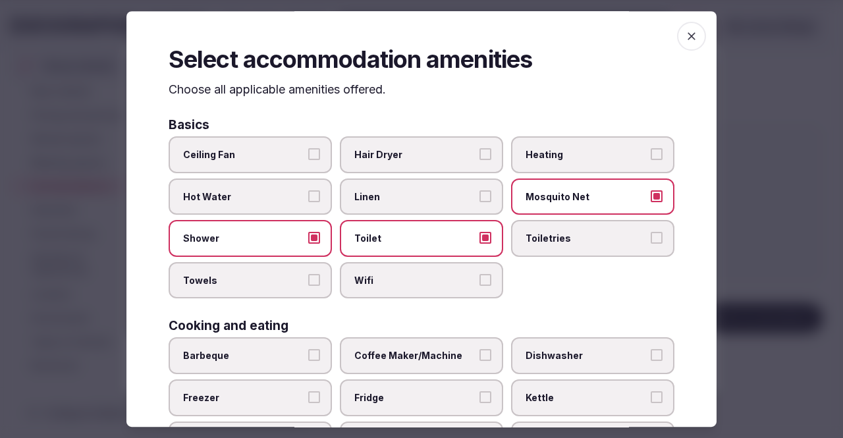
click at [313, 276] on button "Towels" at bounding box center [314, 280] width 12 height 12
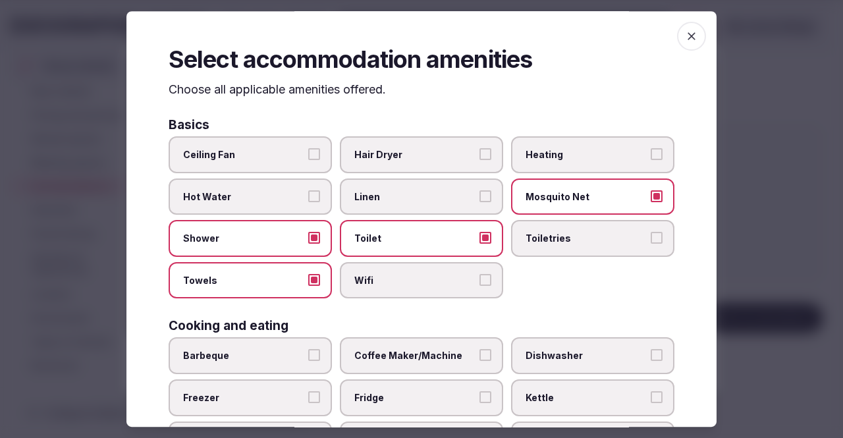
click at [484, 281] on label "Wifi" at bounding box center [421, 280] width 163 height 37
click at [484, 281] on button "Wifi" at bounding box center [485, 280] width 12 height 12
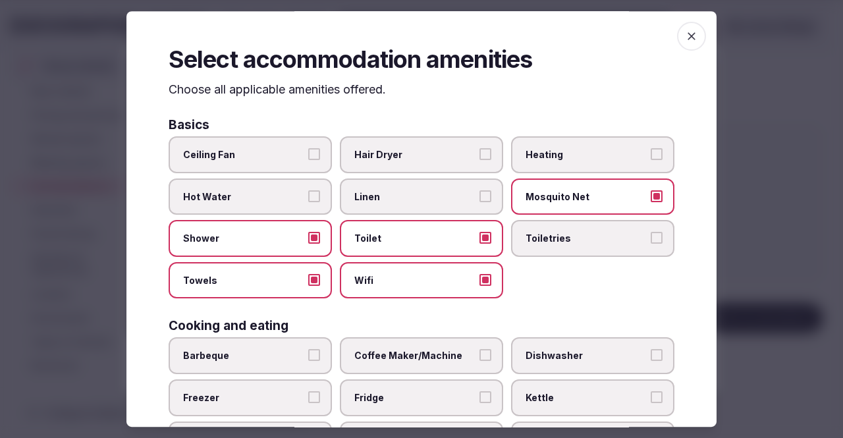
click at [479, 193] on button "Linen" at bounding box center [485, 196] width 12 height 12
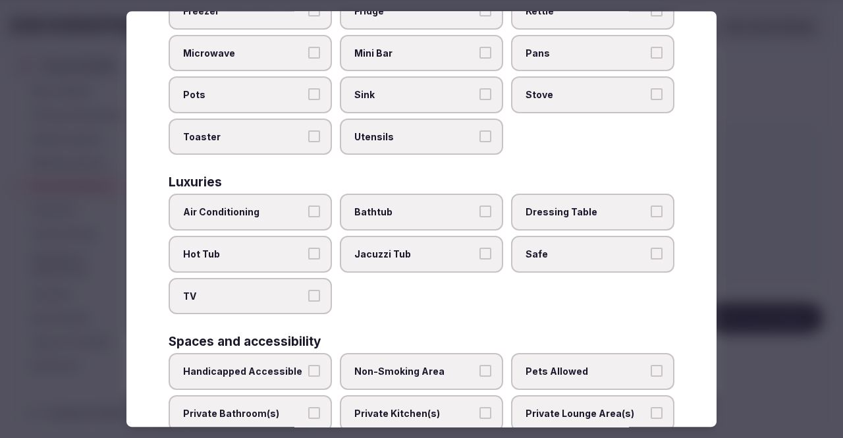
scroll to position [391, 0]
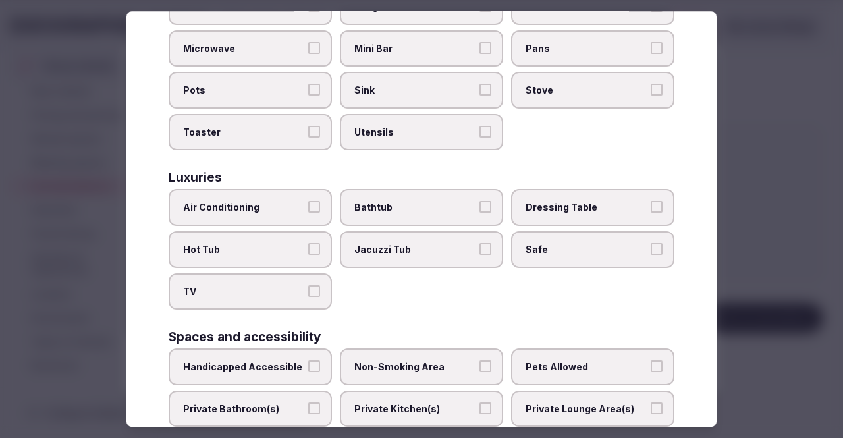
click at [315, 210] on button "Air Conditioning" at bounding box center [314, 207] width 12 height 12
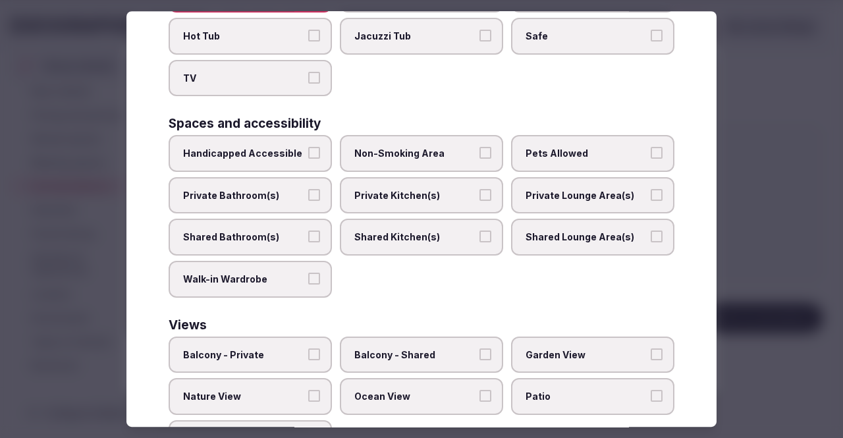
scroll to position [665, 0]
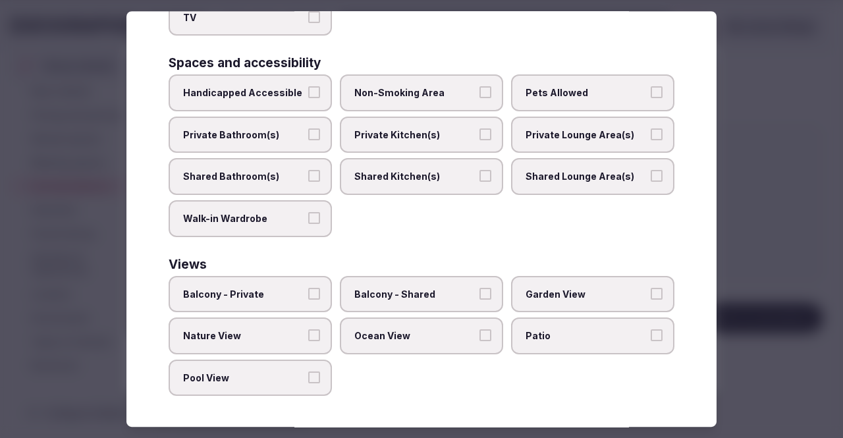
click at [311, 285] on label "Balcony - Private" at bounding box center [250, 294] width 163 height 37
click at [311, 288] on button "Balcony - Private" at bounding box center [314, 294] width 12 height 12
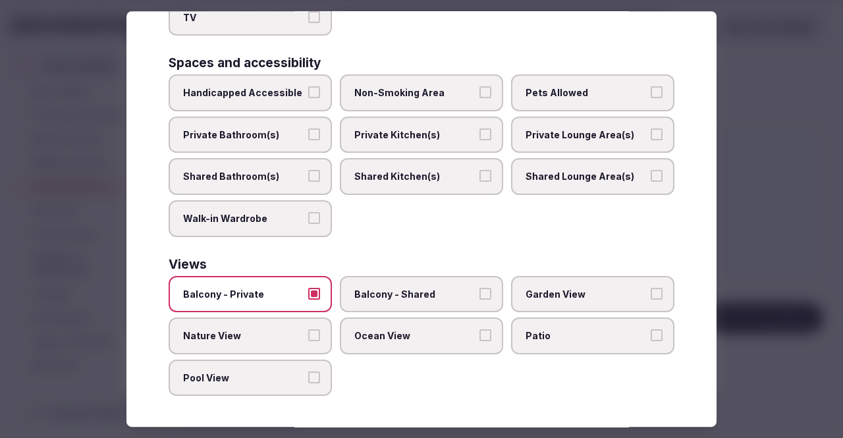
click at [308, 335] on button "Nature View" at bounding box center [314, 335] width 12 height 12
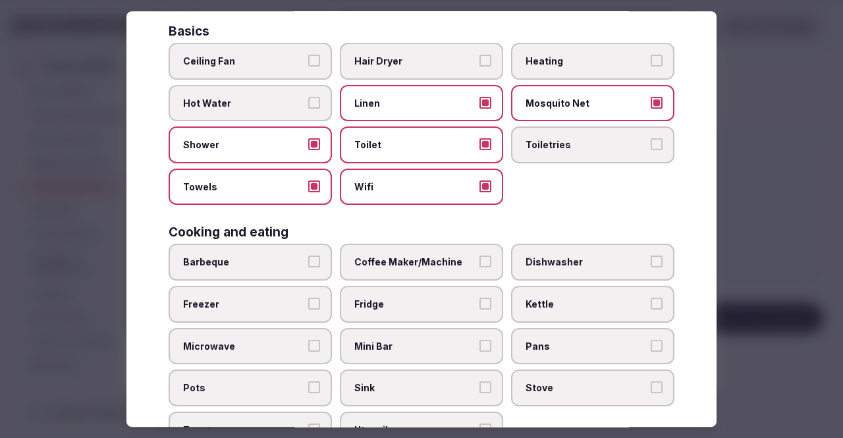
scroll to position [0, 0]
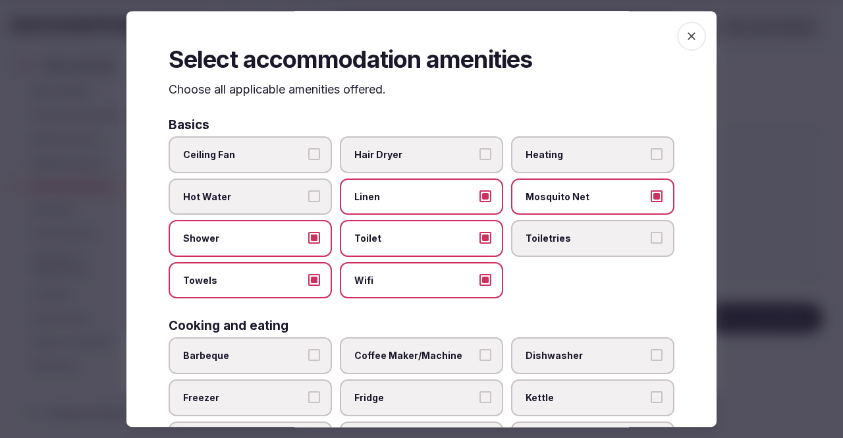
click at [685, 34] on icon "button" at bounding box center [691, 36] width 13 height 13
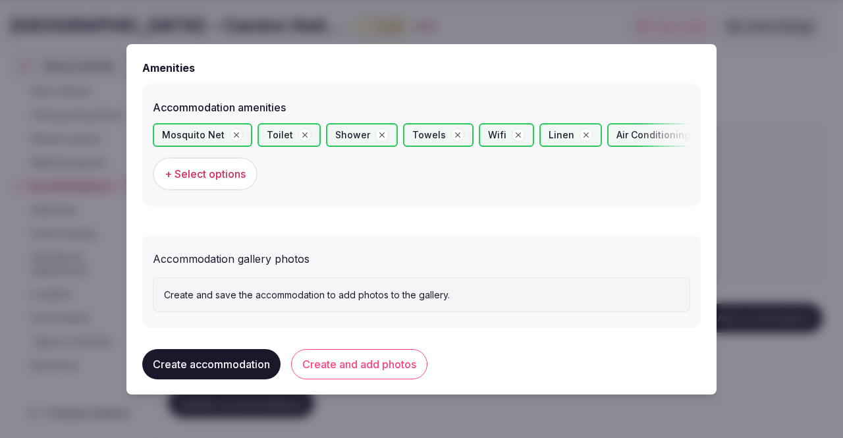
scroll to position [1265, 0]
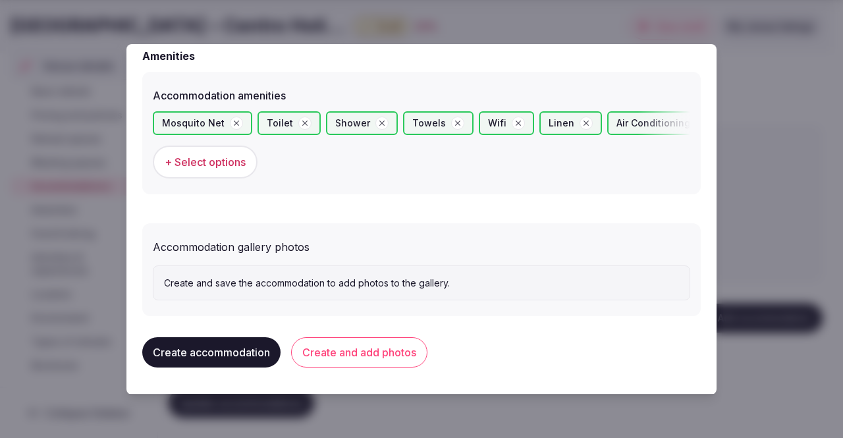
click at [349, 290] on div "Create and save the accommodation to add photos to the gallery." at bounding box center [421, 283] width 537 height 36
click at [322, 285] on p "Create and save the accommodation to add photos to the gallery." at bounding box center [421, 282] width 515 height 13
click at [254, 348] on button "Create accommodation" at bounding box center [211, 352] width 138 height 30
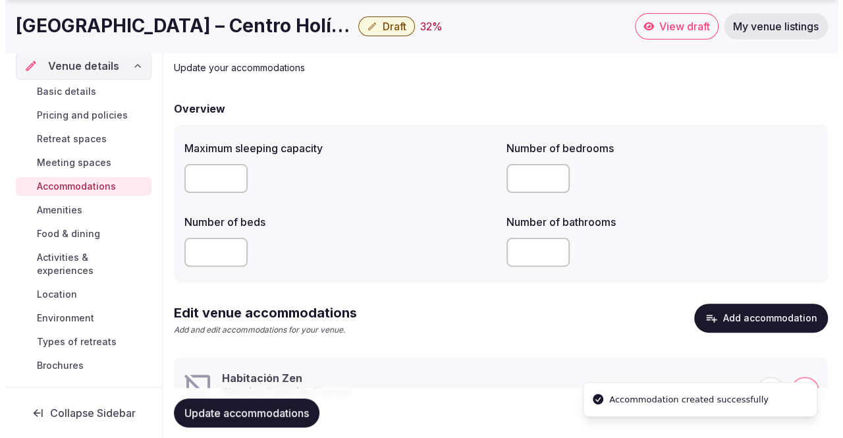
scroll to position [136, 0]
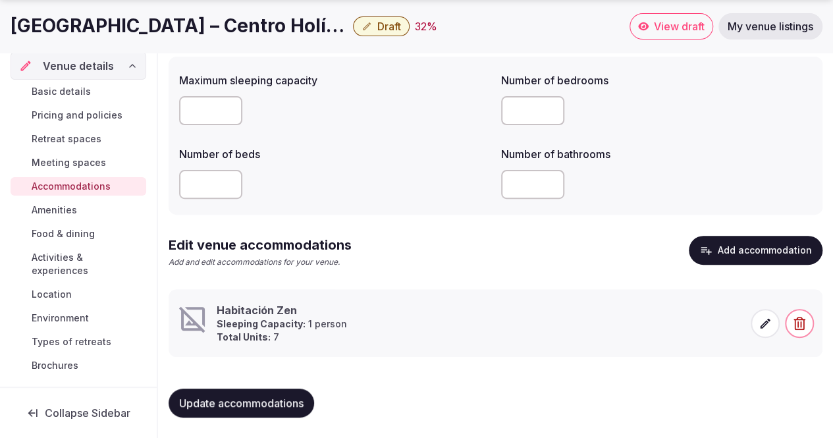
click at [764, 321] on icon at bounding box center [765, 323] width 10 height 10
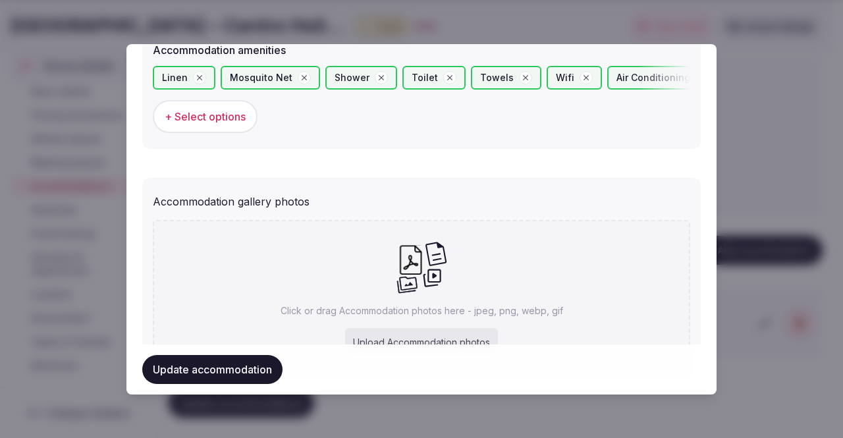
scroll to position [1386, 0]
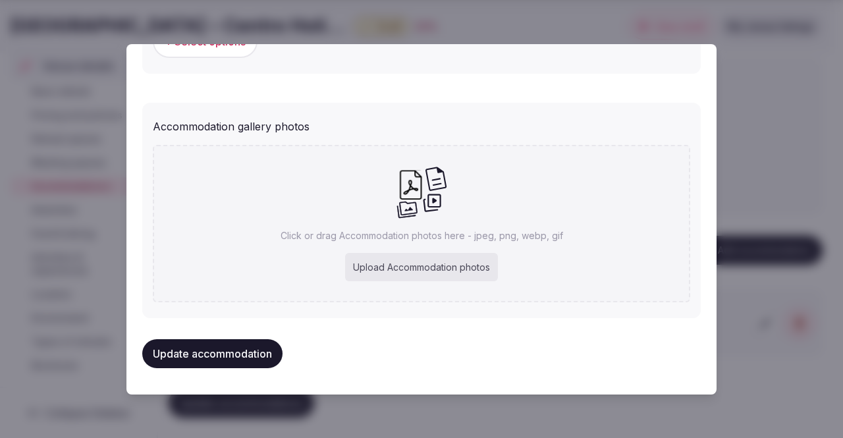
click at [435, 267] on div "Upload Accommodation photos" at bounding box center [421, 267] width 153 height 29
type input "**********"
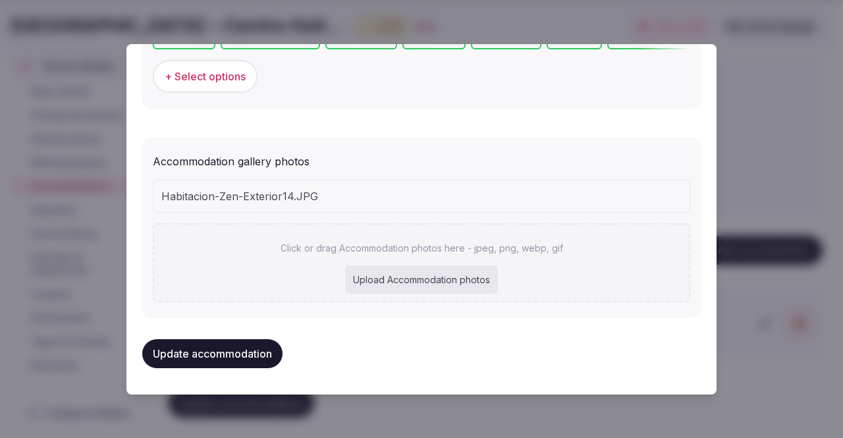
scroll to position [1351, 0]
click at [251, 355] on button "Update accommodation" at bounding box center [212, 353] width 140 height 29
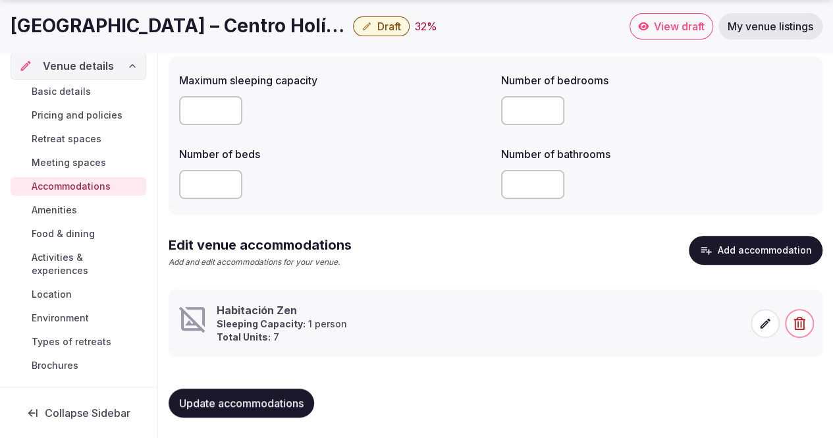
click at [717, 239] on button "Add accommodation" at bounding box center [755, 250] width 134 height 29
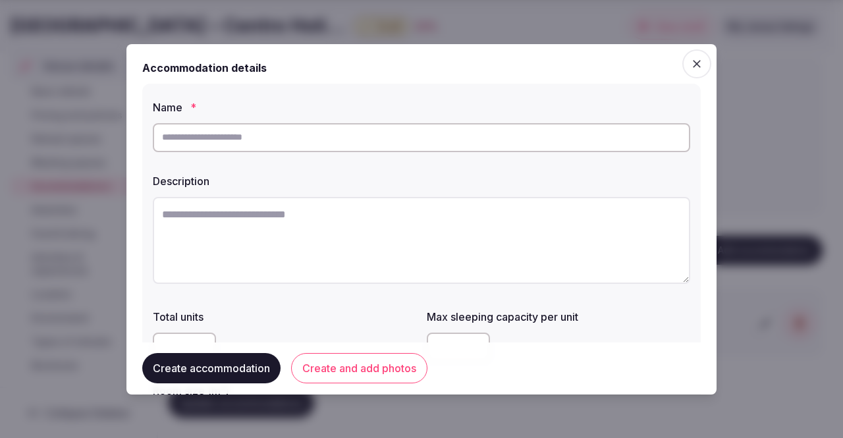
click at [279, 144] on input "text" at bounding box center [421, 137] width 537 height 29
paste input "**********"
type input "**********"
click at [278, 211] on textarea at bounding box center [421, 240] width 537 height 87
paste textarea "**********"
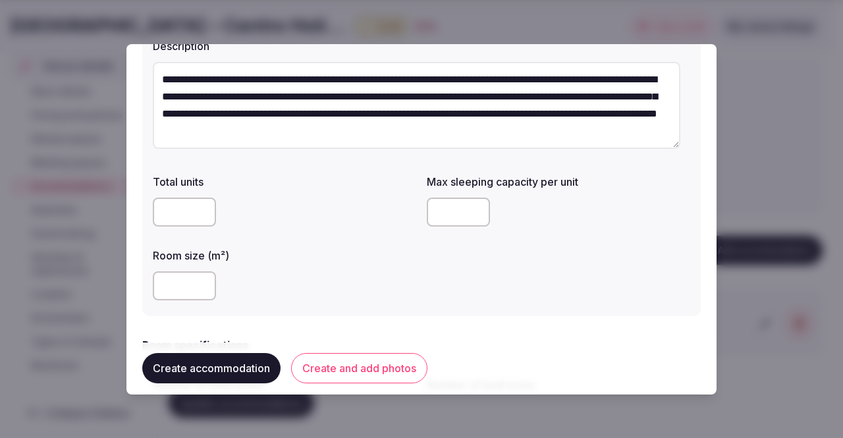
scroll to position [136, 0]
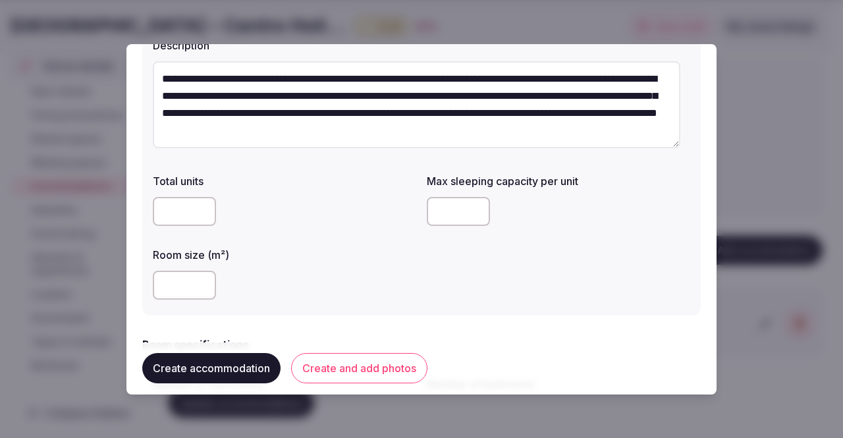
type textarea "**********"
click at [180, 214] on input "number" at bounding box center [184, 211] width 63 height 29
type input "*"
click at [446, 211] on input "number" at bounding box center [458, 211] width 63 height 29
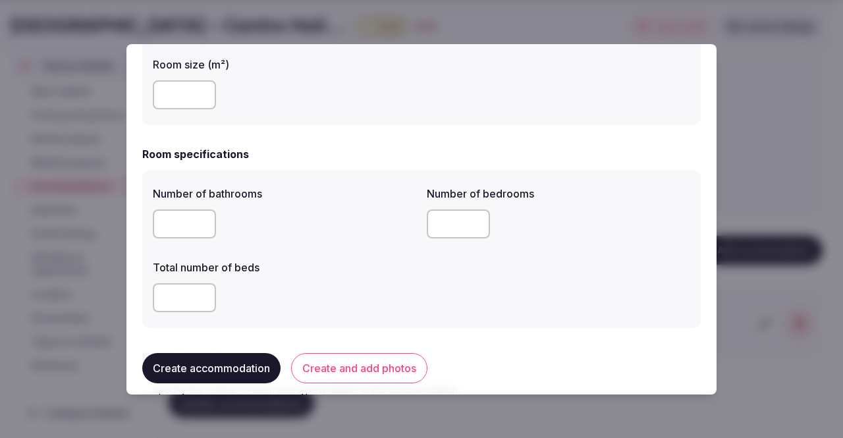
scroll to position [326, 0]
type input "*"
click at [172, 223] on input "number" at bounding box center [184, 223] width 63 height 29
type input "*"
click at [451, 228] on input "number" at bounding box center [458, 223] width 63 height 29
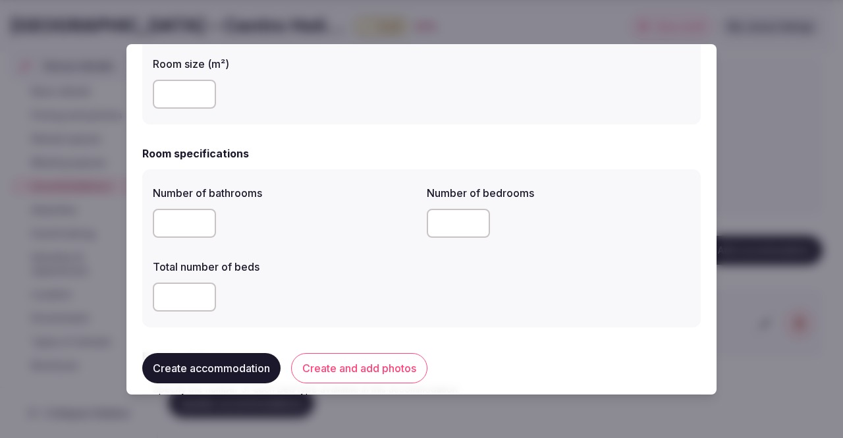
type input "*"
click at [184, 298] on input "number" at bounding box center [184, 296] width 63 height 29
type input "*"
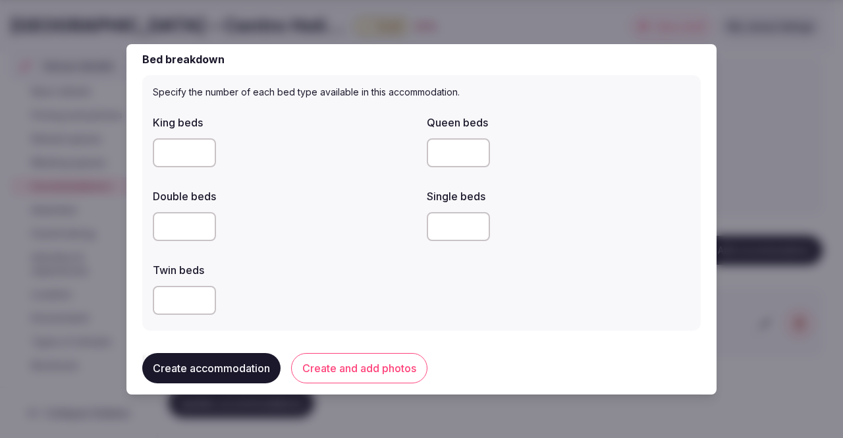
scroll to position [624, 0]
click at [444, 223] on input "number" at bounding box center [458, 225] width 63 height 29
type input "*"
click at [355, 365] on button "Create and add photos" at bounding box center [359, 368] width 136 height 30
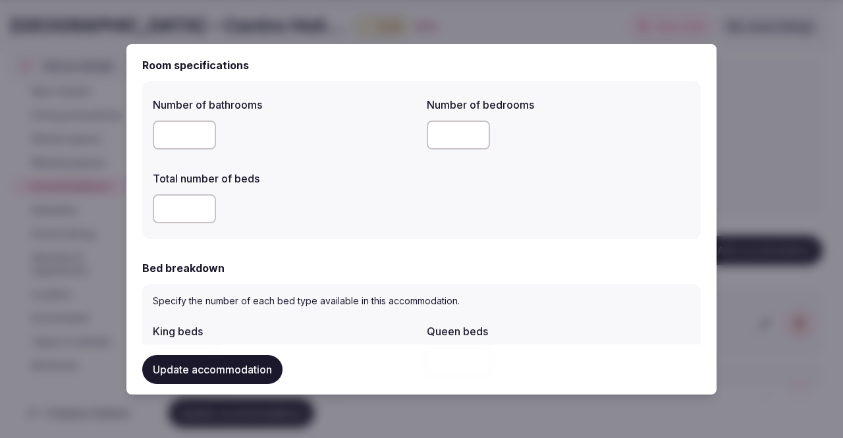
scroll to position [417, 0]
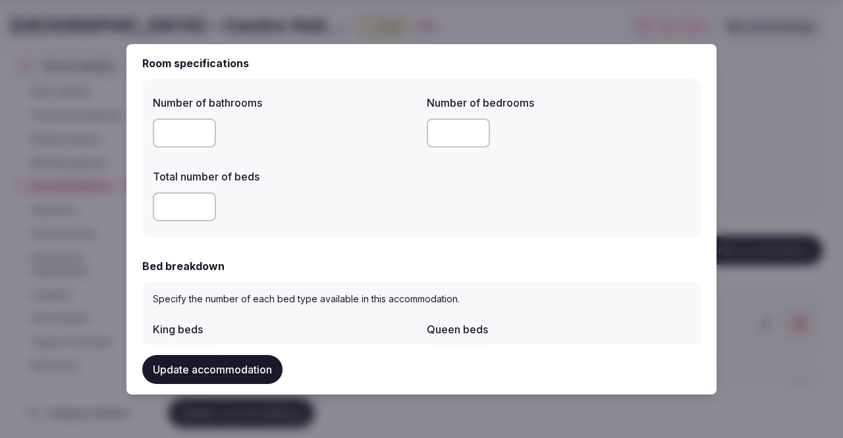
click at [192, 200] on input "number" at bounding box center [184, 206] width 63 height 29
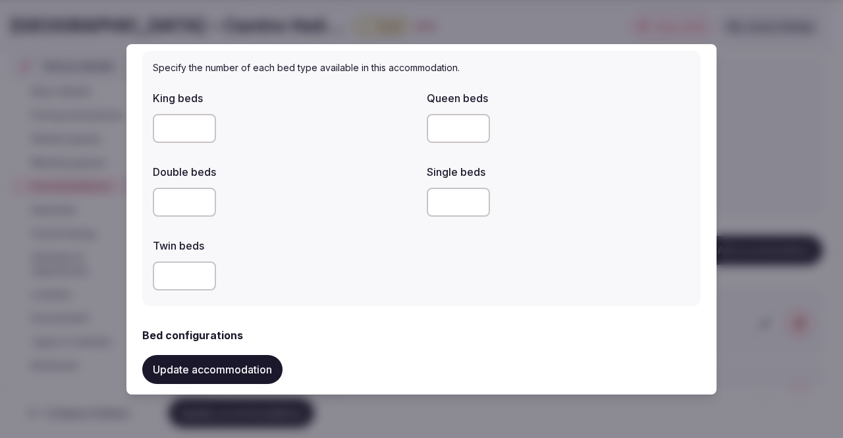
scroll to position [648, 0]
type input "*"
click at [462, 199] on input "number" at bounding box center [458, 201] width 63 height 29
click at [462, 199] on input "**" at bounding box center [458, 201] width 63 height 29
type input "*"
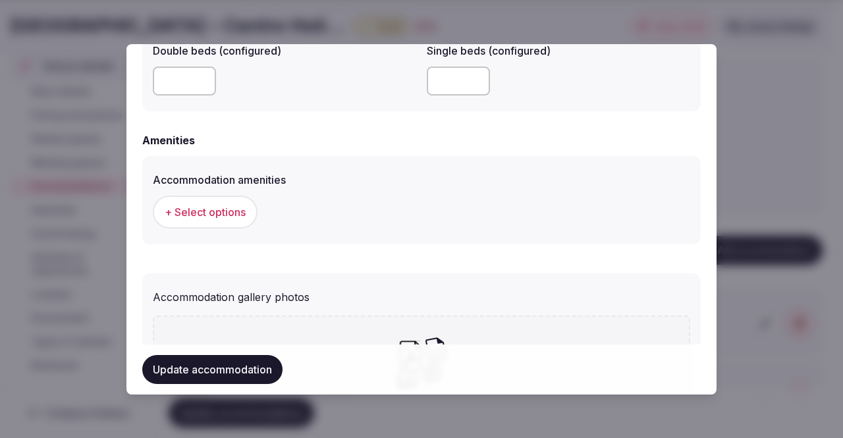
scroll to position [1207, 0]
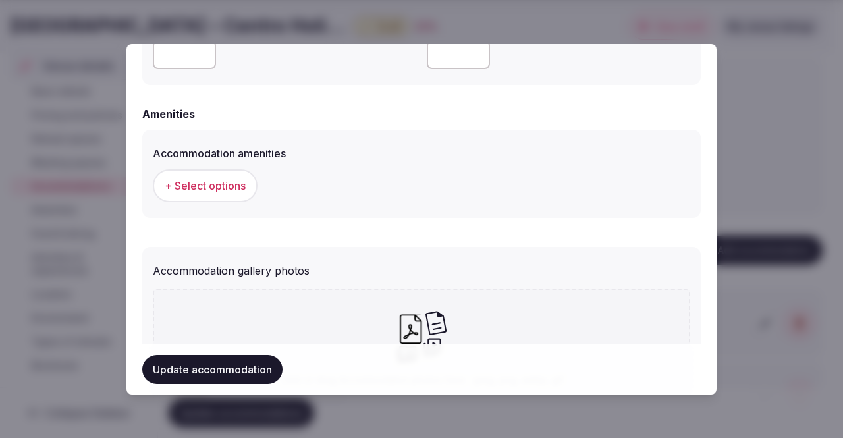
type input "*"
click at [242, 182] on span "+ Select options" at bounding box center [205, 185] width 81 height 14
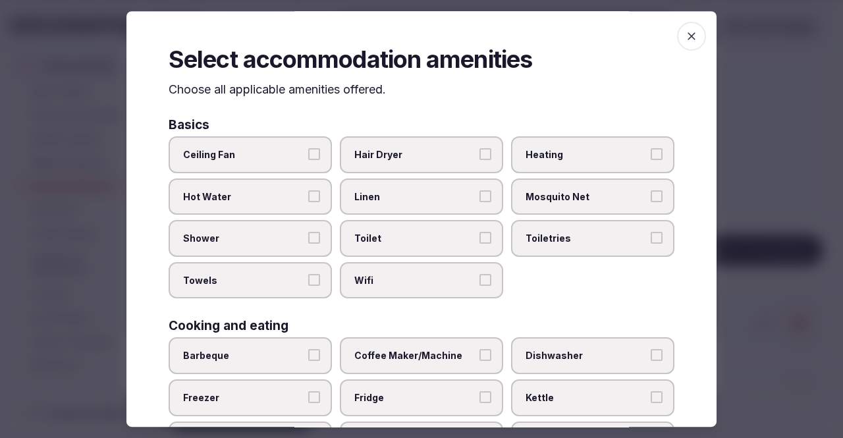
click at [423, 195] on span "Linen" at bounding box center [414, 196] width 121 height 13
click at [479, 195] on button "Linen" at bounding box center [485, 196] width 12 height 12
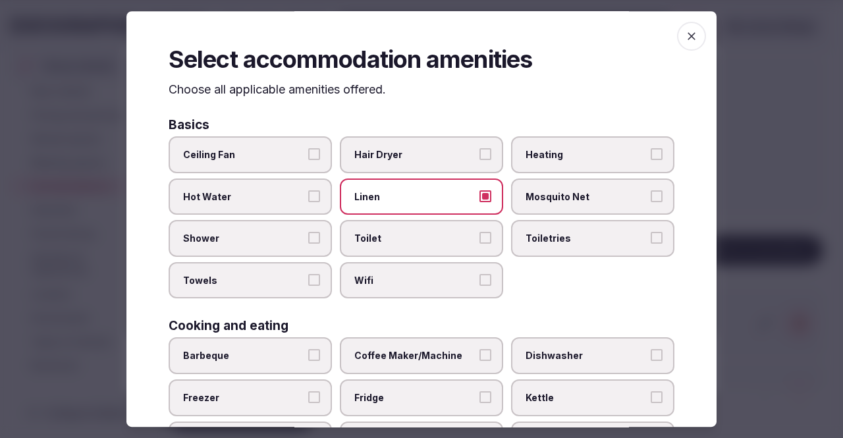
click at [561, 188] on label "Mosquito Net" at bounding box center [592, 196] width 163 height 37
click at [650, 190] on button "Mosquito Net" at bounding box center [656, 196] width 12 height 12
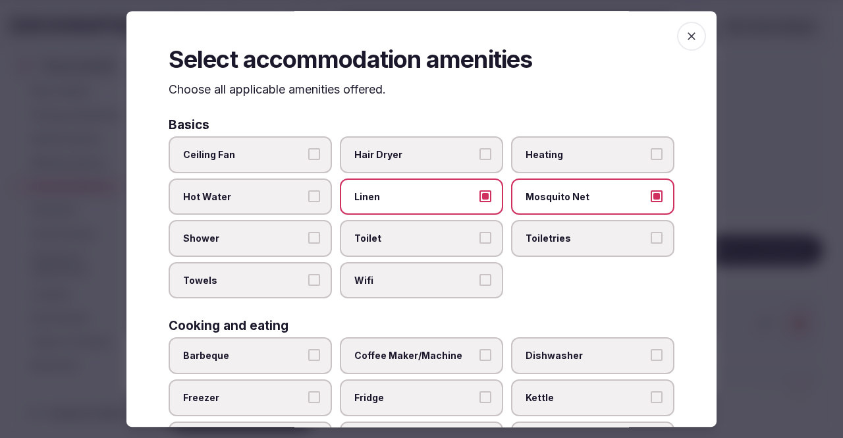
click at [312, 238] on button "Shower" at bounding box center [314, 238] width 12 height 12
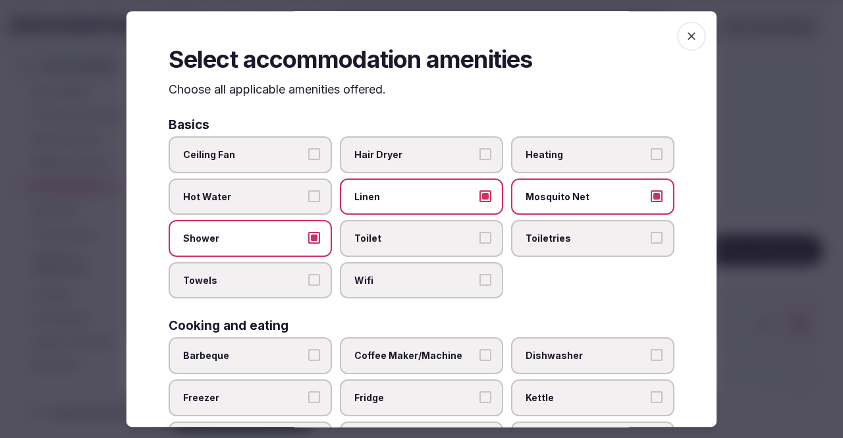
click at [416, 246] on label "Toilet" at bounding box center [421, 238] width 163 height 37
click at [479, 244] on button "Toilet" at bounding box center [485, 238] width 12 height 12
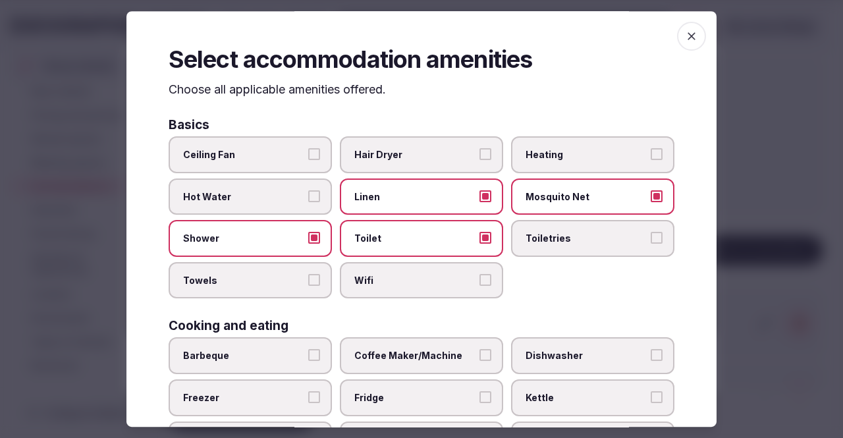
click at [525, 238] on span "Toiletries" at bounding box center [585, 238] width 121 height 13
click at [650, 238] on button "Toiletries" at bounding box center [656, 238] width 12 height 12
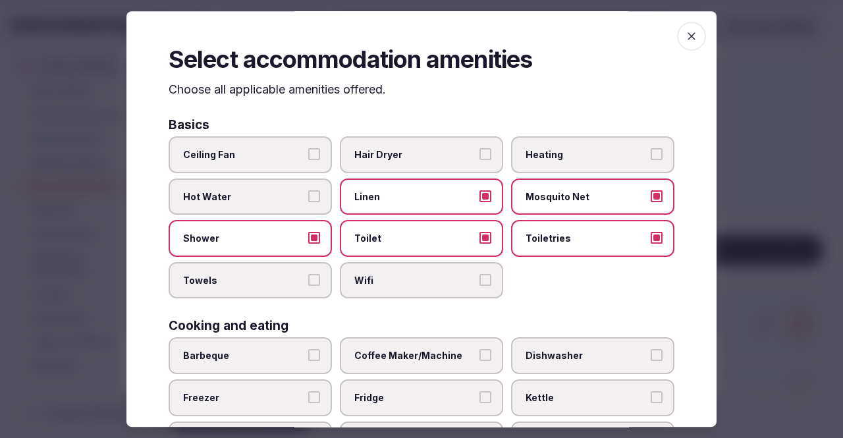
click at [306, 293] on label "Towels" at bounding box center [250, 280] width 163 height 37
click at [308, 286] on button "Towels" at bounding box center [314, 280] width 12 height 12
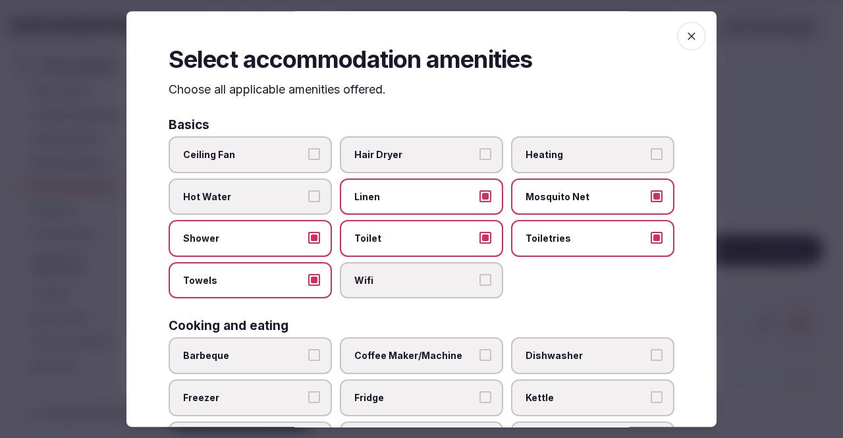
click at [454, 273] on label "Wifi" at bounding box center [421, 280] width 163 height 37
click at [479, 274] on button "Wifi" at bounding box center [485, 280] width 12 height 12
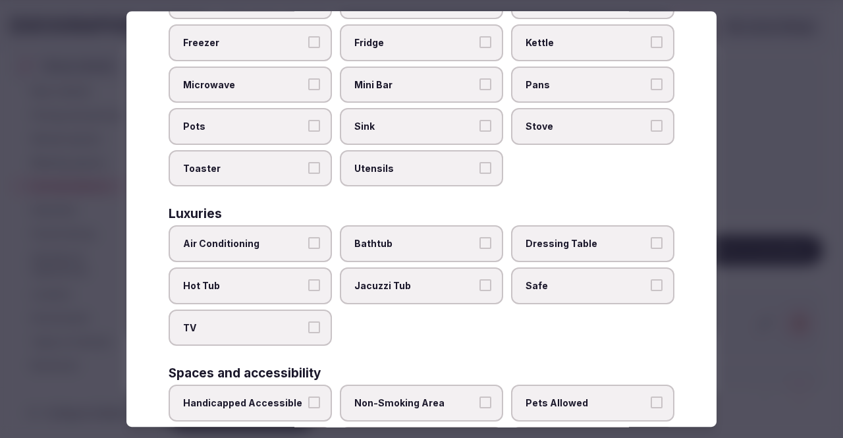
scroll to position [356, 0]
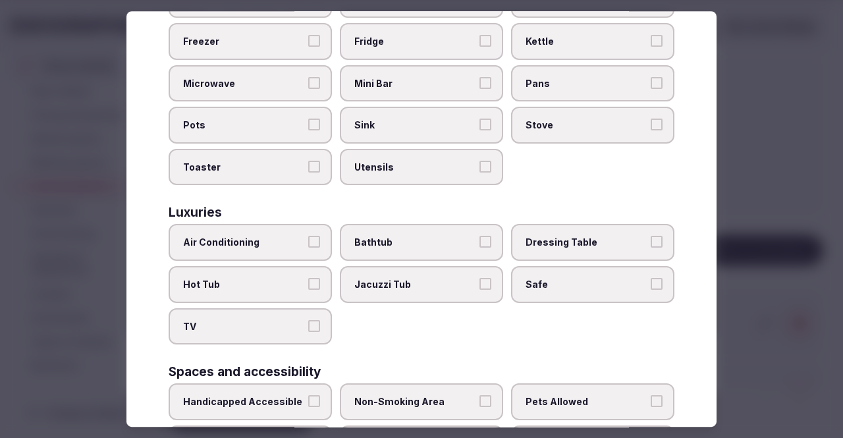
click at [309, 236] on button "Air Conditioning" at bounding box center [314, 242] width 12 height 12
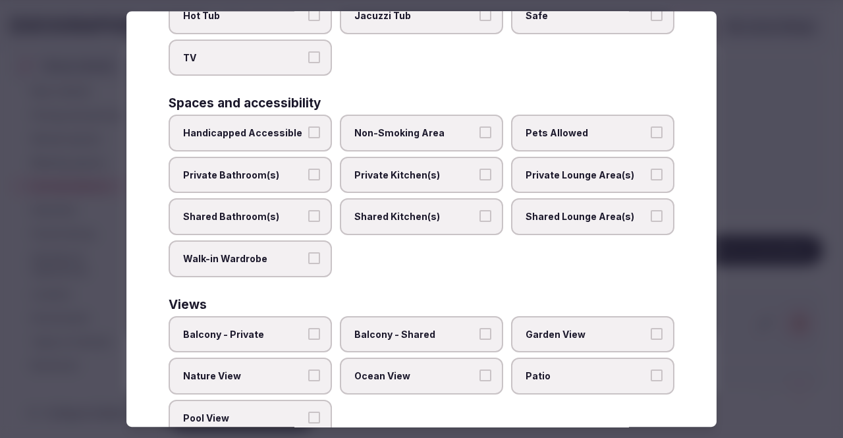
scroll to position [665, 0]
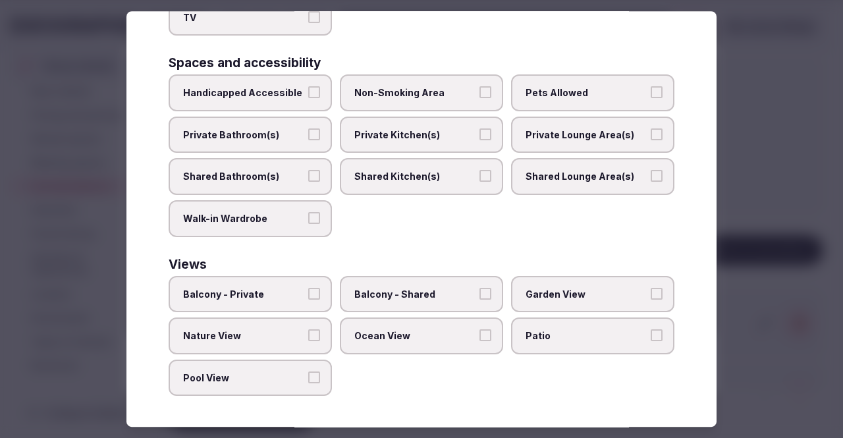
click at [308, 375] on button "Pool View" at bounding box center [314, 377] width 12 height 12
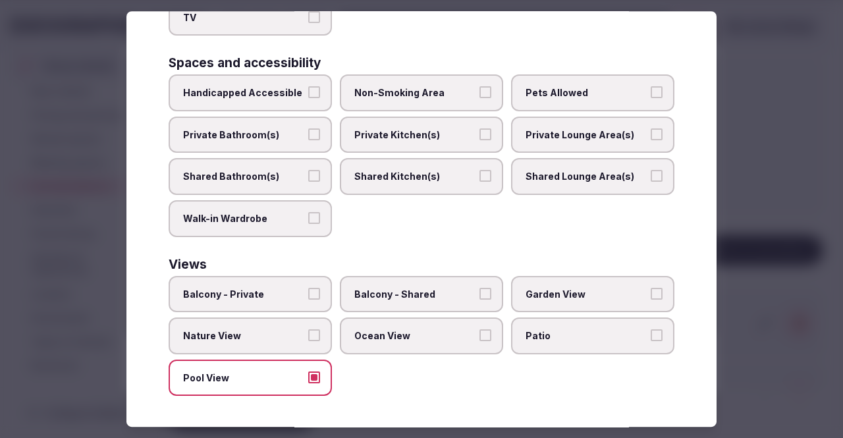
click at [305, 328] on label "Nature View" at bounding box center [250, 335] width 163 height 37
click at [308, 329] on button "Nature View" at bounding box center [314, 335] width 12 height 12
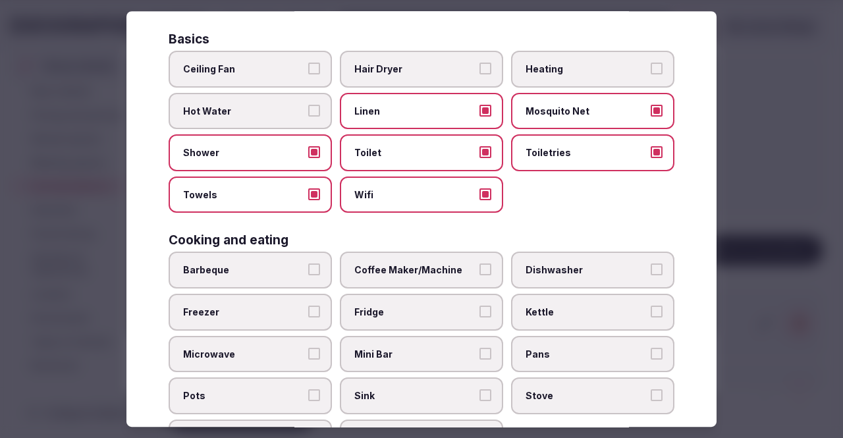
scroll to position [0, 0]
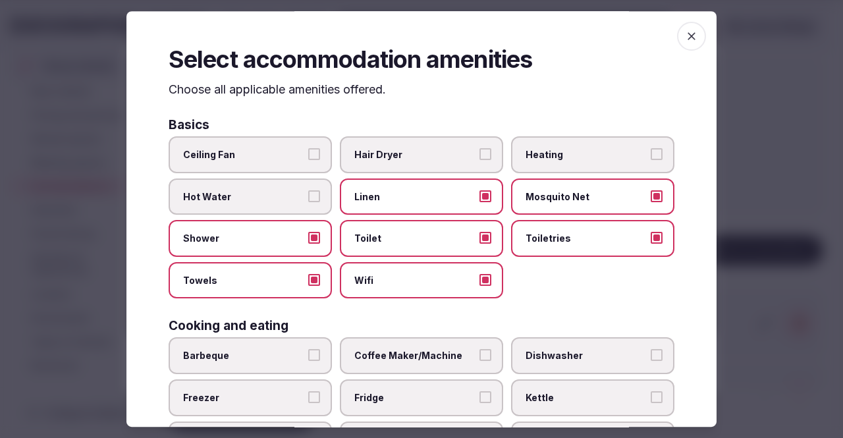
click at [687, 34] on icon "button" at bounding box center [691, 36] width 8 height 8
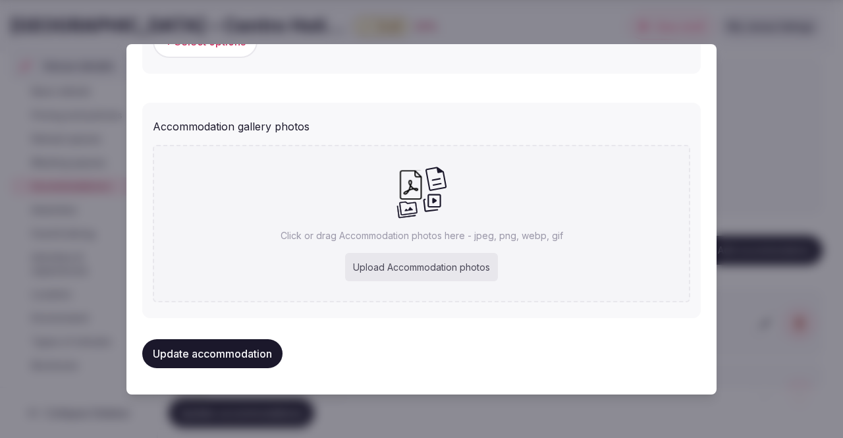
scroll to position [1386, 0]
click at [429, 267] on div "Upload Accommodation photos" at bounding box center [421, 267] width 153 height 29
click at [378, 263] on div "Upload Accommodation photos" at bounding box center [421, 267] width 153 height 29
type input "**********"
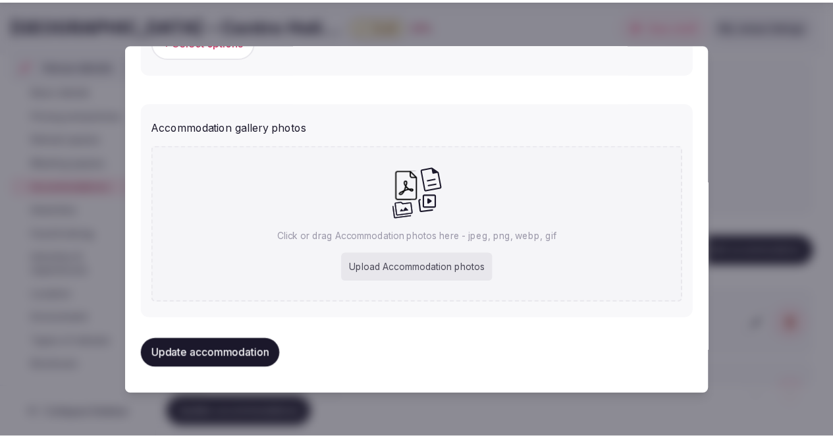
scroll to position [1351, 0]
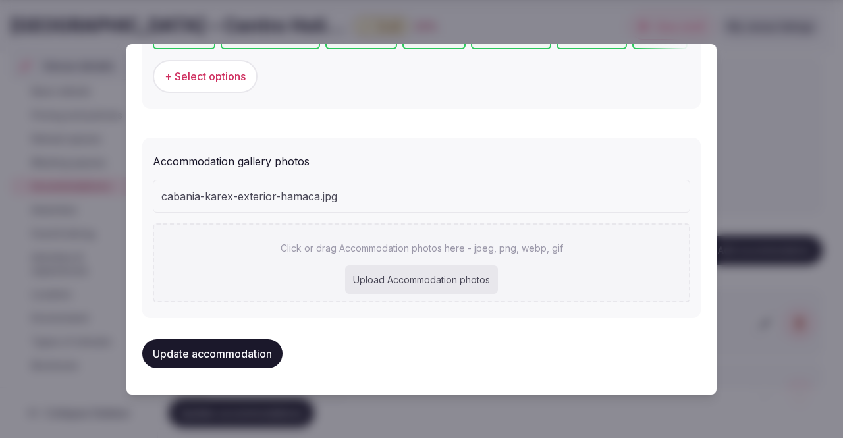
click at [257, 359] on button "Update accommodation" at bounding box center [212, 353] width 140 height 29
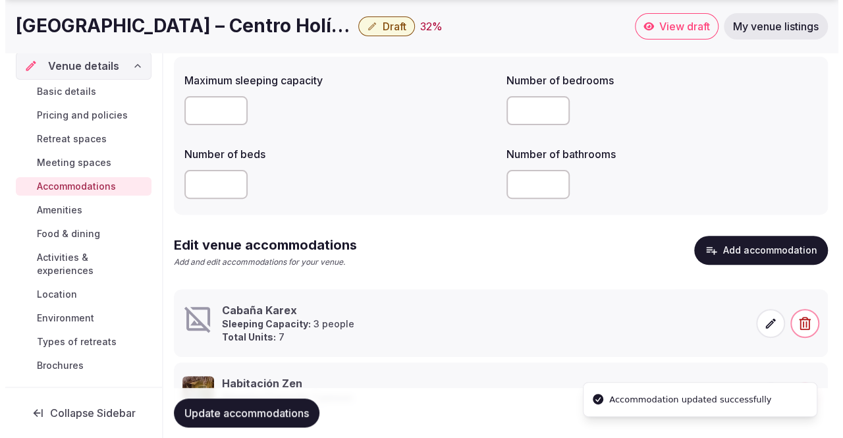
scroll to position [209, 0]
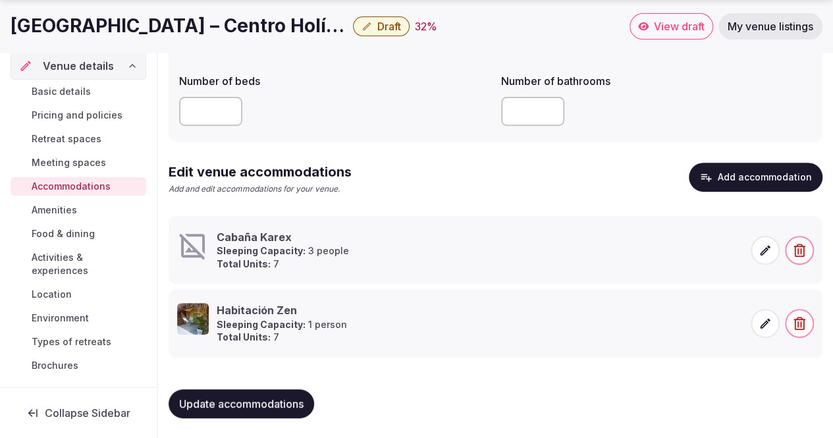
click at [767, 249] on icon at bounding box center [764, 250] width 13 height 13
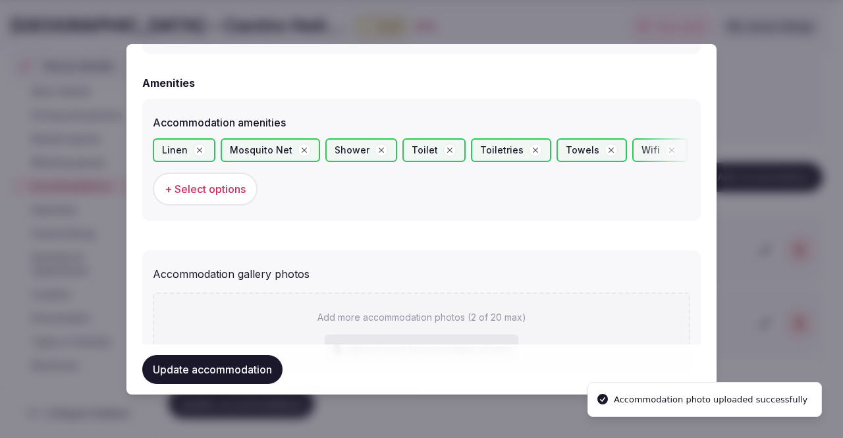
scroll to position [1239, 0]
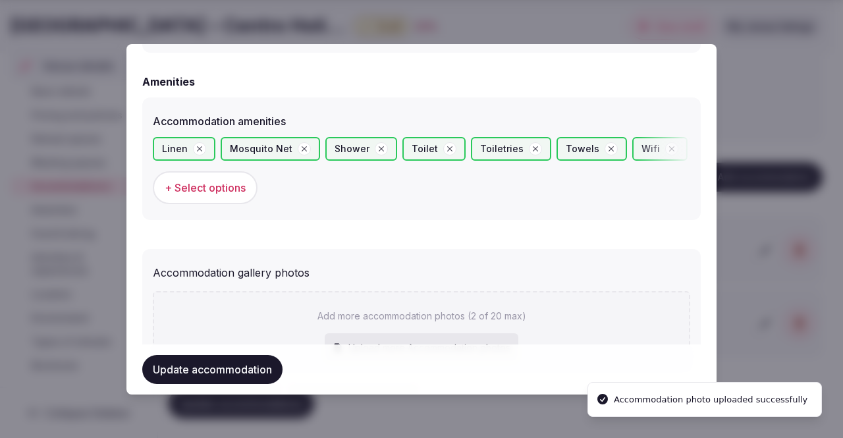
click at [222, 382] on button "Update accommodation" at bounding box center [212, 369] width 140 height 29
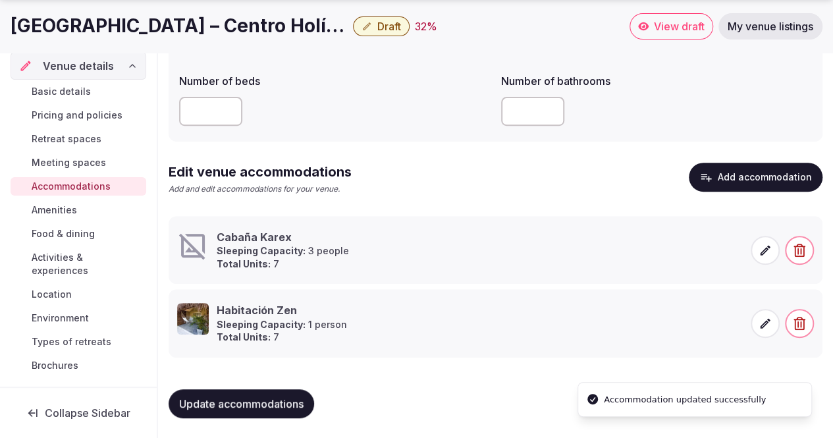
click at [222, 382] on div "Update accommodations" at bounding box center [496, 403] width 654 height 50
click at [754, 320] on span at bounding box center [764, 323] width 29 height 29
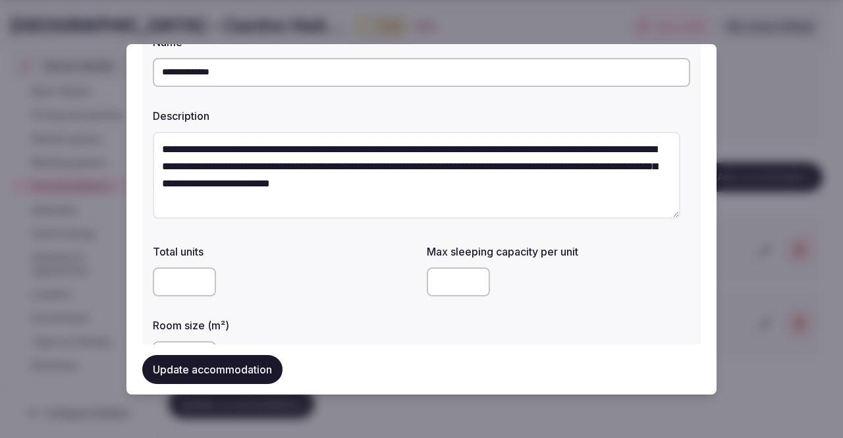
scroll to position [66, 0]
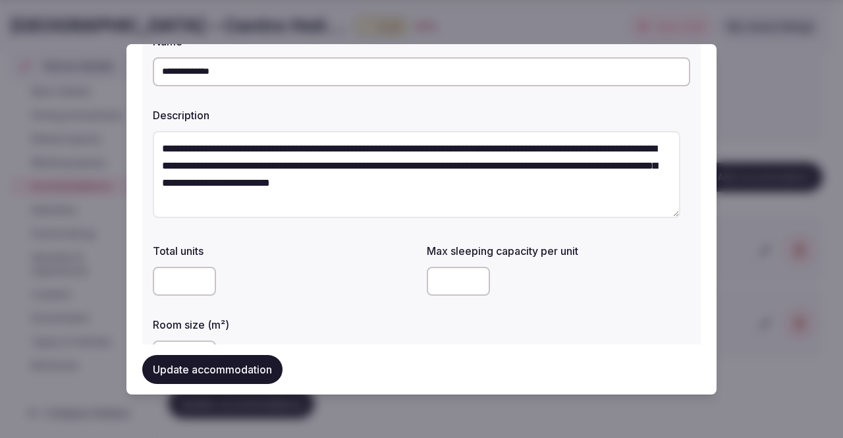
click at [176, 280] on input "*" at bounding box center [184, 281] width 63 height 29
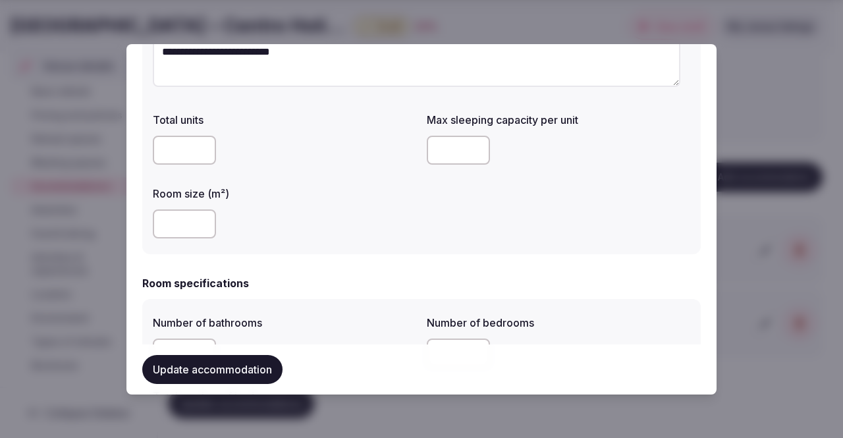
scroll to position [197, 0]
type input "*"
click at [443, 149] on input "*" at bounding box center [458, 149] width 63 height 29
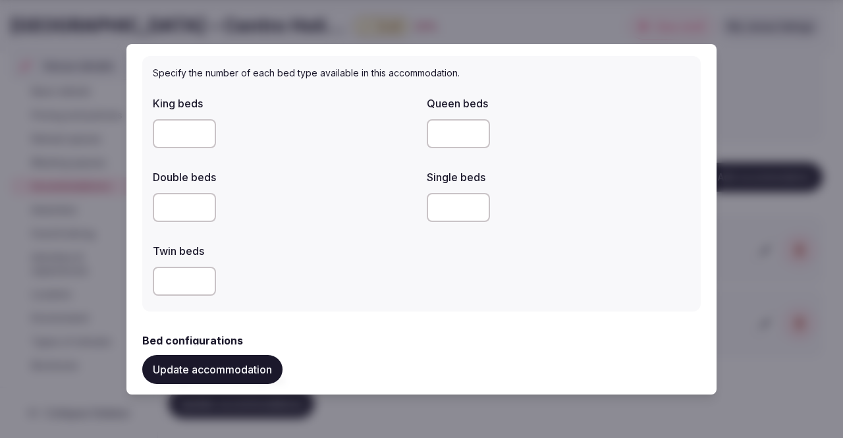
scroll to position [645, 0]
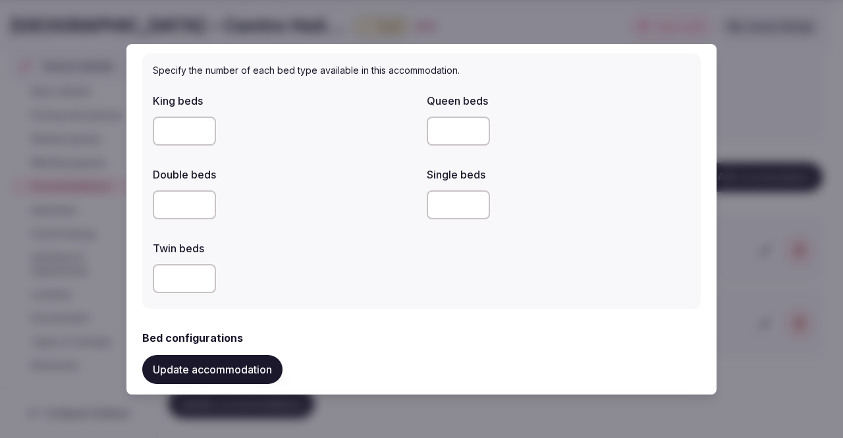
type input "*"
click at [443, 195] on input "*" at bounding box center [458, 204] width 63 height 29
click at [445, 206] on input "*" at bounding box center [458, 204] width 63 height 29
click at [437, 123] on input "number" at bounding box center [458, 131] width 63 height 29
click at [442, 132] on input "number" at bounding box center [458, 131] width 63 height 29
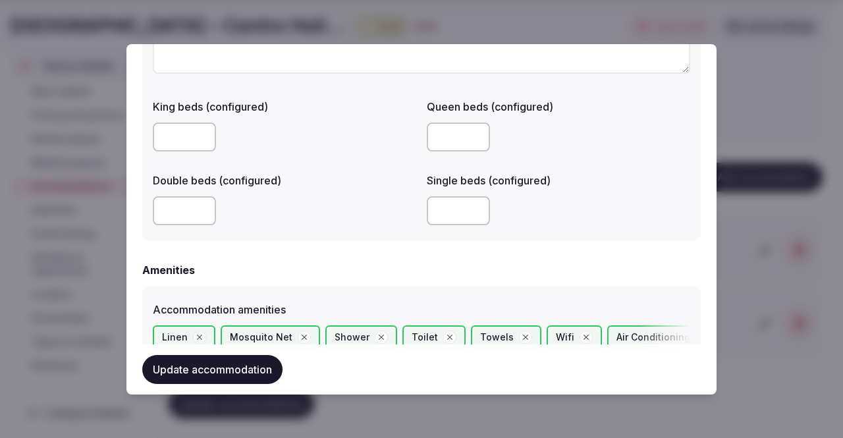
scroll to position [1054, 0]
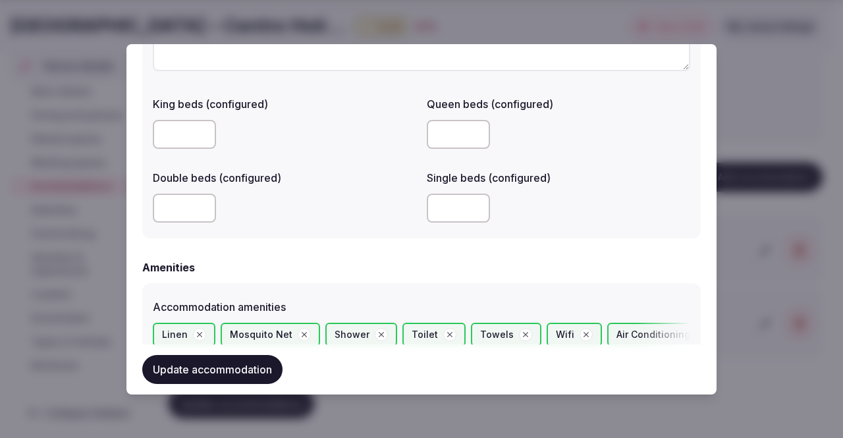
type input "*"
click at [452, 139] on input "number" at bounding box center [458, 134] width 63 height 29
type input "*"
click at [573, 163] on div "King beds (configured) Queen beds (configured) * Double beds (configured) Singl…" at bounding box center [421, 159] width 537 height 137
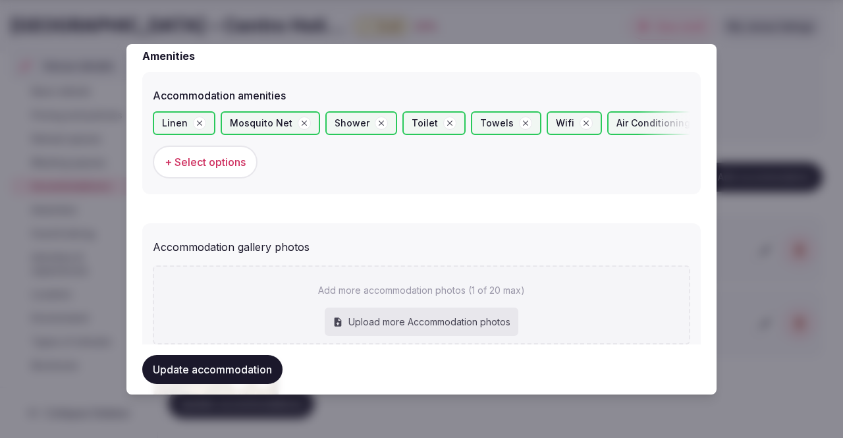
scroll to position [1448, 0]
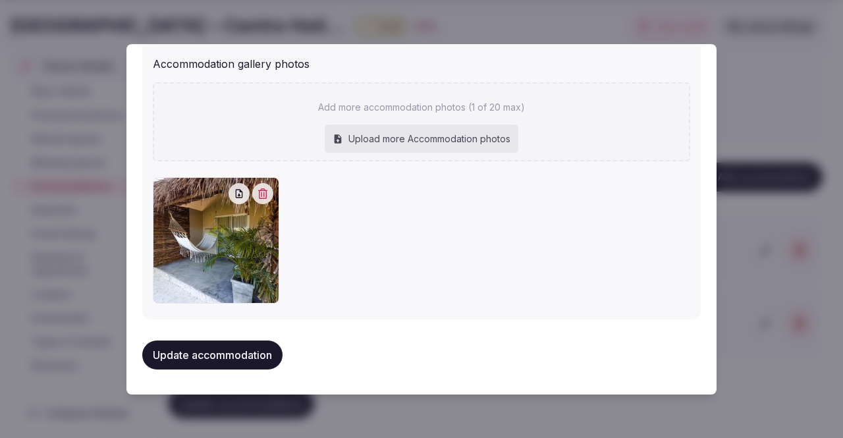
click at [256, 355] on button "Update accommodation" at bounding box center [212, 354] width 140 height 29
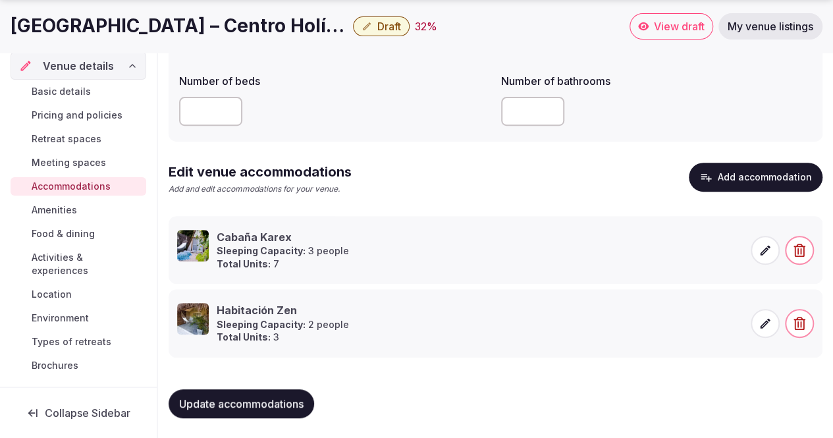
click at [731, 178] on button "Add accommodation" at bounding box center [755, 177] width 134 height 29
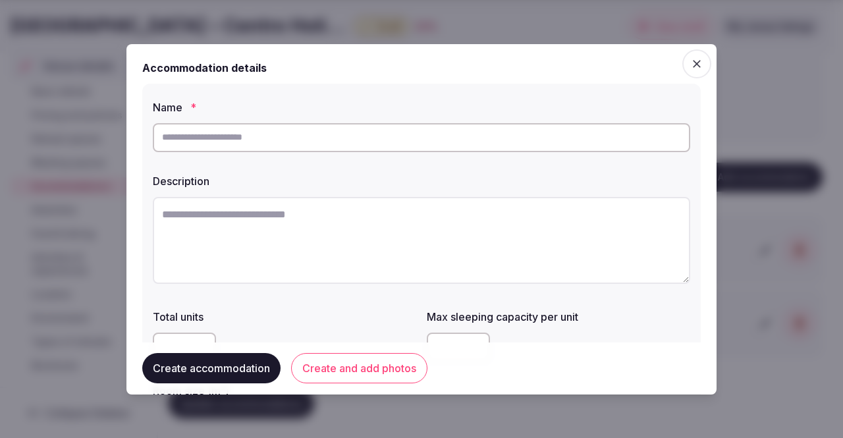
click at [283, 132] on input "text" at bounding box center [421, 137] width 537 height 29
paste input "**********"
type input "**********"
click at [316, 215] on textarea at bounding box center [421, 240] width 537 height 87
paste textarea "**********"
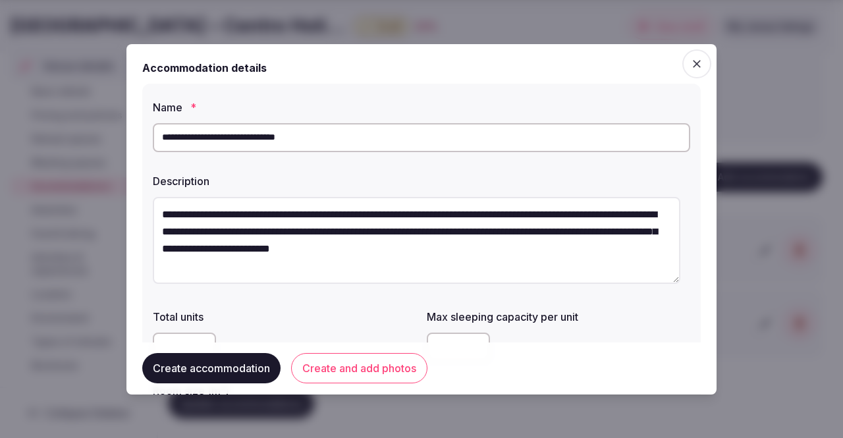
click at [253, 233] on textarea "**********" at bounding box center [416, 240] width 527 height 87
click at [666, 234] on textarea "**********" at bounding box center [416, 240] width 527 height 87
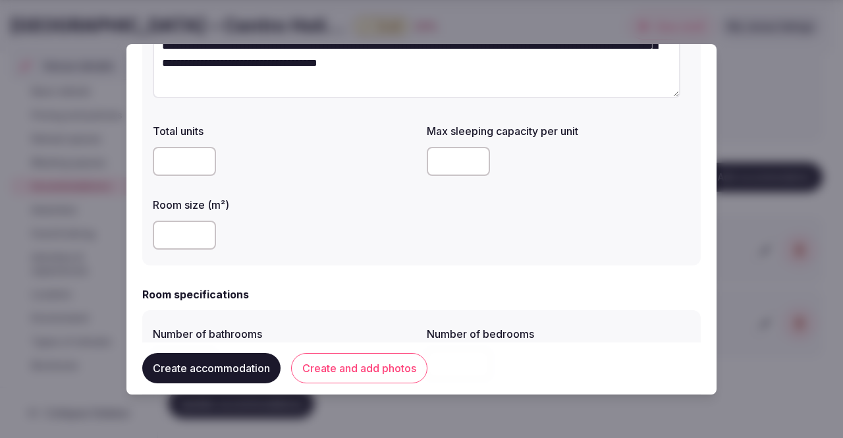
scroll to position [189, 0]
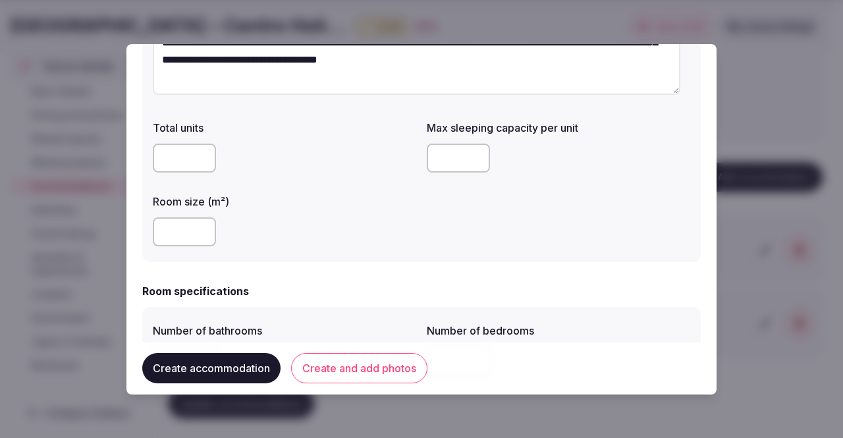
type textarea "**********"
click at [444, 158] on input "number" at bounding box center [458, 157] width 63 height 29
type input "*"
click at [186, 159] on input "number" at bounding box center [184, 157] width 63 height 29
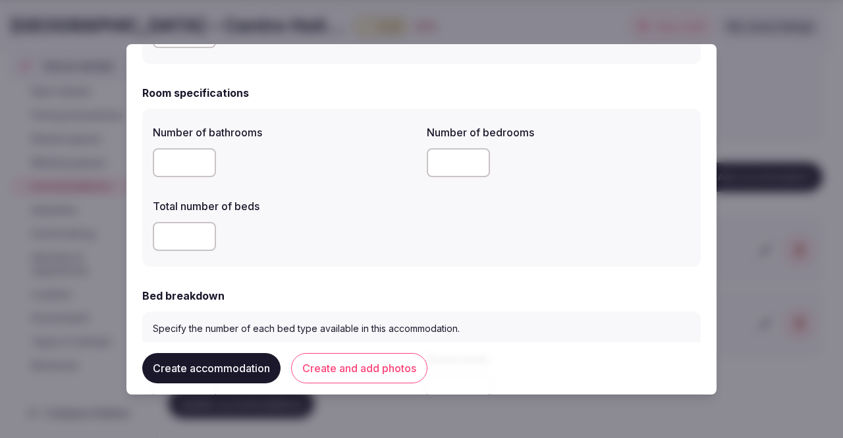
scroll to position [390, 0]
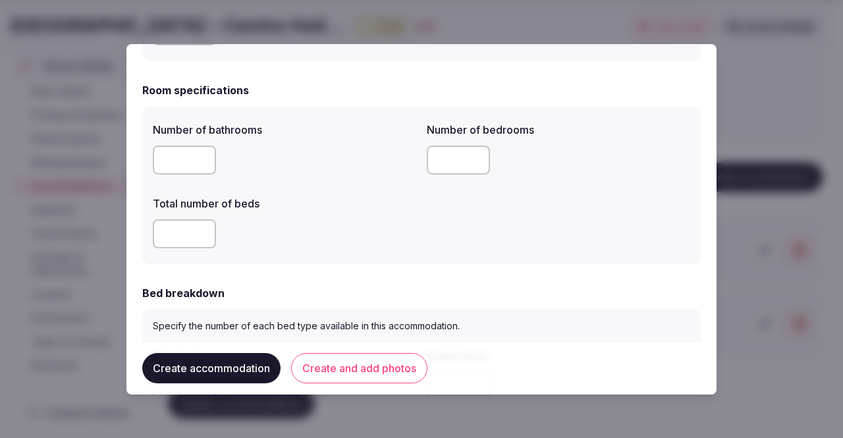
type input "*"
click at [182, 162] on input "number" at bounding box center [184, 159] width 63 height 29
type input "*"
click at [190, 240] on input "number" at bounding box center [184, 233] width 63 height 29
type input "*"
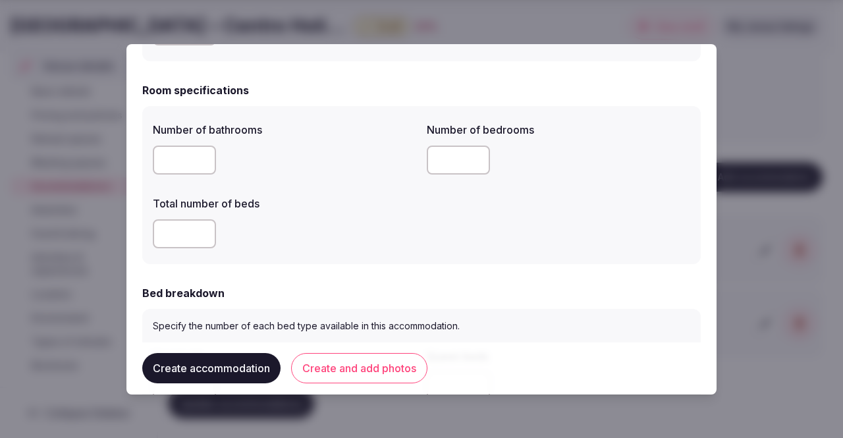
click at [440, 154] on input "number" at bounding box center [458, 159] width 63 height 29
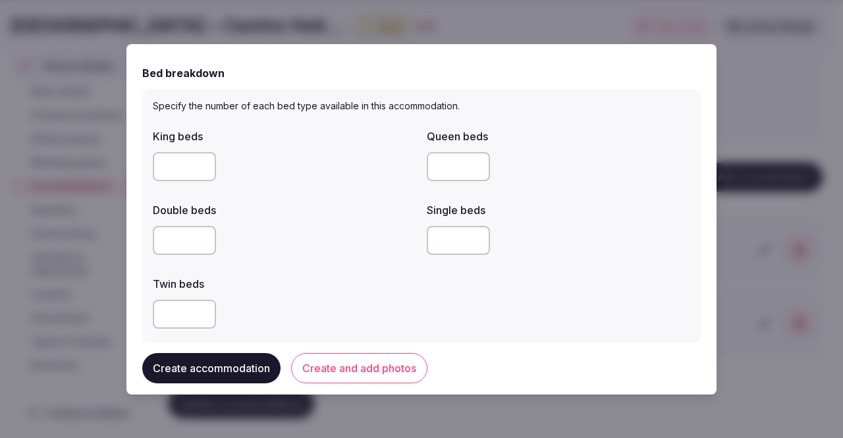
scroll to position [610, 0]
type input "*"
click at [449, 167] on input "number" at bounding box center [458, 165] width 63 height 29
type input "*"
click at [459, 234] on input "number" at bounding box center [458, 239] width 63 height 29
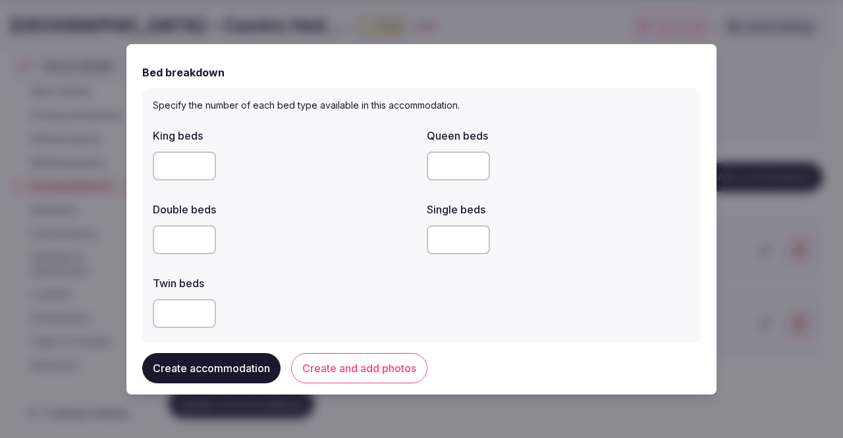
type input "*"
click at [550, 251] on div "*" at bounding box center [558, 239] width 263 height 29
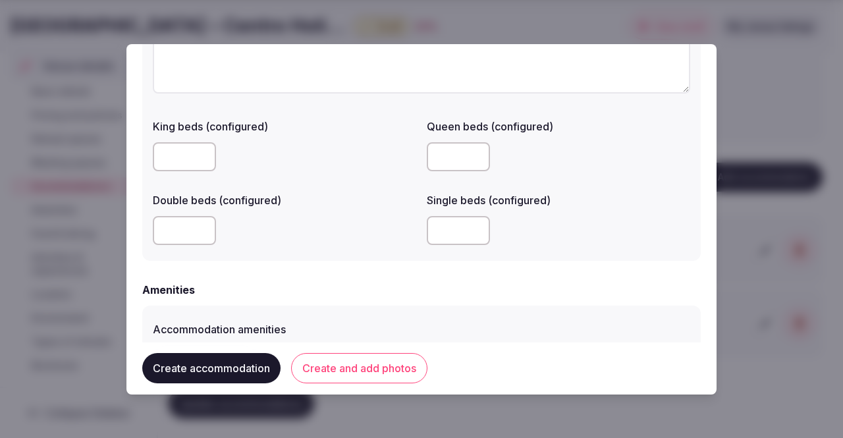
scroll to position [1033, 0]
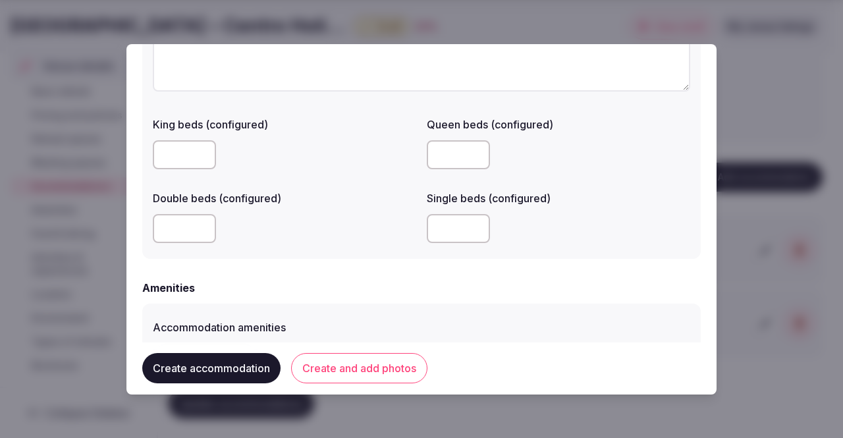
click at [452, 227] on input "number" at bounding box center [458, 228] width 63 height 29
type input "*"
click at [454, 149] on input "number" at bounding box center [458, 154] width 63 height 29
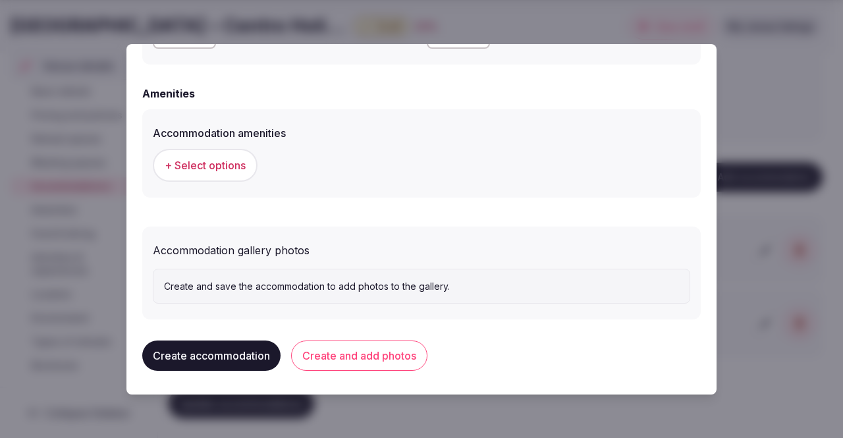
scroll to position [1231, 0]
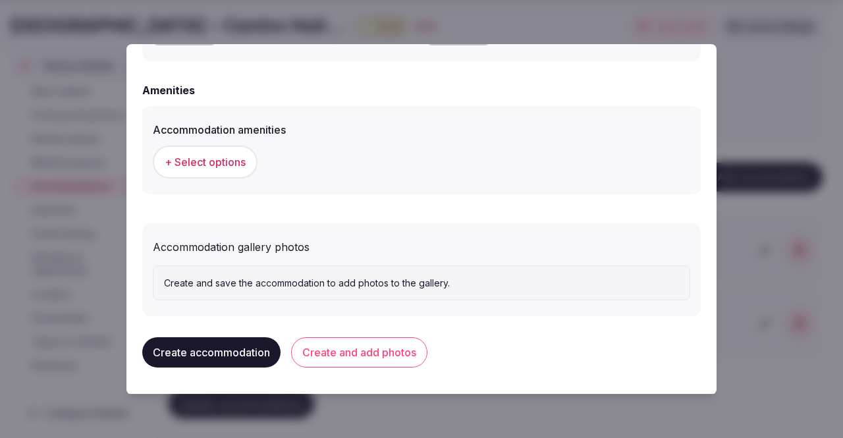
type input "*"
click at [205, 161] on span "+ Select options" at bounding box center [205, 162] width 81 height 14
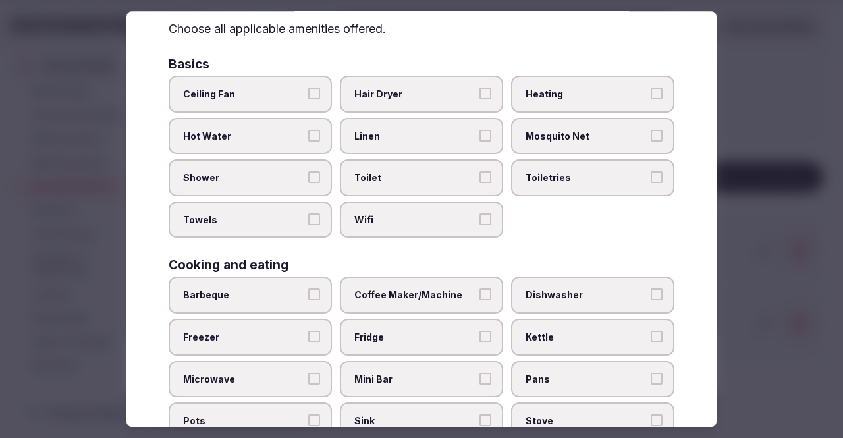
scroll to position [62, 0]
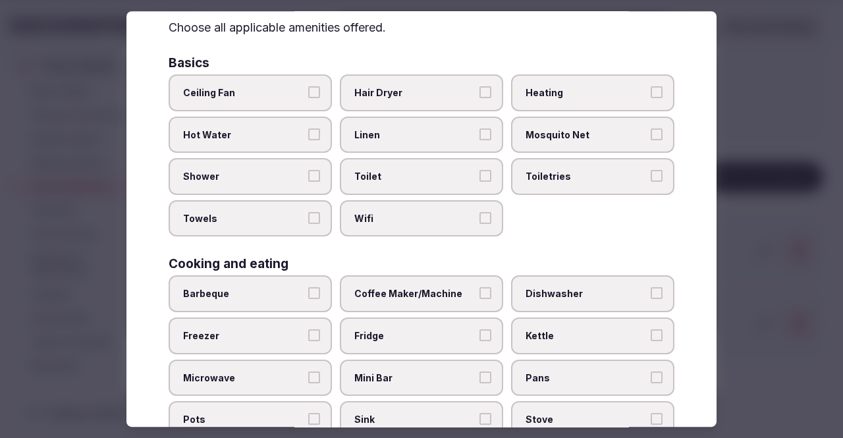
click at [479, 133] on button "Linen" at bounding box center [485, 134] width 12 height 12
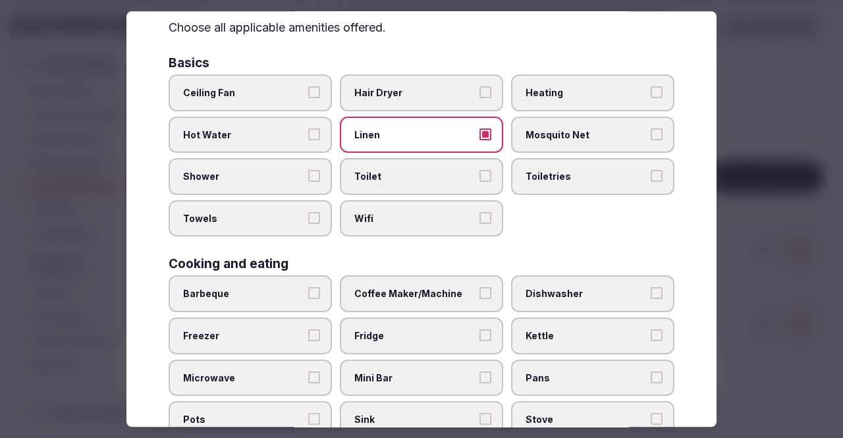
click at [650, 128] on button "Mosquito Net" at bounding box center [656, 134] width 12 height 12
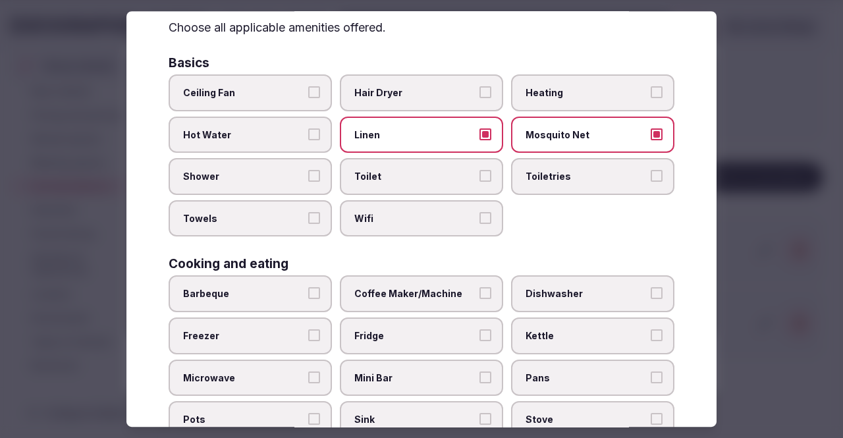
click at [308, 180] on button "Shower" at bounding box center [314, 176] width 12 height 12
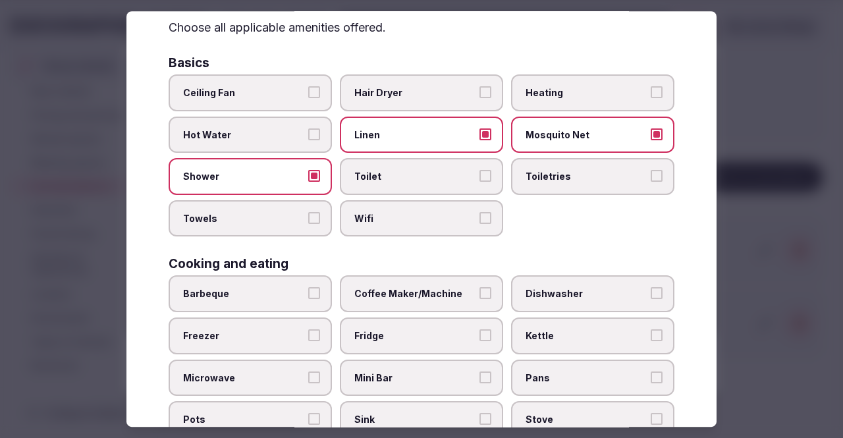
click at [482, 180] on button "Toilet" at bounding box center [485, 176] width 12 height 12
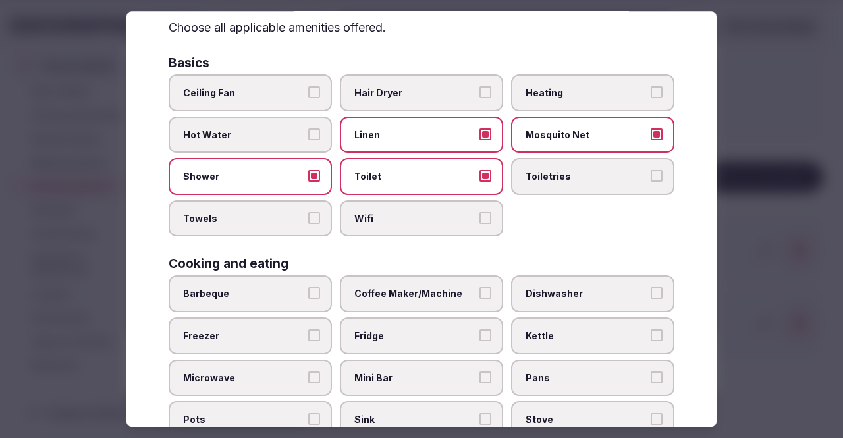
click at [650, 175] on button "Toiletries" at bounding box center [656, 176] width 12 height 12
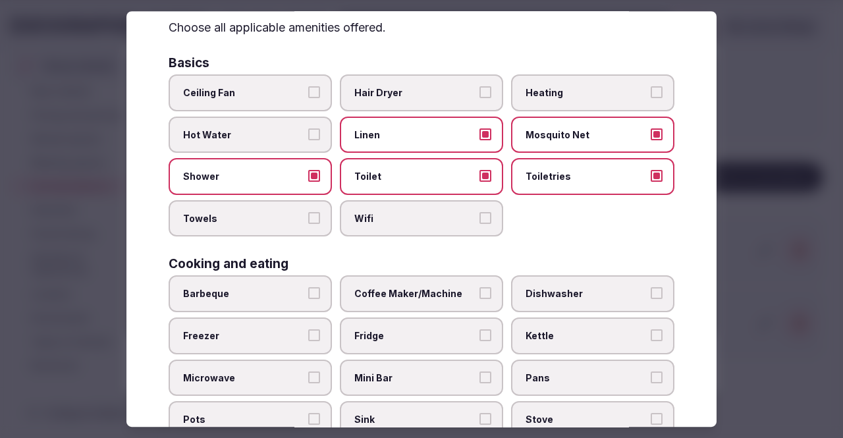
click at [312, 219] on button "Towels" at bounding box center [314, 218] width 12 height 12
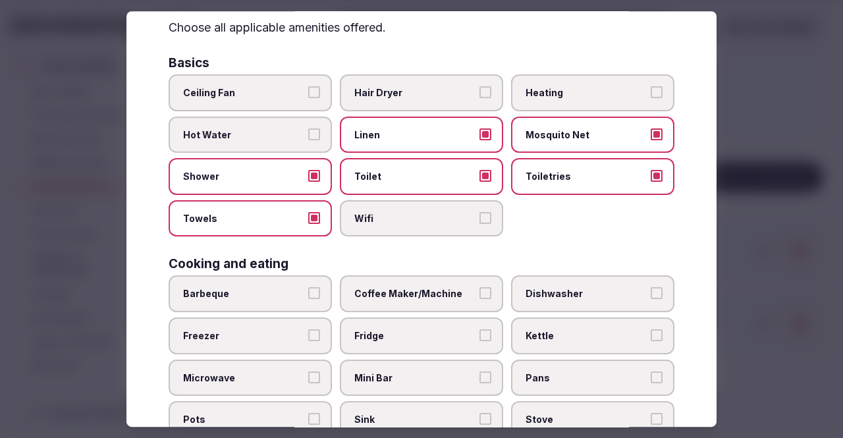
click at [480, 214] on button "Wifi" at bounding box center [485, 218] width 12 height 12
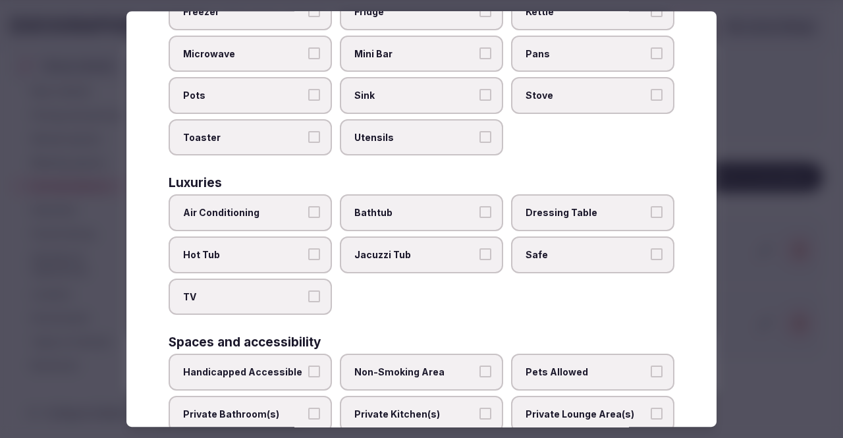
scroll to position [390, 0]
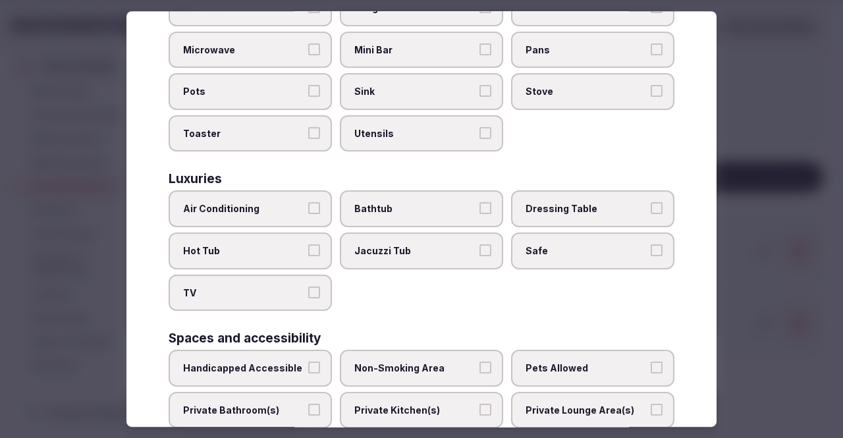
click at [313, 204] on button "Air Conditioning" at bounding box center [314, 209] width 12 height 12
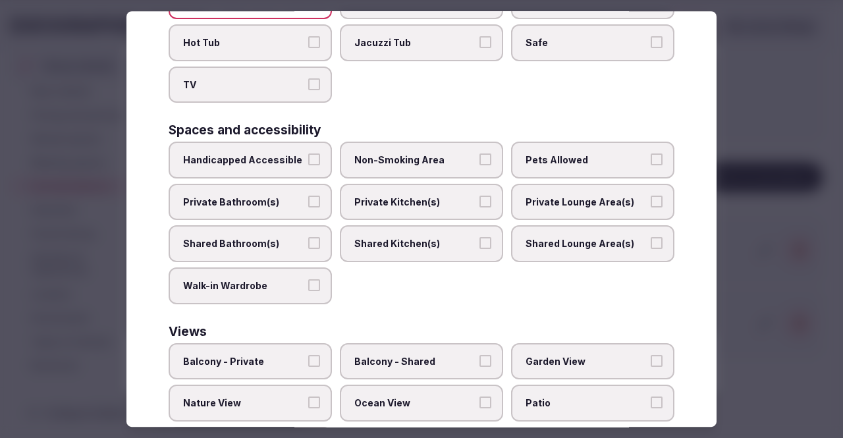
scroll to position [601, 0]
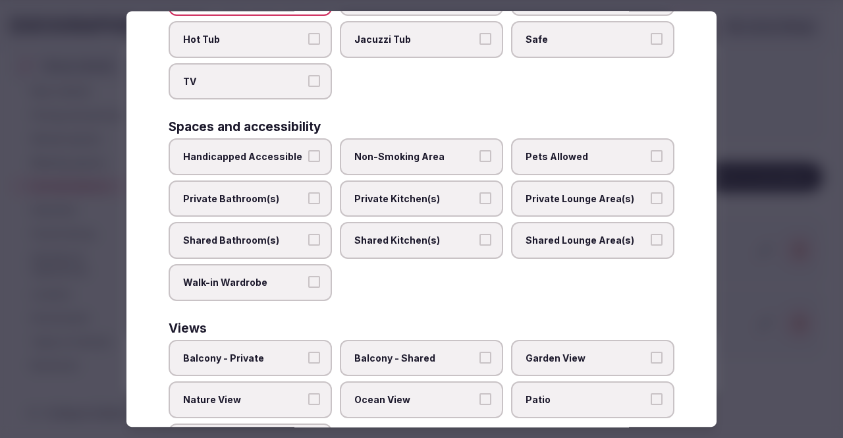
click at [652, 151] on button "Pets Allowed" at bounding box center [656, 156] width 12 height 12
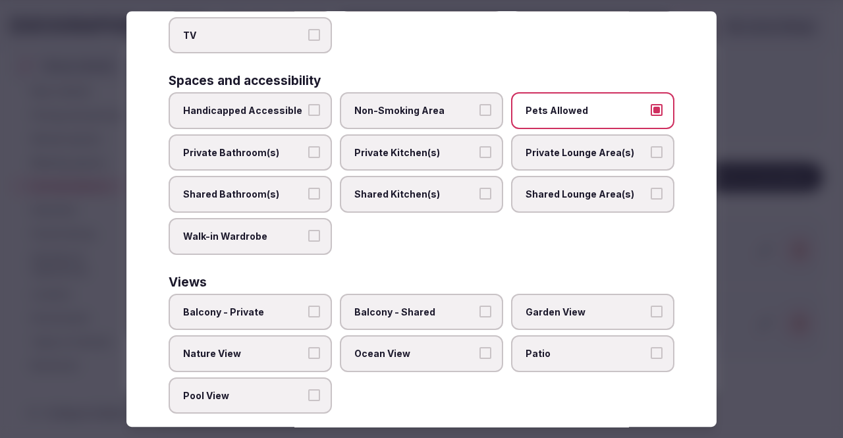
scroll to position [665, 0]
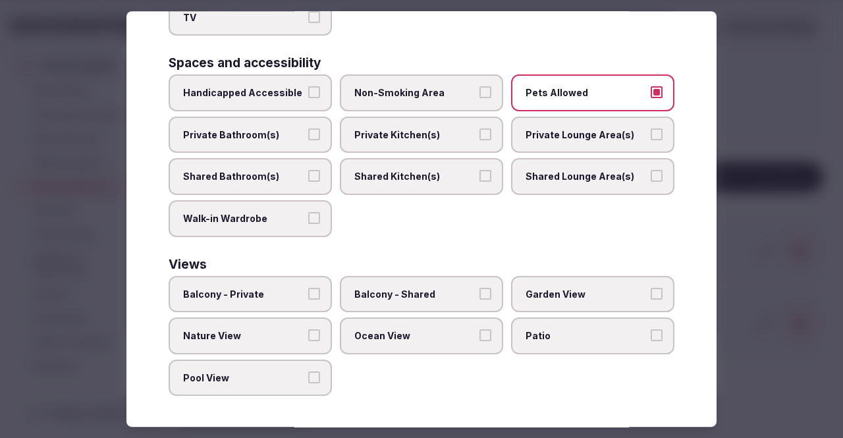
click at [308, 381] on button "Pool View" at bounding box center [314, 377] width 12 height 12
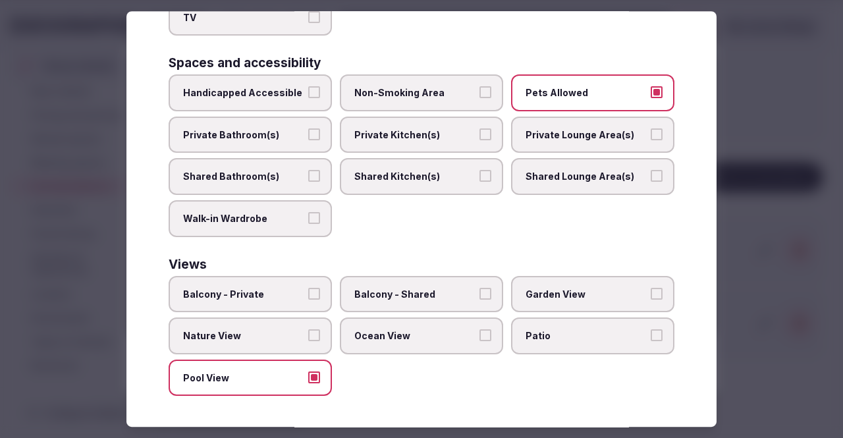
click at [308, 335] on button "Nature View" at bounding box center [314, 335] width 12 height 12
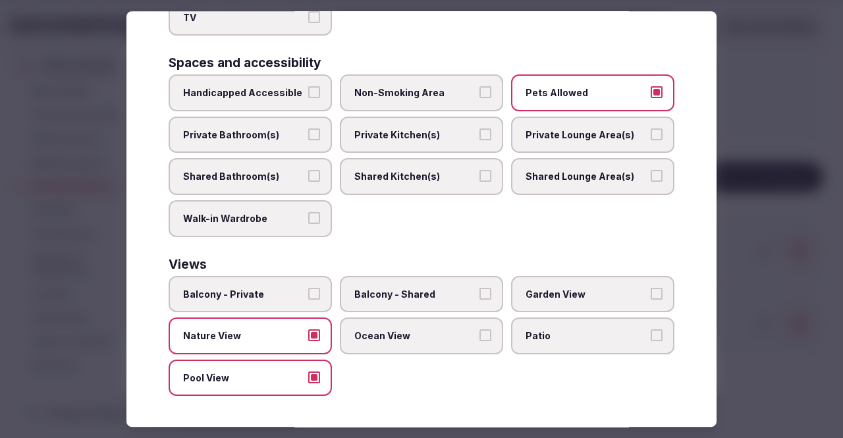
click at [650, 298] on button "Garden View" at bounding box center [656, 294] width 12 height 12
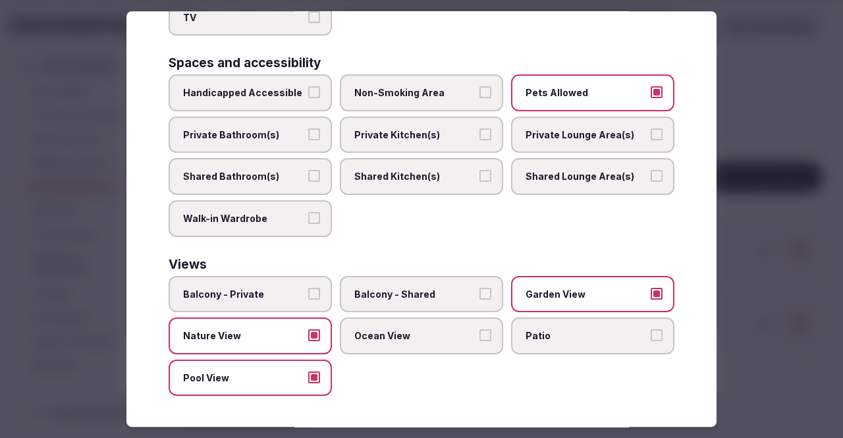
click at [482, 294] on button "Balcony - Shared" at bounding box center [485, 294] width 12 height 12
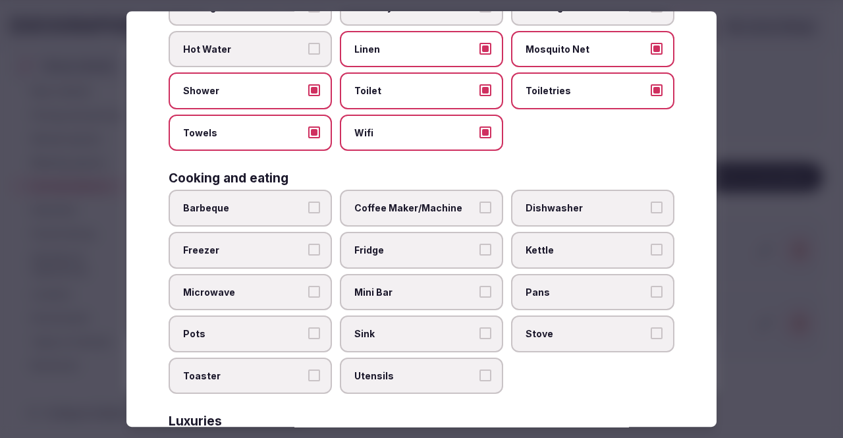
scroll to position [0, 0]
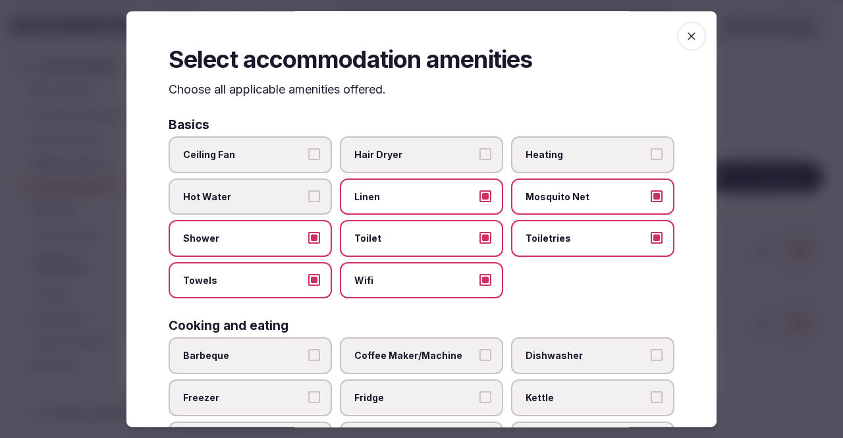
click at [678, 26] on span "button" at bounding box center [691, 36] width 29 height 29
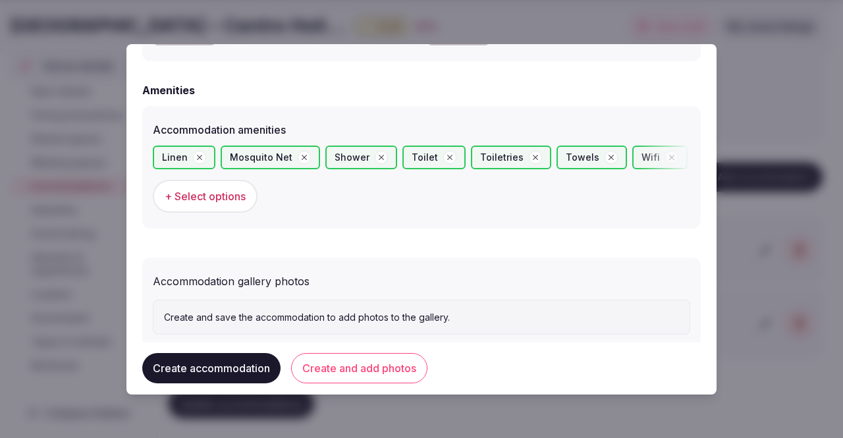
scroll to position [1265, 0]
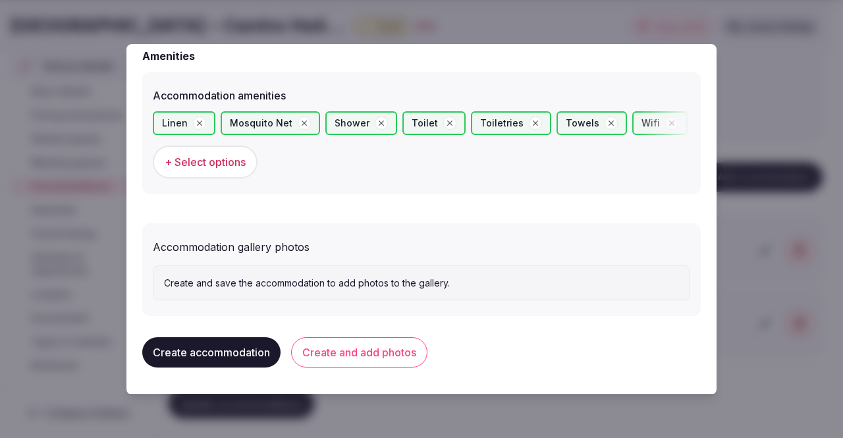
click at [371, 353] on button "Create and add photos" at bounding box center [359, 352] width 136 height 30
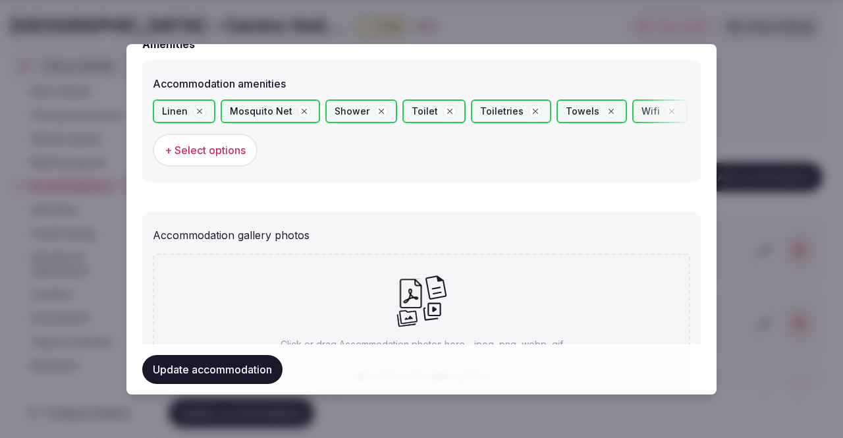
scroll to position [1386, 0]
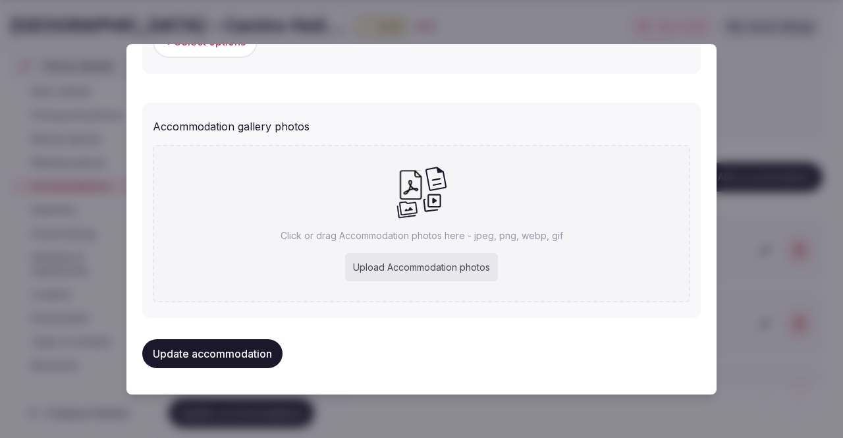
click at [378, 268] on div "Upload Accommodation photos" at bounding box center [421, 267] width 153 height 29
click at [398, 259] on div "Upload Accommodation photos" at bounding box center [421, 267] width 153 height 29
type input "**********"
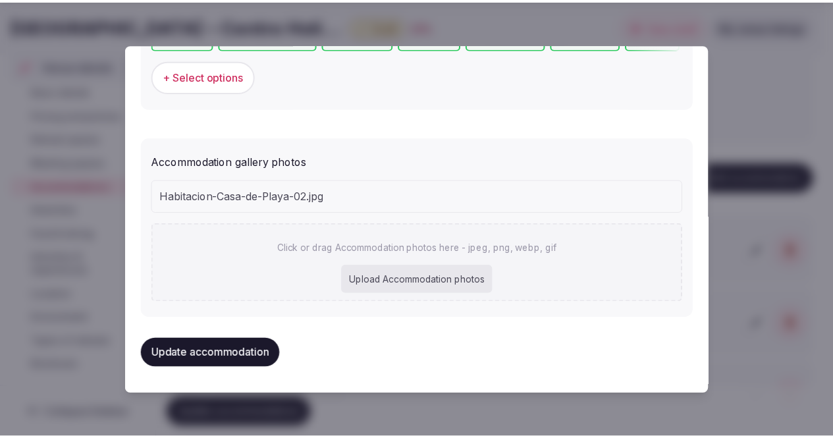
scroll to position [1351, 0]
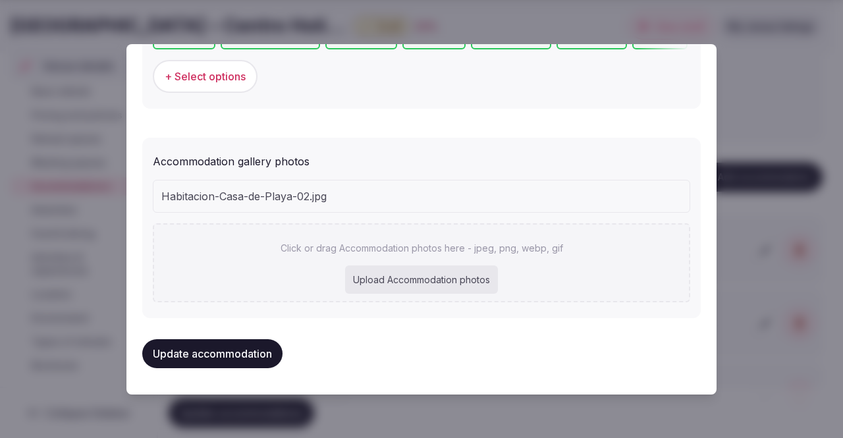
click at [247, 353] on button "Update accommodation" at bounding box center [212, 353] width 140 height 29
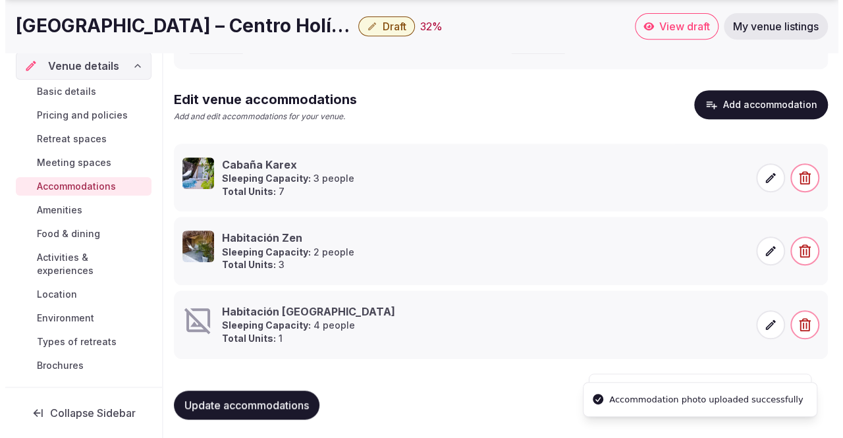
scroll to position [282, 0]
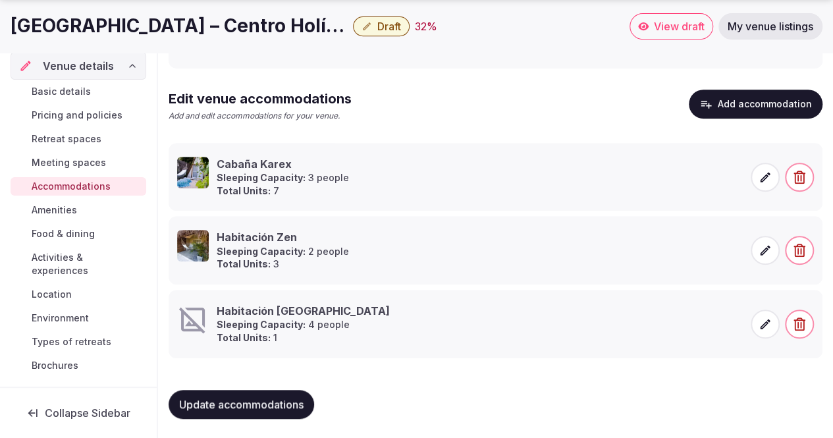
click at [260, 408] on span "Update accommodations" at bounding box center [241, 404] width 124 height 13
click at [267, 399] on span "Update accommodations" at bounding box center [241, 404] width 124 height 13
click at [748, 109] on button "Add accommodation" at bounding box center [755, 104] width 134 height 29
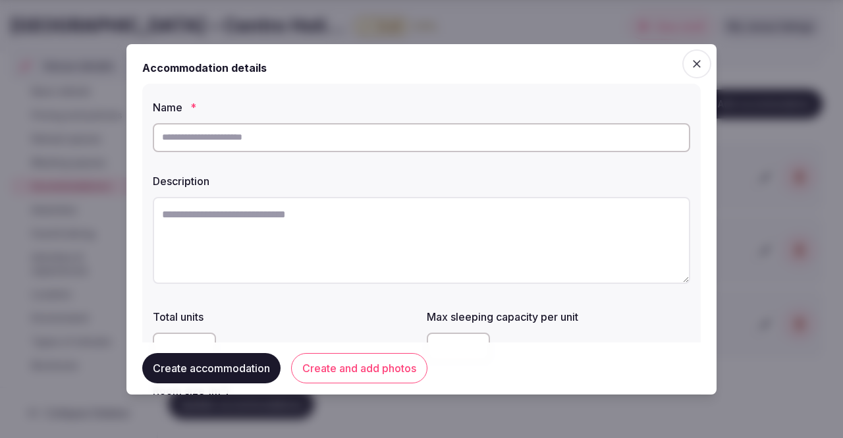
click at [276, 136] on input "text" at bounding box center [421, 137] width 537 height 29
paste input "**********"
type input "**********"
click at [238, 221] on textarea at bounding box center [421, 240] width 537 height 87
paste textarea "**********"
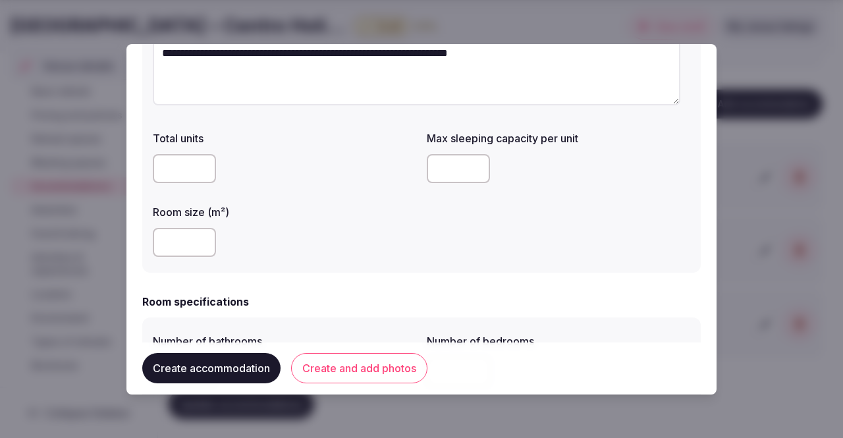
scroll to position [178, 0]
type textarea "**********"
click at [174, 174] on input "number" at bounding box center [184, 169] width 63 height 29
type input "*"
click at [449, 168] on input "number" at bounding box center [458, 169] width 63 height 29
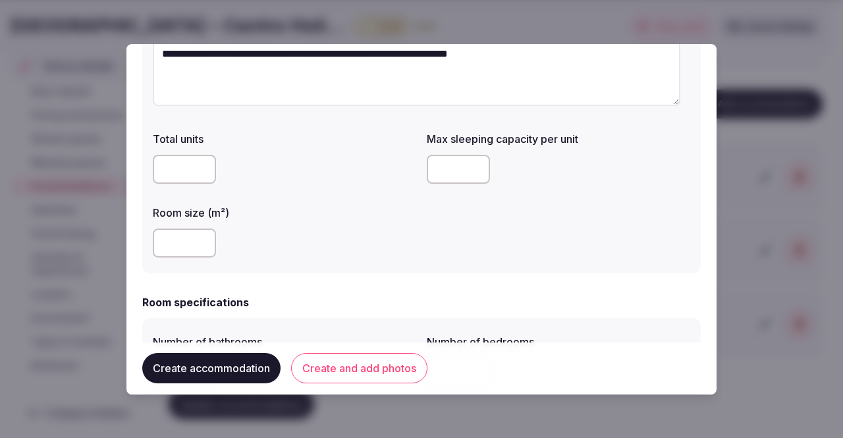
type input "*"
click at [396, 241] on div at bounding box center [284, 242] width 263 height 29
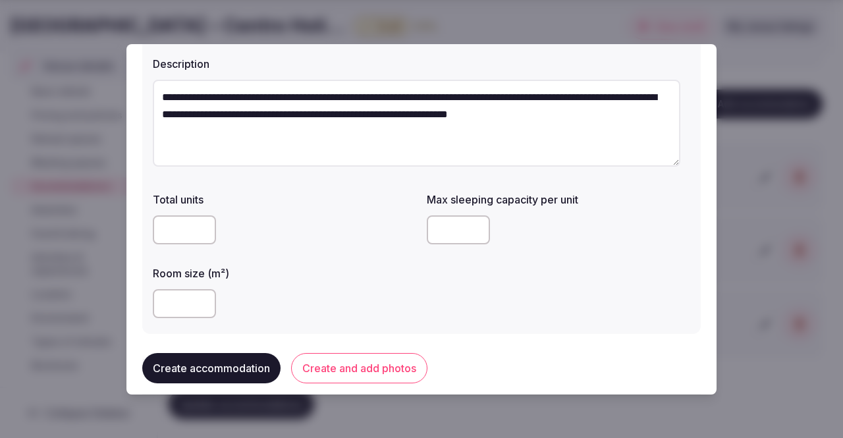
scroll to position [122, 0]
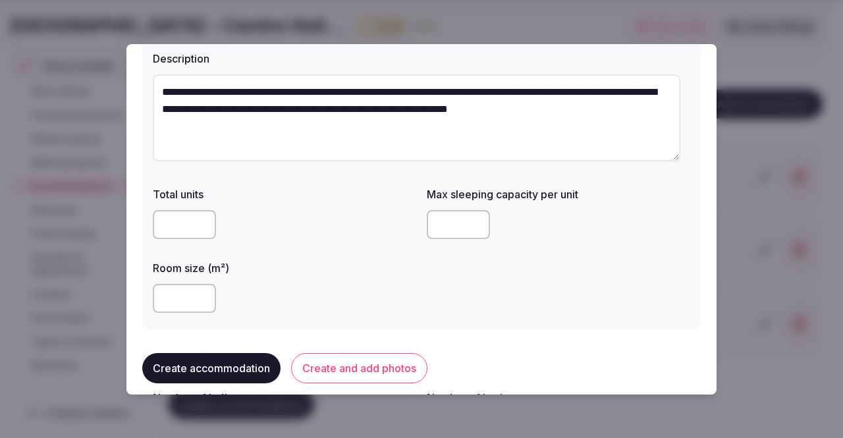
click at [441, 224] on input "*" at bounding box center [458, 224] width 63 height 29
type input "*"
click at [530, 269] on div "Total units * Max sleeping capacity per unit * Room size (m²)" at bounding box center [421, 249] width 537 height 137
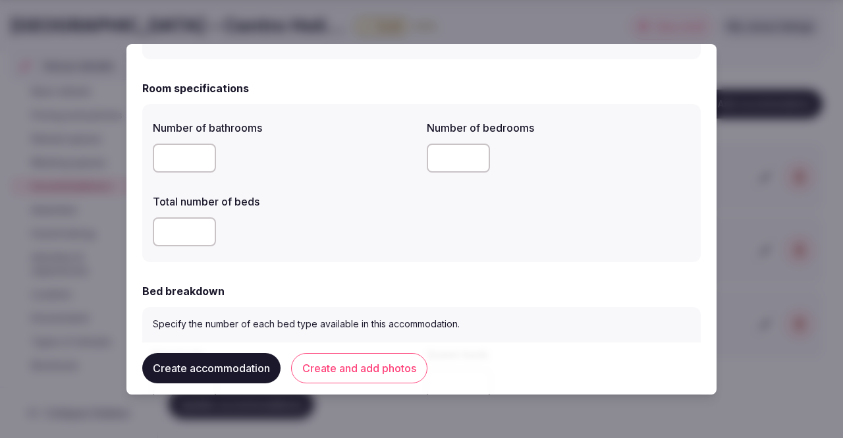
scroll to position [394, 0]
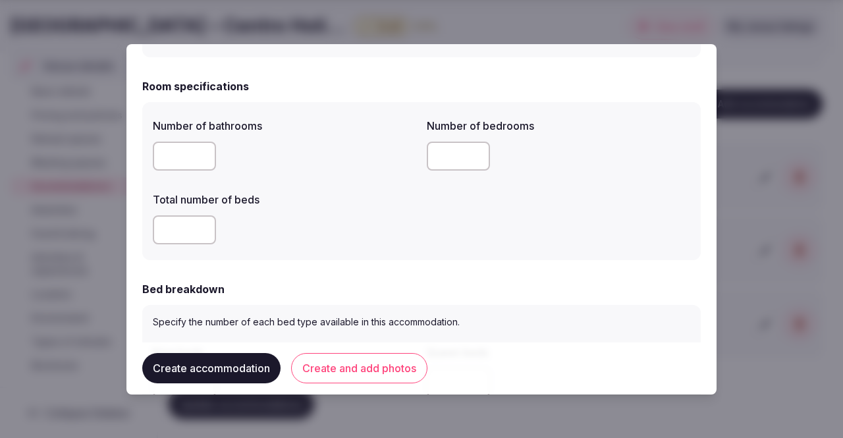
click at [176, 149] on input "number" at bounding box center [184, 156] width 63 height 29
type input "*"
click at [432, 153] on input "number" at bounding box center [458, 156] width 63 height 29
type input "*"
click at [175, 230] on input "number" at bounding box center [184, 229] width 63 height 29
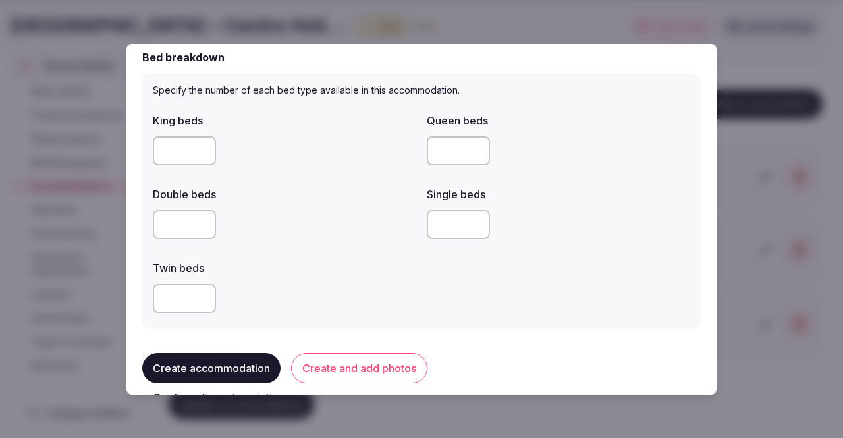
scroll to position [626, 0]
type input "*"
click at [163, 156] on input "number" at bounding box center [184, 150] width 63 height 29
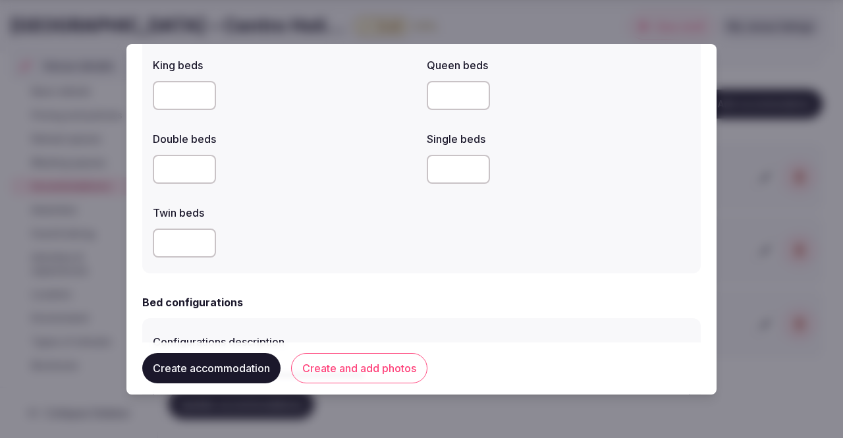
type input "*"
click at [343, 231] on div at bounding box center [284, 242] width 263 height 29
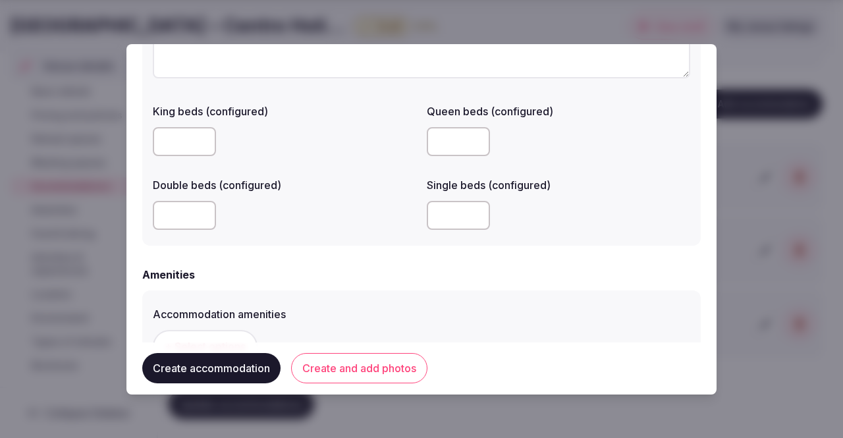
scroll to position [1049, 0]
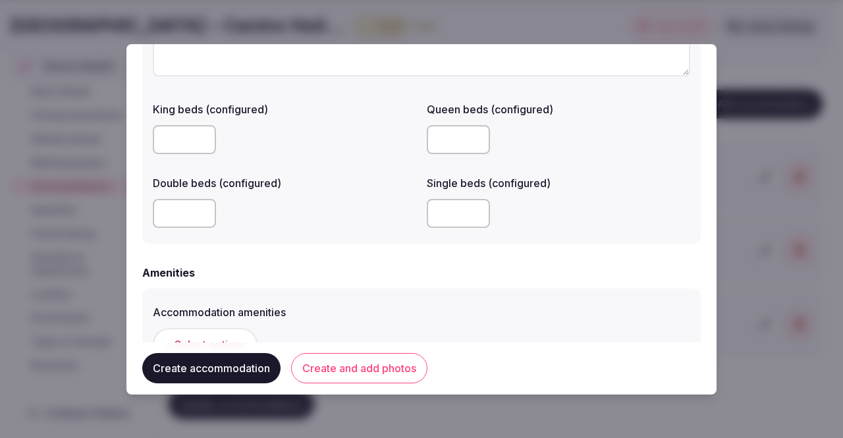
click at [167, 136] on input "number" at bounding box center [184, 139] width 63 height 29
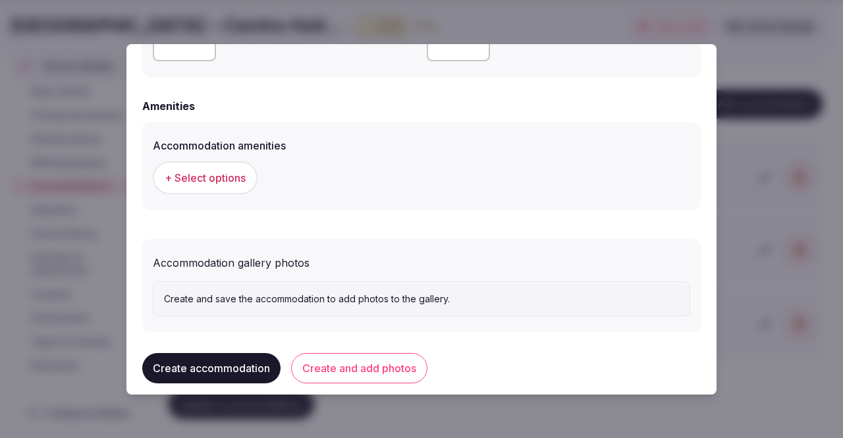
scroll to position [1220, 0]
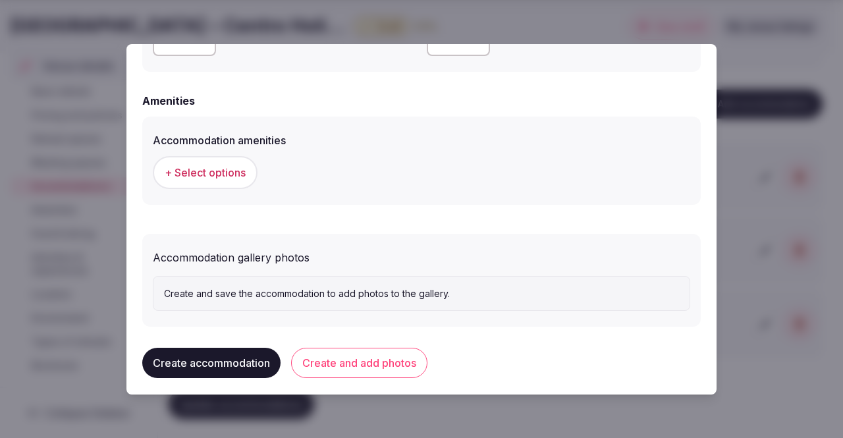
type input "*"
click at [222, 173] on span "+ Select options" at bounding box center [205, 172] width 81 height 14
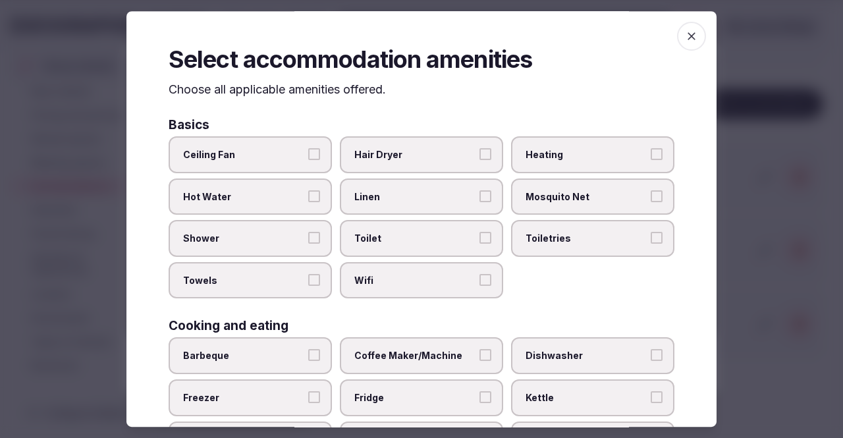
click at [380, 193] on span "Linen" at bounding box center [414, 196] width 121 height 13
click at [479, 193] on button "Linen" at bounding box center [485, 196] width 12 height 12
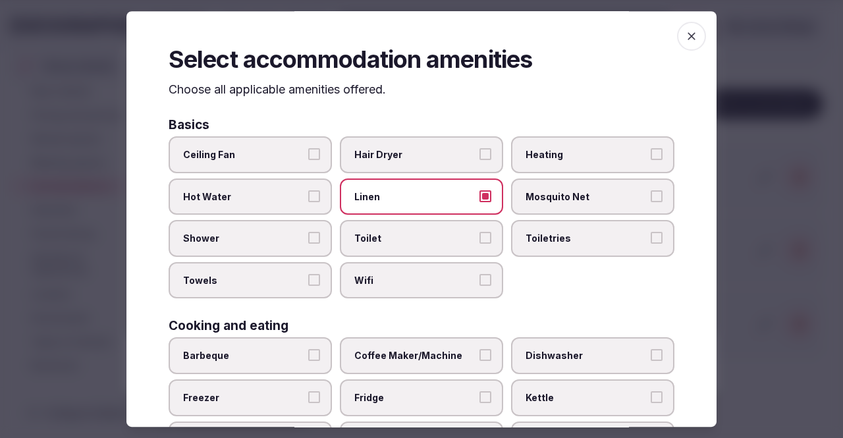
click at [546, 201] on span "Mosquito Net" at bounding box center [585, 196] width 121 height 13
click at [650, 201] on button "Mosquito Net" at bounding box center [656, 196] width 12 height 12
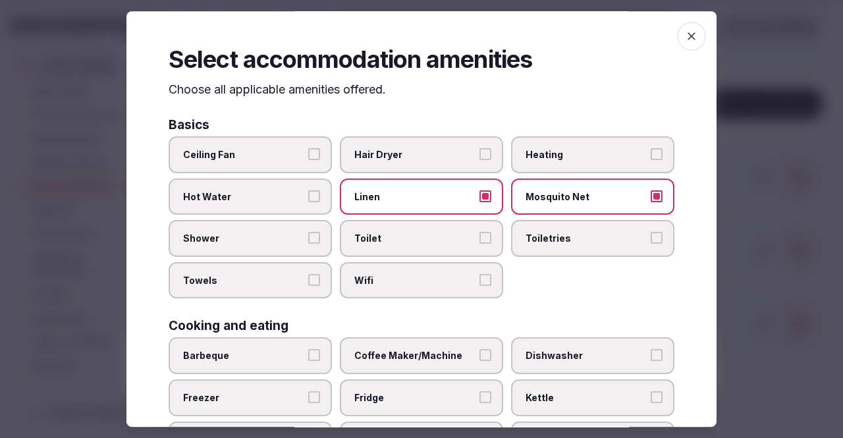
click at [308, 230] on label "Shower" at bounding box center [250, 238] width 163 height 37
click at [308, 232] on button "Shower" at bounding box center [314, 238] width 12 height 12
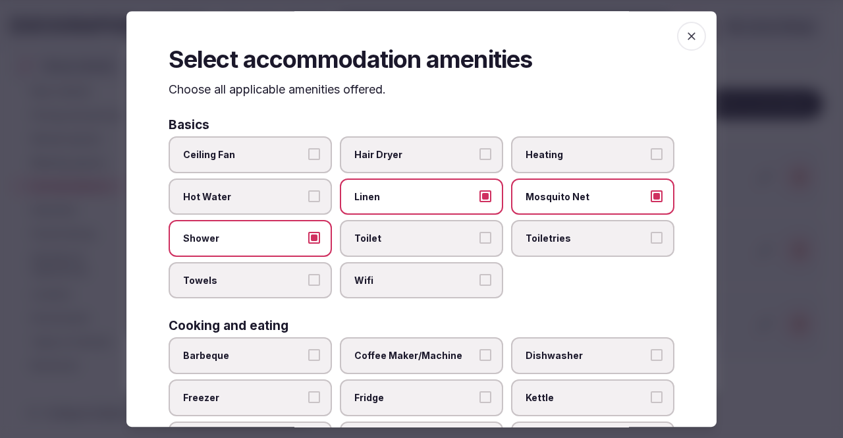
click at [444, 244] on span "Toilet" at bounding box center [414, 238] width 121 height 13
click at [479, 244] on button "Toilet" at bounding box center [485, 238] width 12 height 12
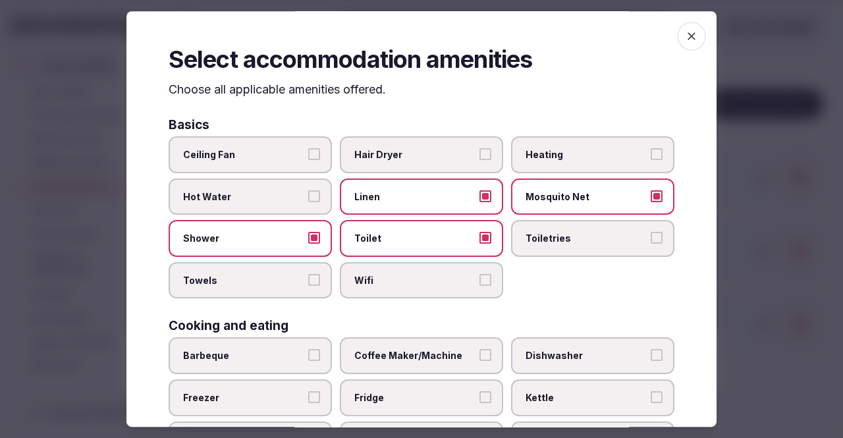
click at [623, 246] on label "Toiletries" at bounding box center [592, 238] width 163 height 37
click at [650, 244] on button "Toiletries" at bounding box center [656, 238] width 12 height 12
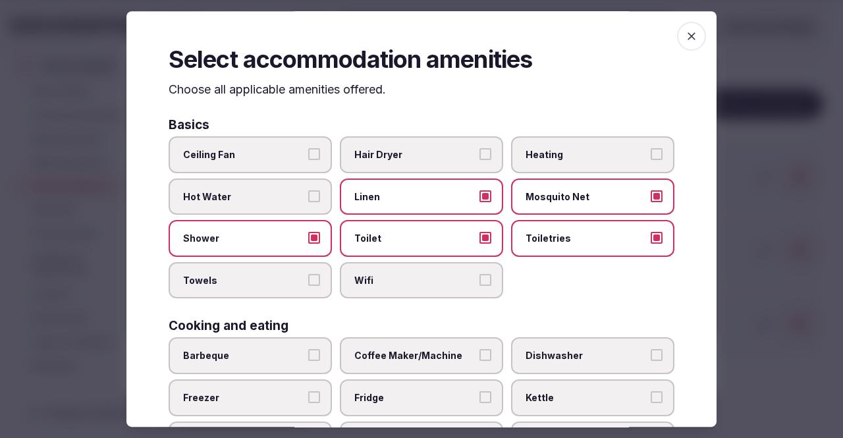
click at [308, 284] on button "Towels" at bounding box center [314, 280] width 12 height 12
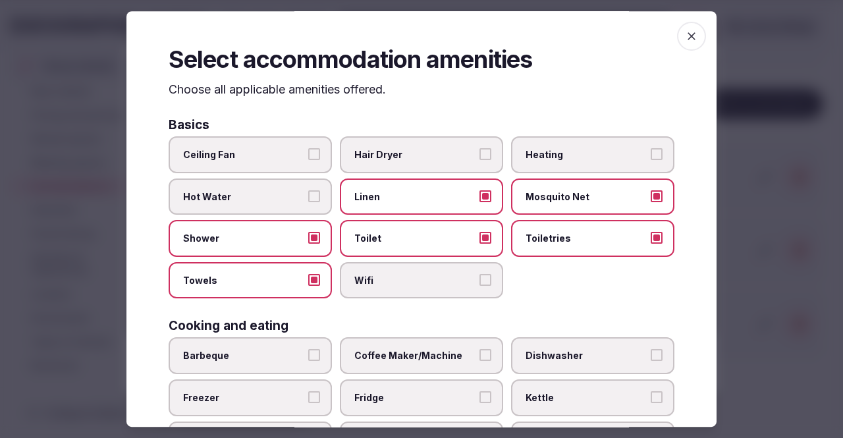
click at [370, 284] on span "Wifi" at bounding box center [414, 280] width 121 height 13
click at [479, 284] on button "Wifi" at bounding box center [485, 280] width 12 height 12
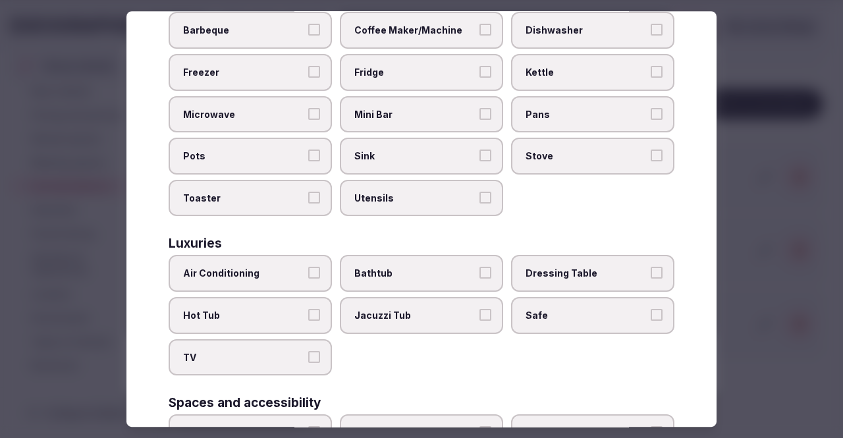
scroll to position [355, 0]
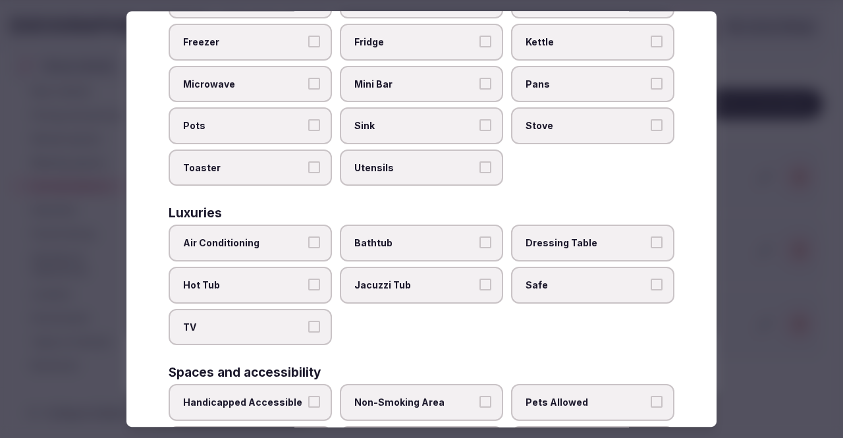
click at [290, 240] on span "Air Conditioning" at bounding box center [243, 243] width 121 height 13
click at [308, 240] on button "Air Conditioning" at bounding box center [314, 243] width 12 height 12
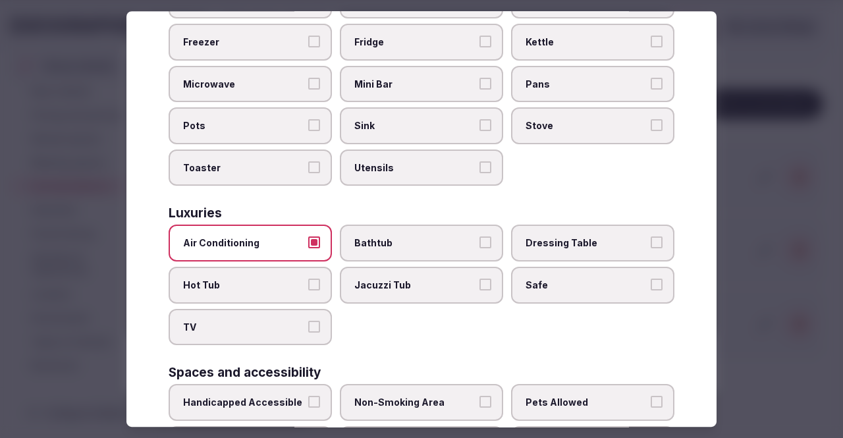
click at [569, 237] on span "Dressing Table" at bounding box center [585, 243] width 121 height 13
click at [650, 237] on button "Dressing Table" at bounding box center [656, 243] width 12 height 12
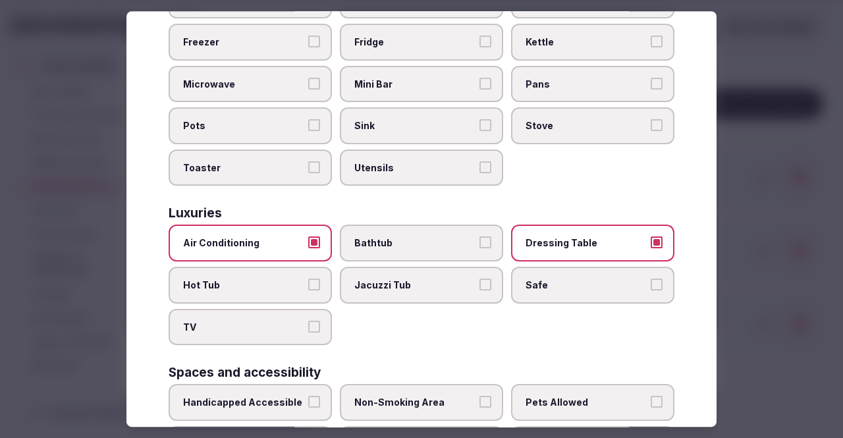
click at [232, 336] on label "TV" at bounding box center [250, 327] width 163 height 37
click at [308, 332] on button "TV" at bounding box center [314, 327] width 12 height 12
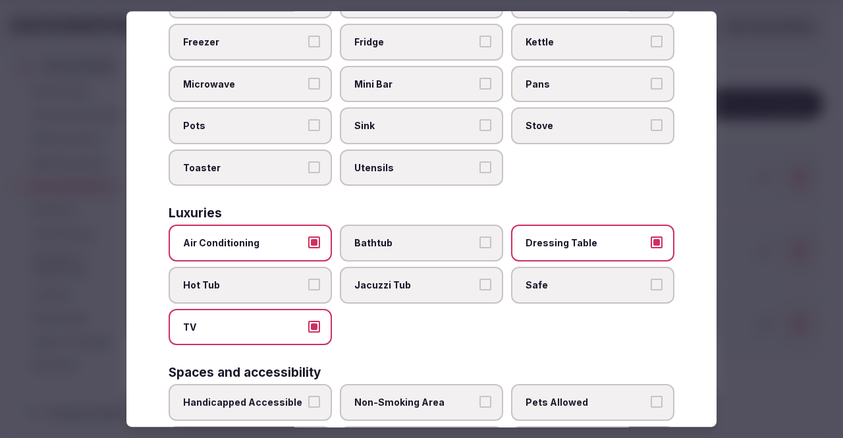
click at [232, 336] on label "TV" at bounding box center [250, 327] width 163 height 37
click at [308, 332] on button "TV" at bounding box center [314, 327] width 12 height 12
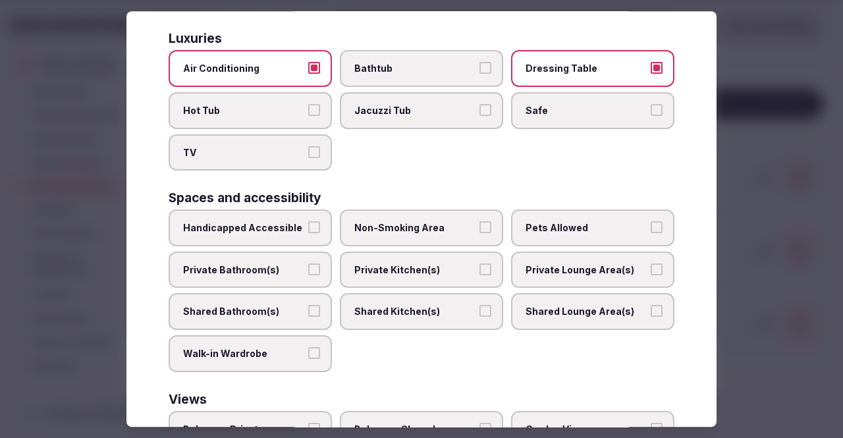
scroll to position [551, 0]
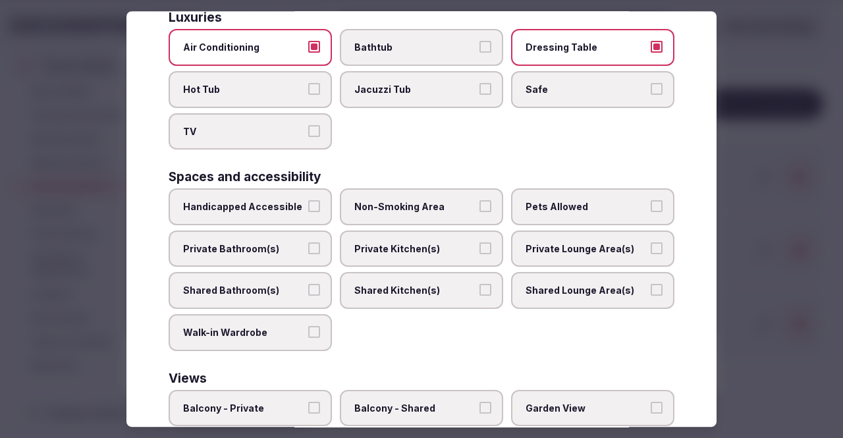
click at [525, 189] on label "Pets Allowed" at bounding box center [592, 206] width 163 height 37
click at [650, 200] on button "Pets Allowed" at bounding box center [656, 206] width 12 height 12
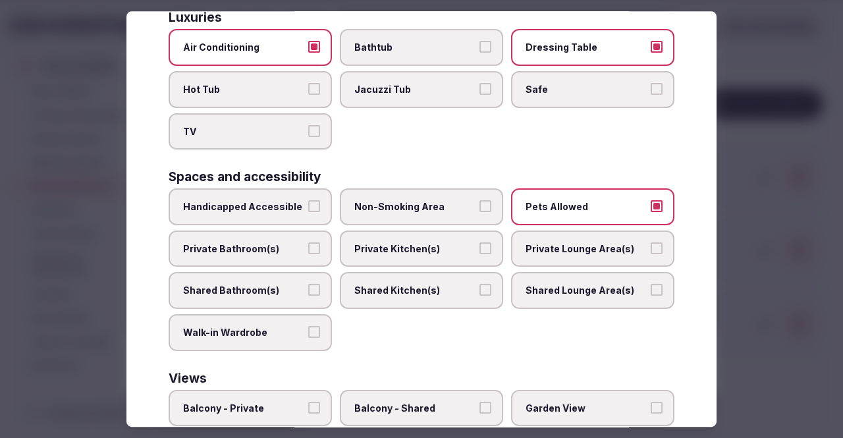
click at [271, 246] on span "Private Bathroom(s)" at bounding box center [243, 248] width 121 height 13
click at [308, 246] on button "Private Bathroom(s)" at bounding box center [314, 248] width 12 height 12
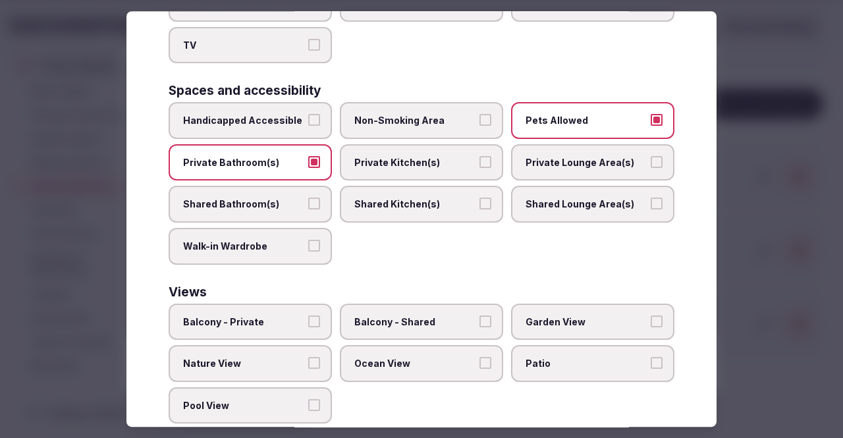
scroll to position [665, 0]
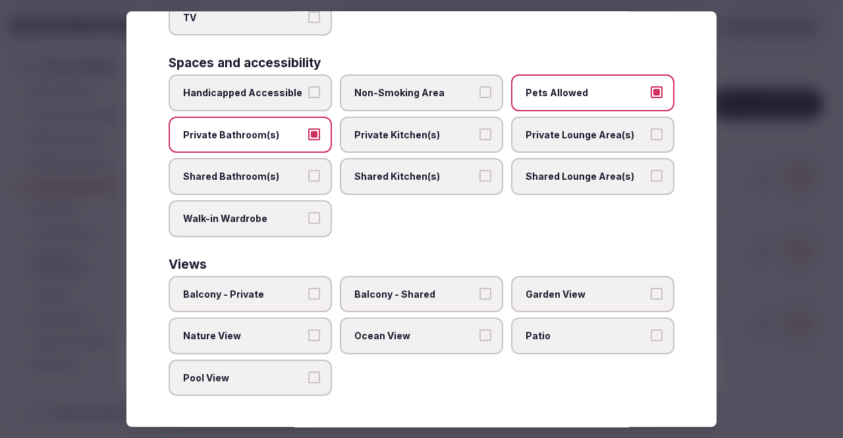
click at [287, 297] on span "Balcony - Private" at bounding box center [243, 294] width 121 height 13
click at [308, 297] on button "Balcony - Private" at bounding box center [314, 294] width 12 height 12
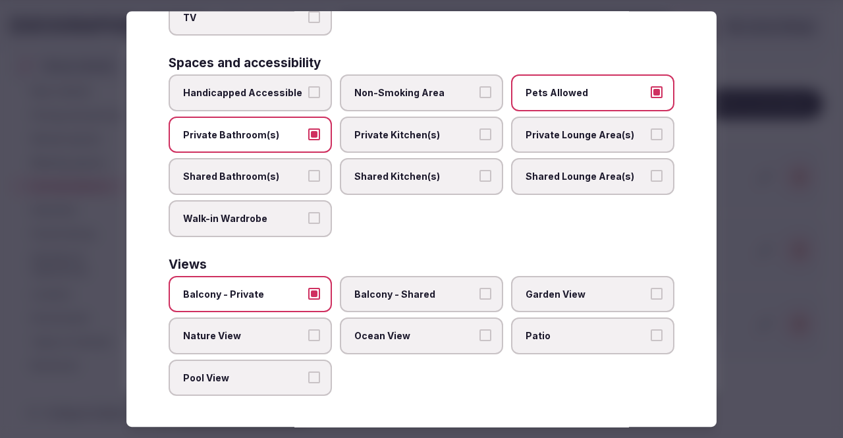
click at [550, 291] on span "Garden View" at bounding box center [585, 294] width 121 height 13
click at [650, 291] on button "Garden View" at bounding box center [656, 294] width 12 height 12
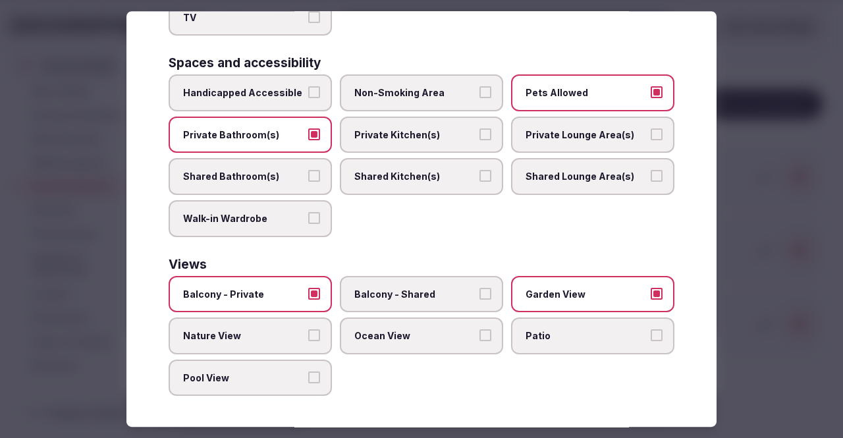
click at [440, 330] on span "Ocean View" at bounding box center [414, 335] width 121 height 13
click at [479, 330] on button "Ocean View" at bounding box center [485, 335] width 12 height 12
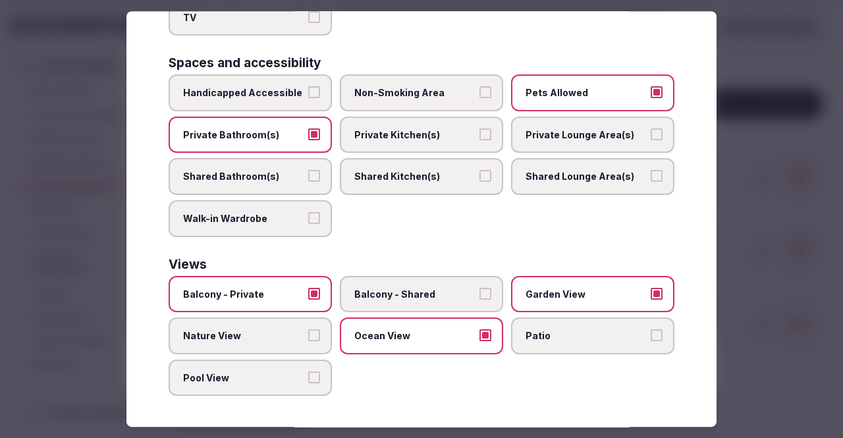
click at [250, 346] on label "Nature View" at bounding box center [250, 335] width 163 height 37
click at [308, 341] on button "Nature View" at bounding box center [314, 335] width 12 height 12
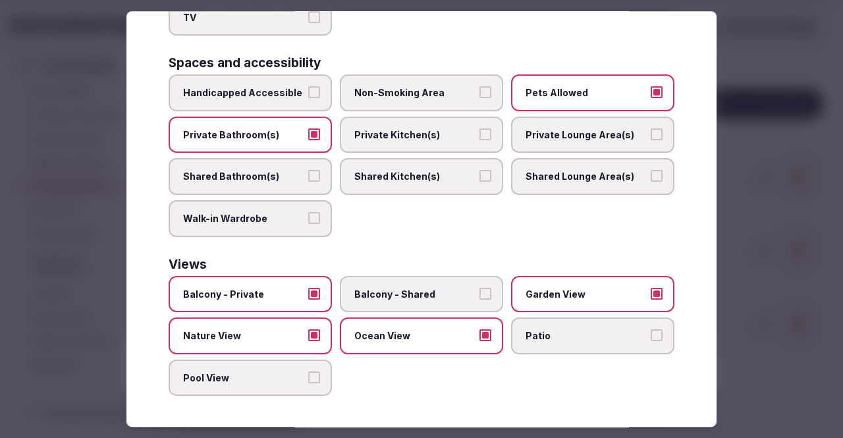
scroll to position [0, 0]
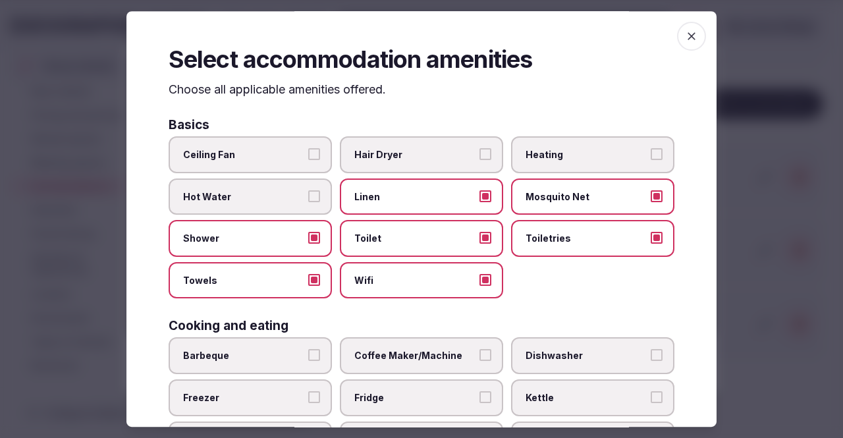
click at [686, 34] on icon "button" at bounding box center [691, 36] width 13 height 13
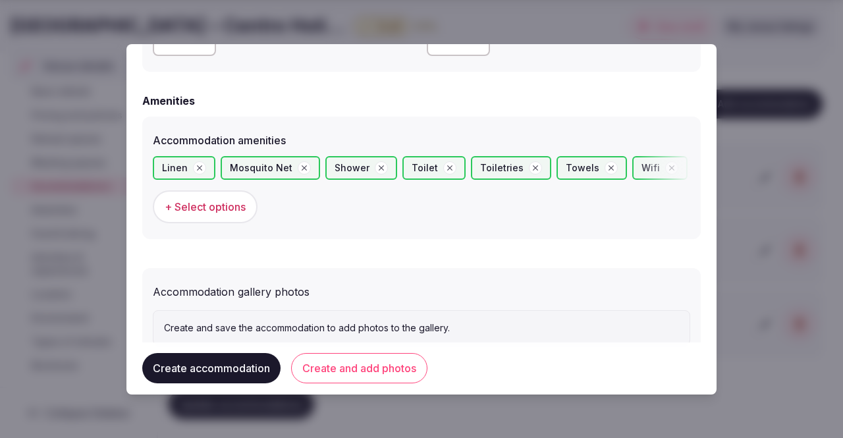
scroll to position [1265, 0]
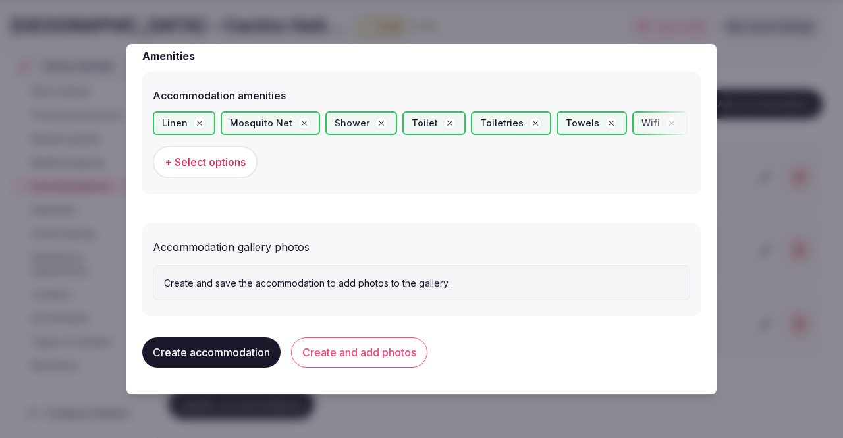
click at [341, 360] on button "Create and add photos" at bounding box center [359, 352] width 136 height 30
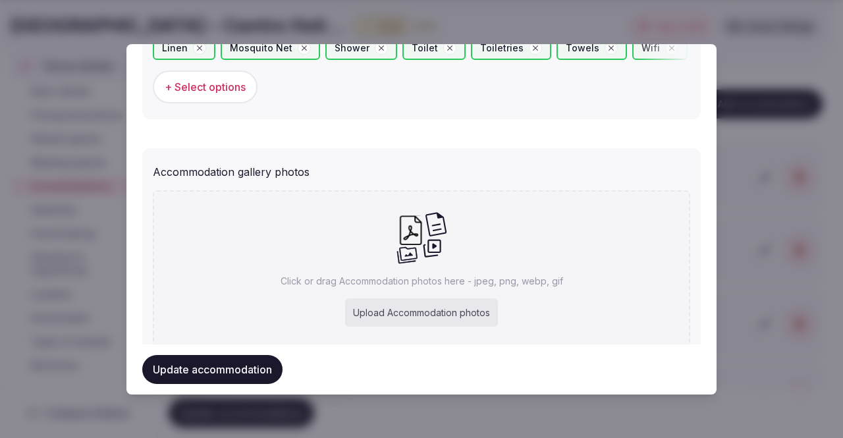
scroll to position [1386, 0]
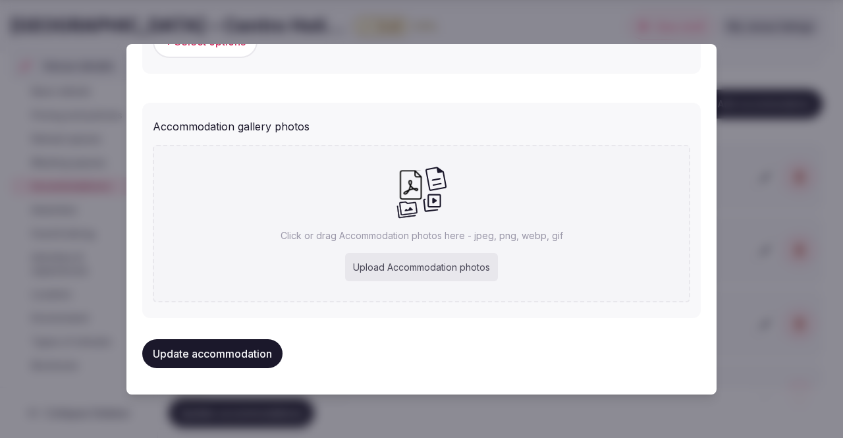
click at [402, 261] on div "Upload Accommodation photos" at bounding box center [421, 267] width 153 height 29
type input "**********"
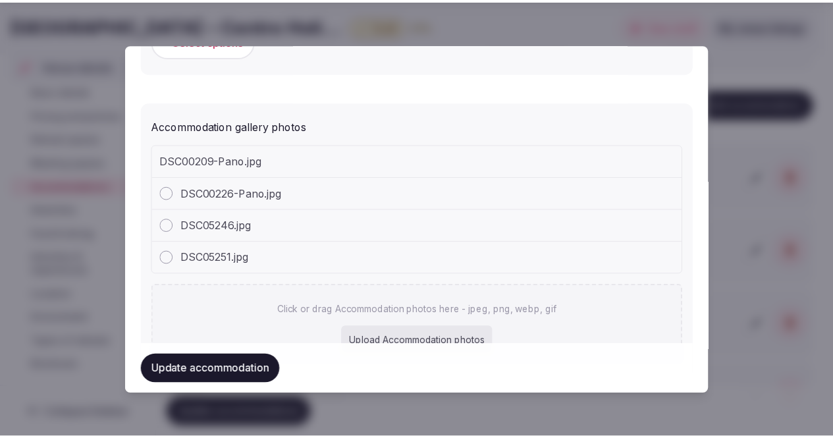
scroll to position [1447, 0]
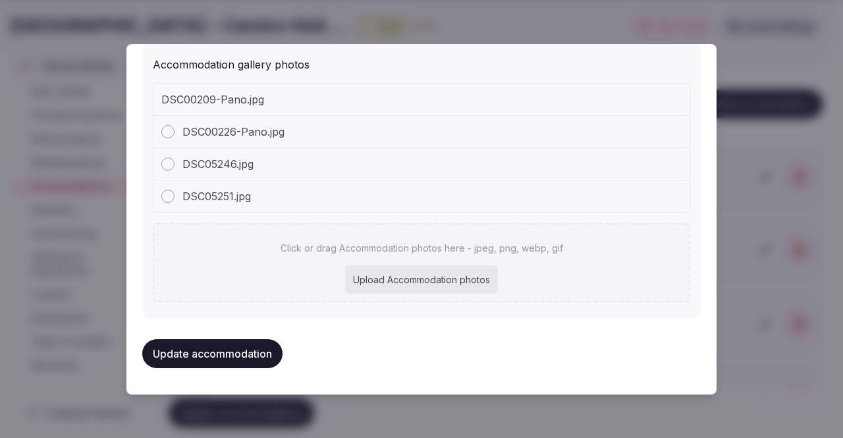
click at [275, 346] on button "Update accommodation" at bounding box center [212, 353] width 140 height 29
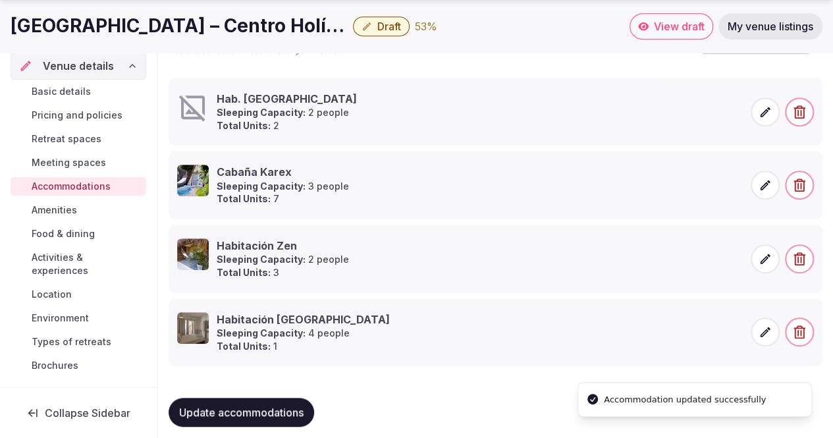
scroll to position [355, 0]
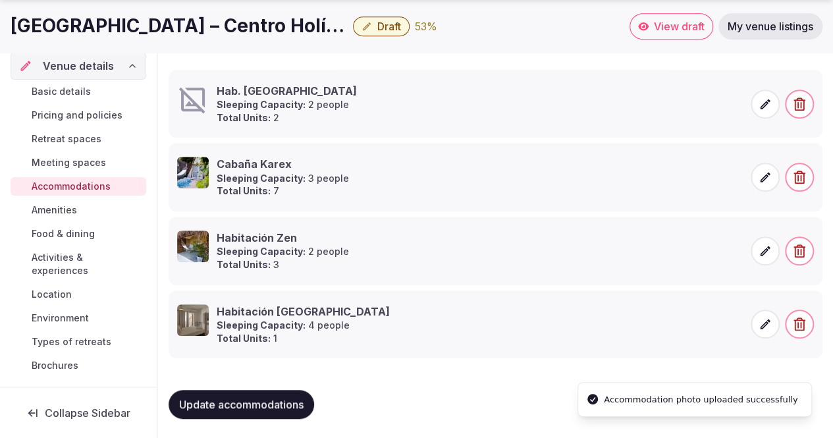
click at [259, 404] on span "Update accommodations" at bounding box center [241, 404] width 124 height 13
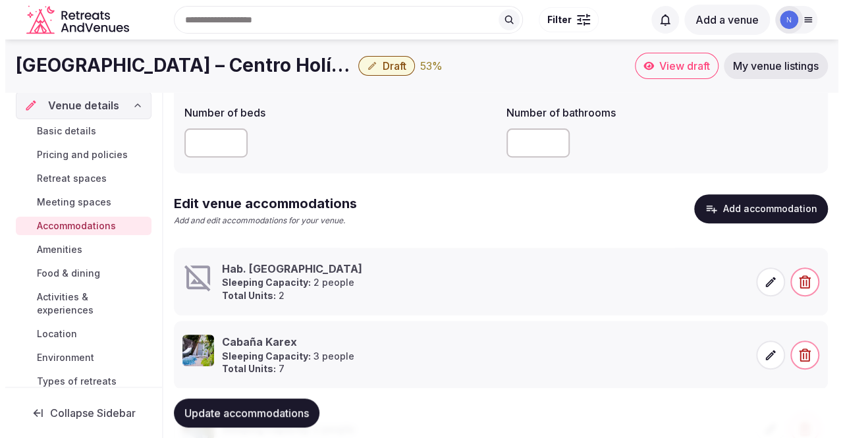
scroll to position [176, 0]
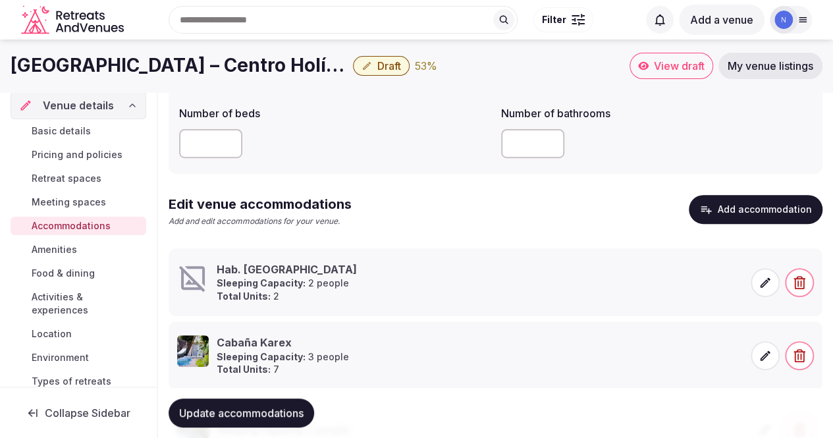
click at [739, 213] on button "Add accommodation" at bounding box center [755, 209] width 134 height 29
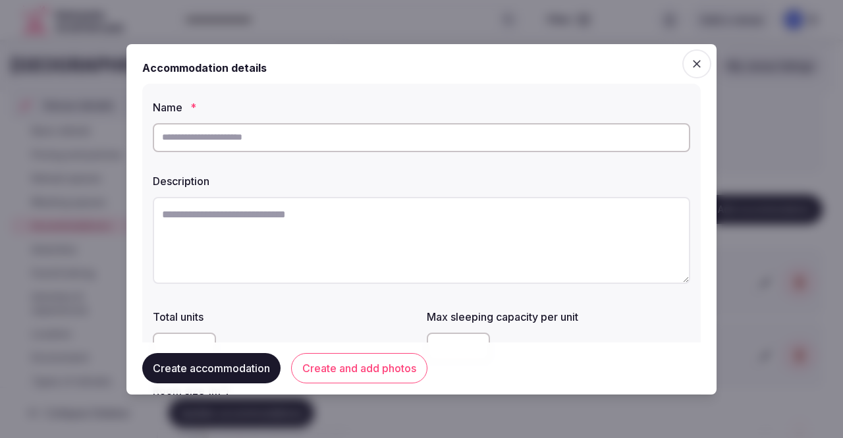
click at [486, 134] on input "text" at bounding box center [421, 137] width 537 height 29
paste input "**********"
type input "**********"
click at [353, 206] on textarea at bounding box center [421, 240] width 537 height 87
paste textarea "**********"
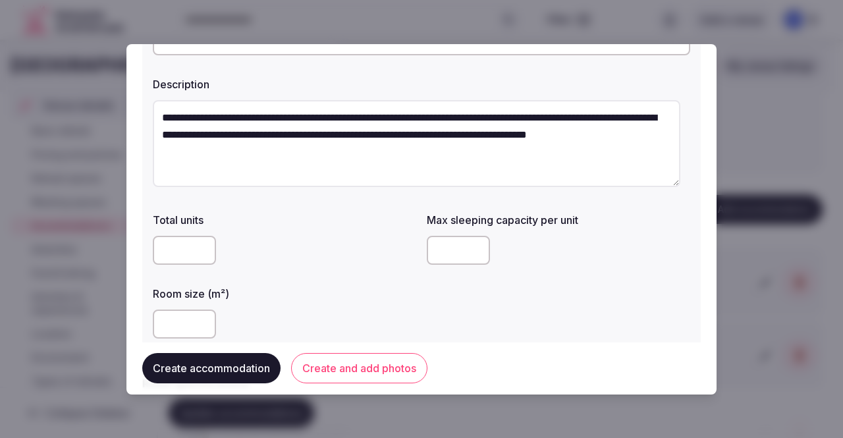
scroll to position [102, 0]
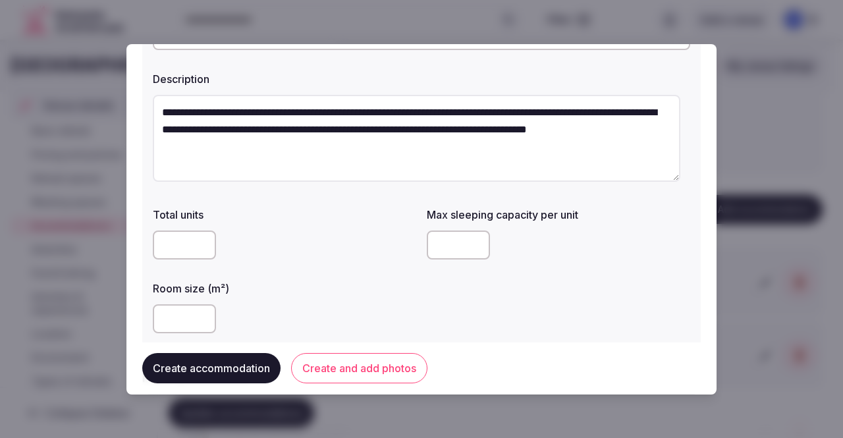
type textarea "**********"
click at [174, 244] on input "number" at bounding box center [184, 244] width 63 height 29
type input "*"
click at [441, 247] on input "number" at bounding box center [458, 244] width 63 height 29
type input "*"
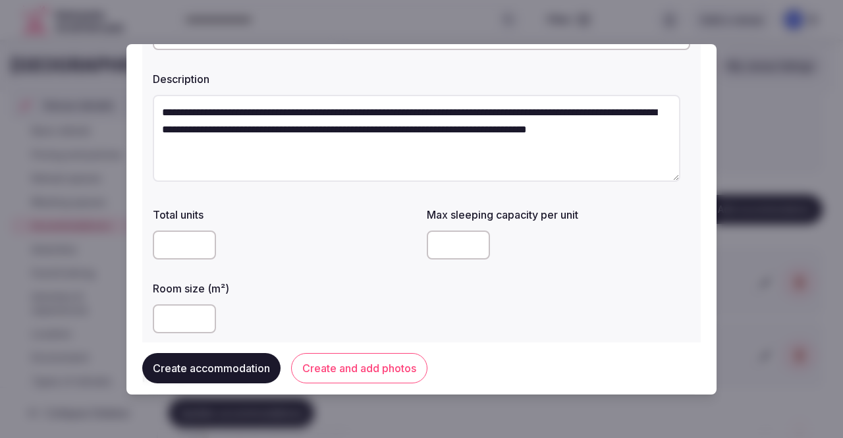
click at [384, 313] on div at bounding box center [284, 318] width 263 height 29
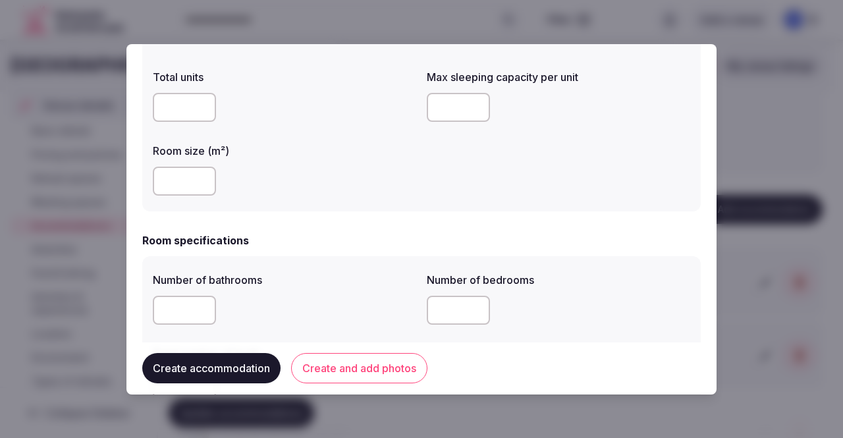
scroll to position [358, 0]
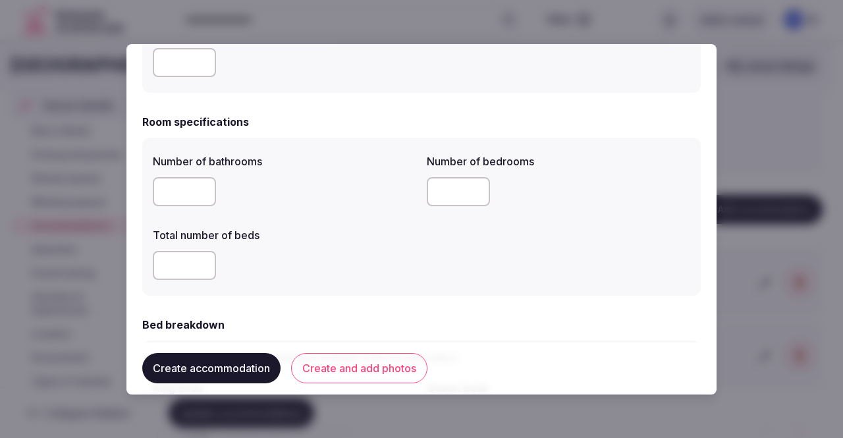
click at [181, 190] on input "number" at bounding box center [184, 191] width 63 height 29
type input "*"
click at [461, 194] on input "number" at bounding box center [458, 191] width 63 height 29
type input "*"
click at [179, 271] on input "number" at bounding box center [184, 265] width 63 height 29
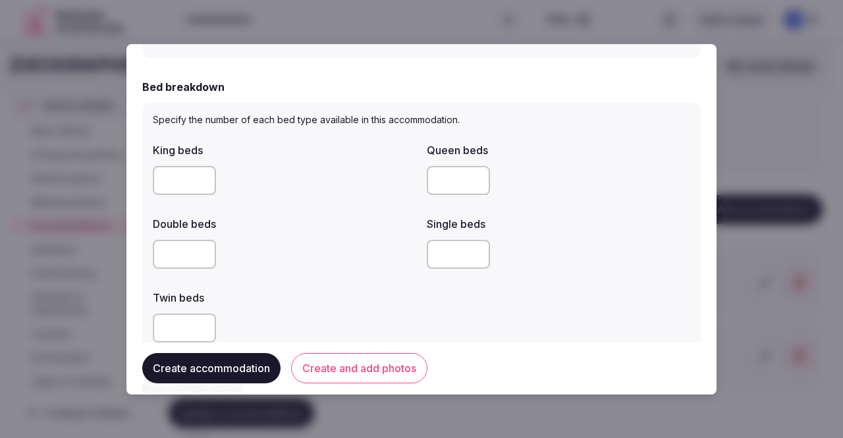
scroll to position [600, 0]
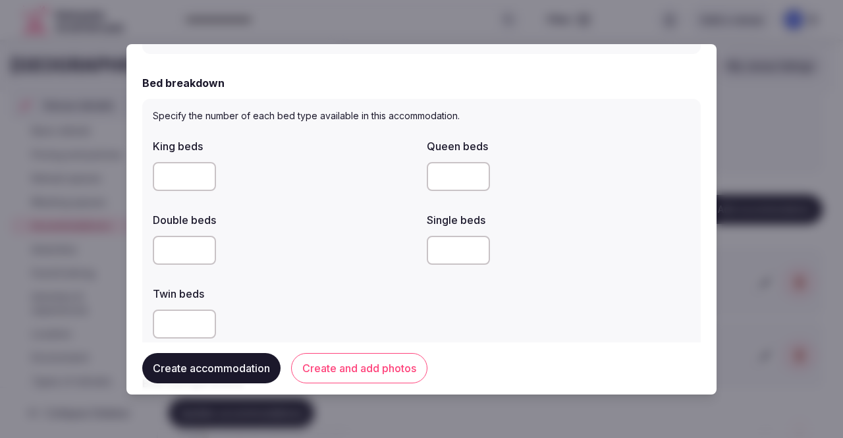
type input "*"
click at [446, 178] on input "number" at bounding box center [458, 176] width 63 height 29
type input "*"
click at [184, 253] on input "number" at bounding box center [184, 250] width 63 height 29
type input "*"
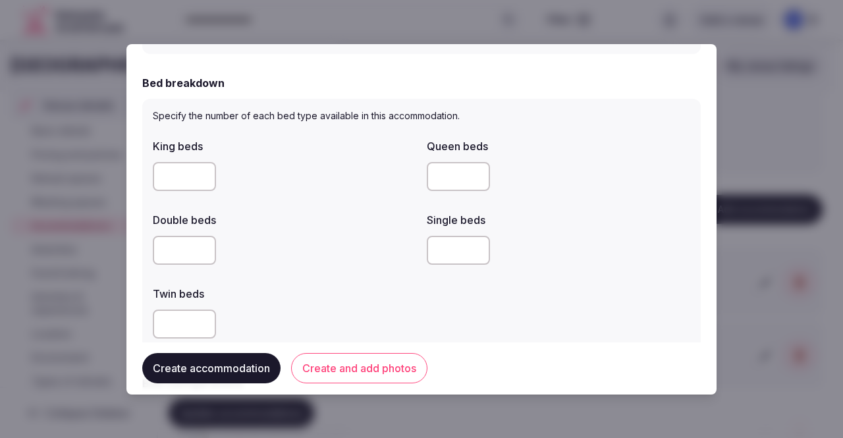
click at [449, 247] on input "number" at bounding box center [458, 250] width 63 height 29
type input "*"
click at [446, 286] on div "King beds Queen beds * Double beds * Single beds * Twin beds" at bounding box center [421, 238] width 537 height 211
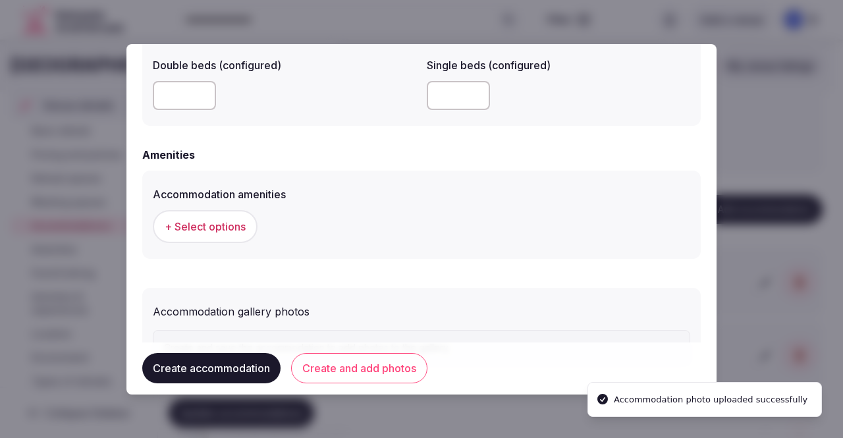
scroll to position [1170, 0]
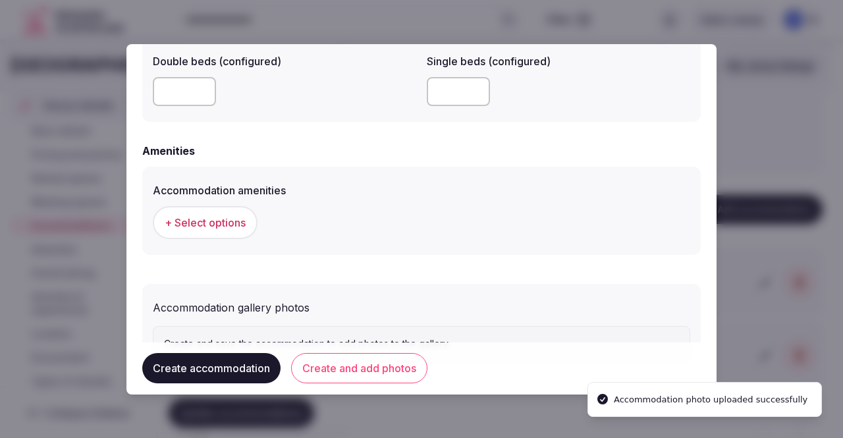
click at [210, 227] on span "+ Select options" at bounding box center [205, 222] width 81 height 14
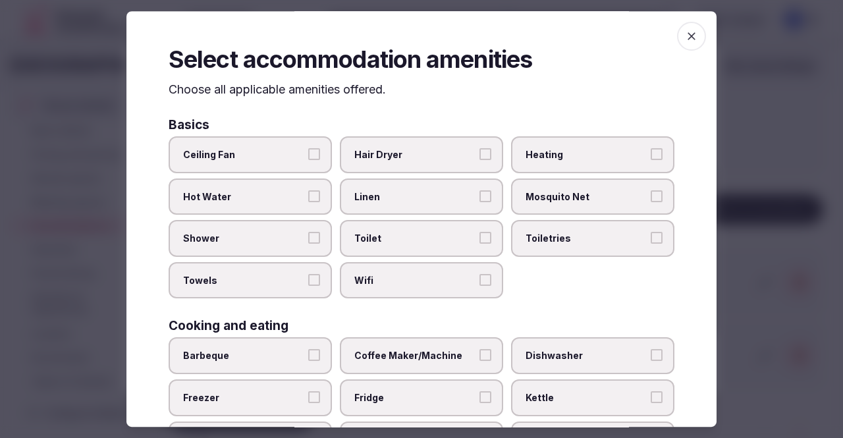
click at [583, 202] on span "Mosquito Net" at bounding box center [585, 196] width 121 height 13
click at [650, 202] on button "Mosquito Net" at bounding box center [656, 196] width 12 height 12
